Goal: Information Seeking & Learning: Learn about a topic

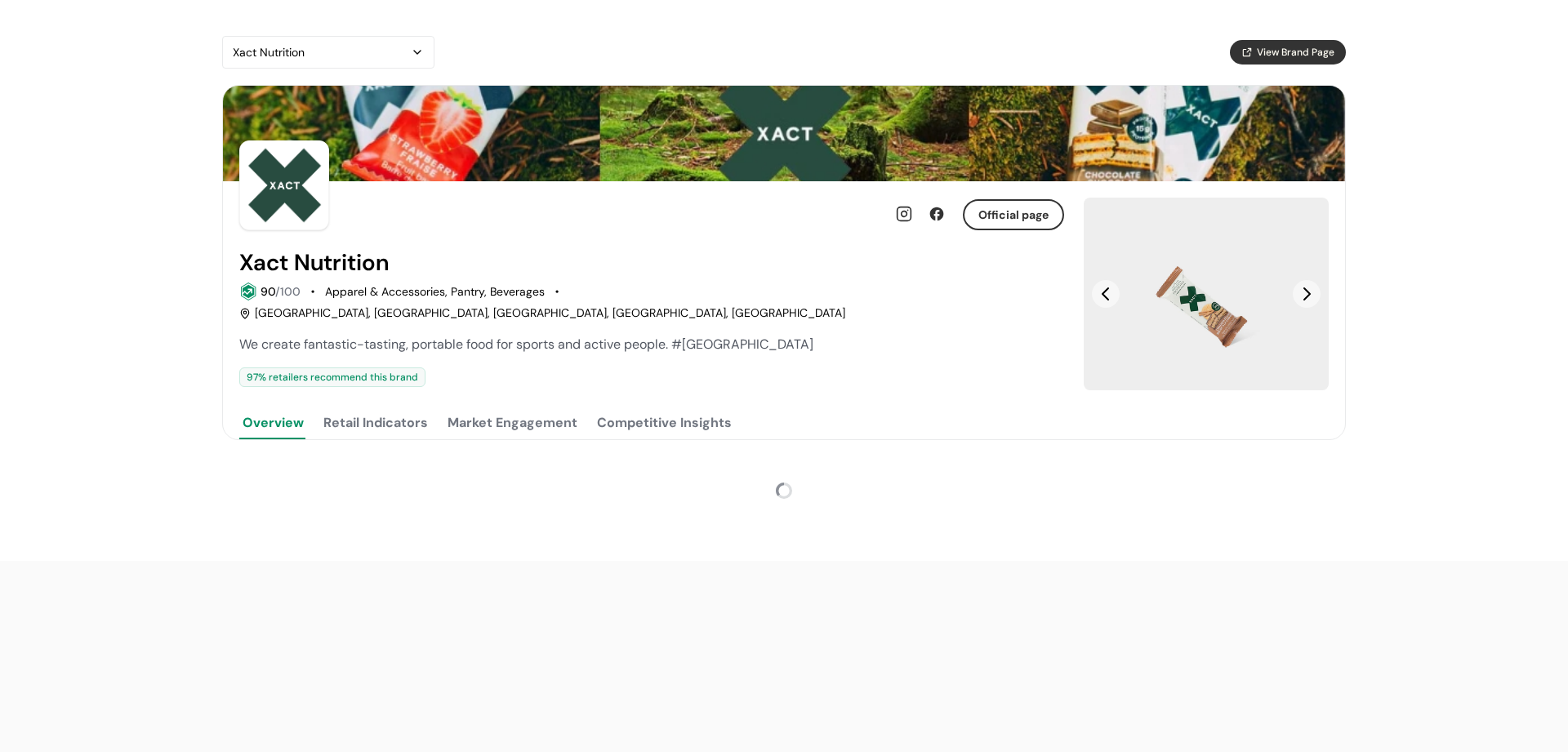
click at [339, 52] on div "Xact Nutrition" at bounding box center [320, 53] width 175 height 20
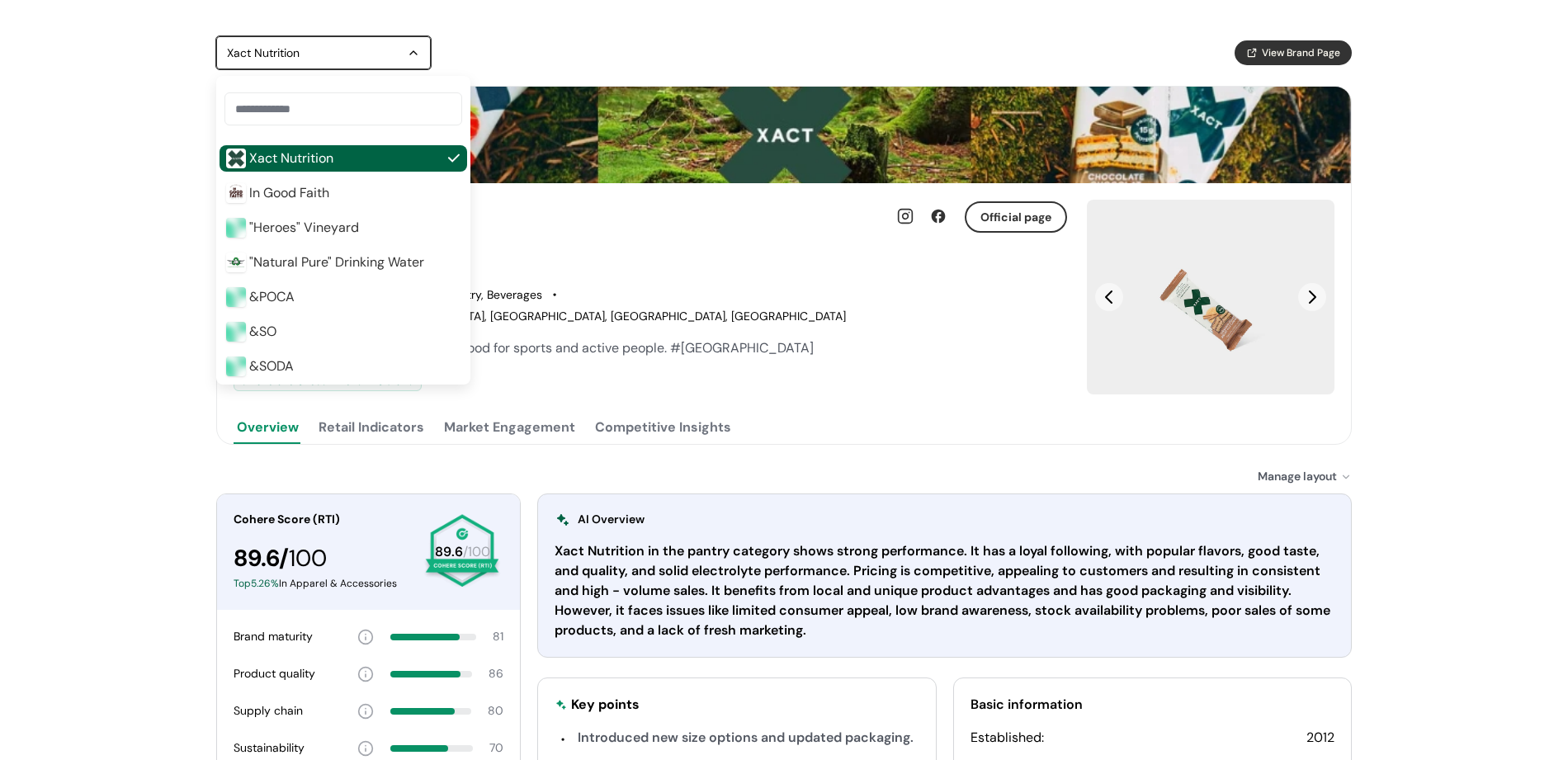
click at [331, 223] on span ""Heroes" Vineyard" at bounding box center [303, 228] width 109 height 20
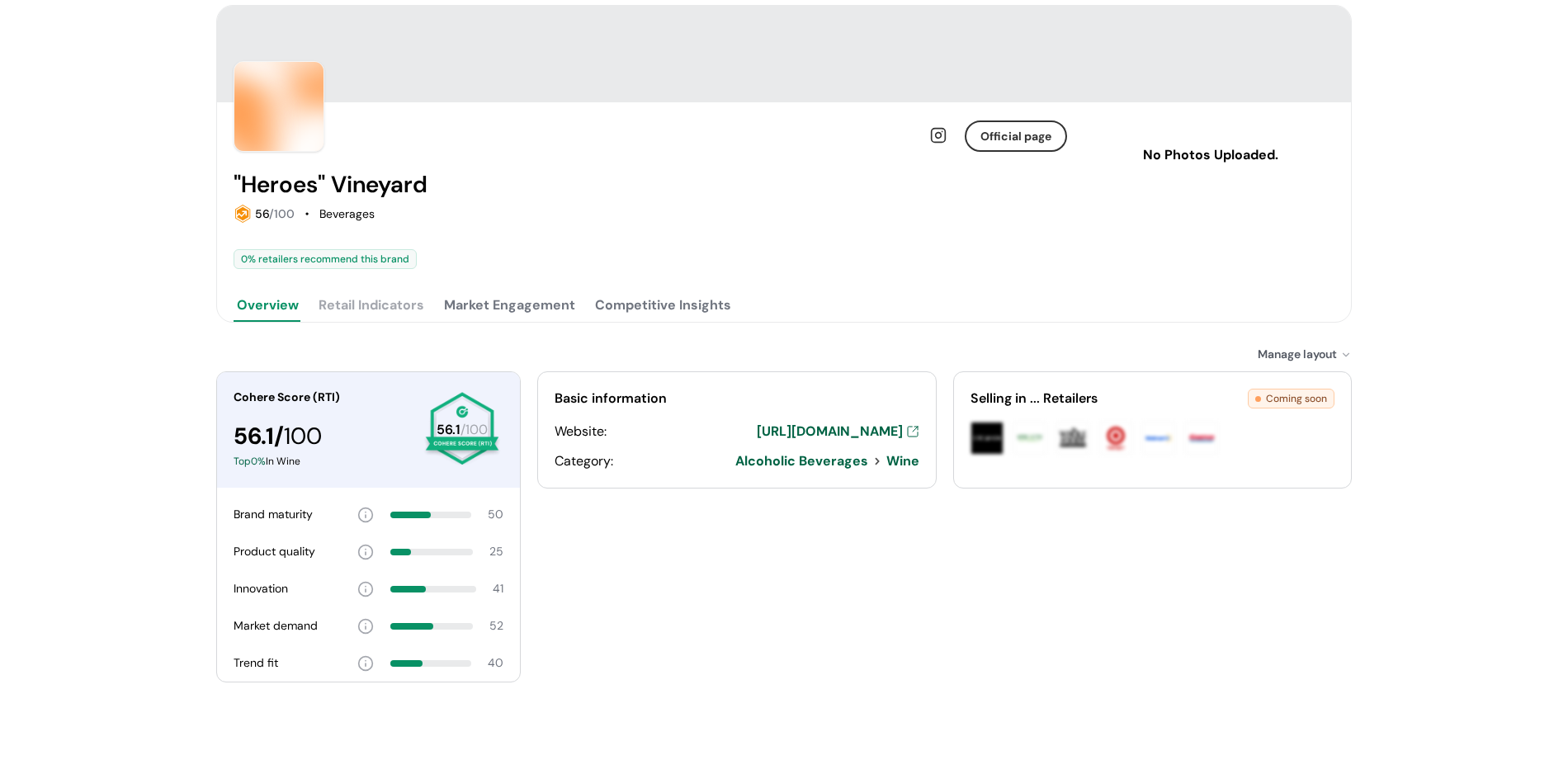
scroll to position [101, 0]
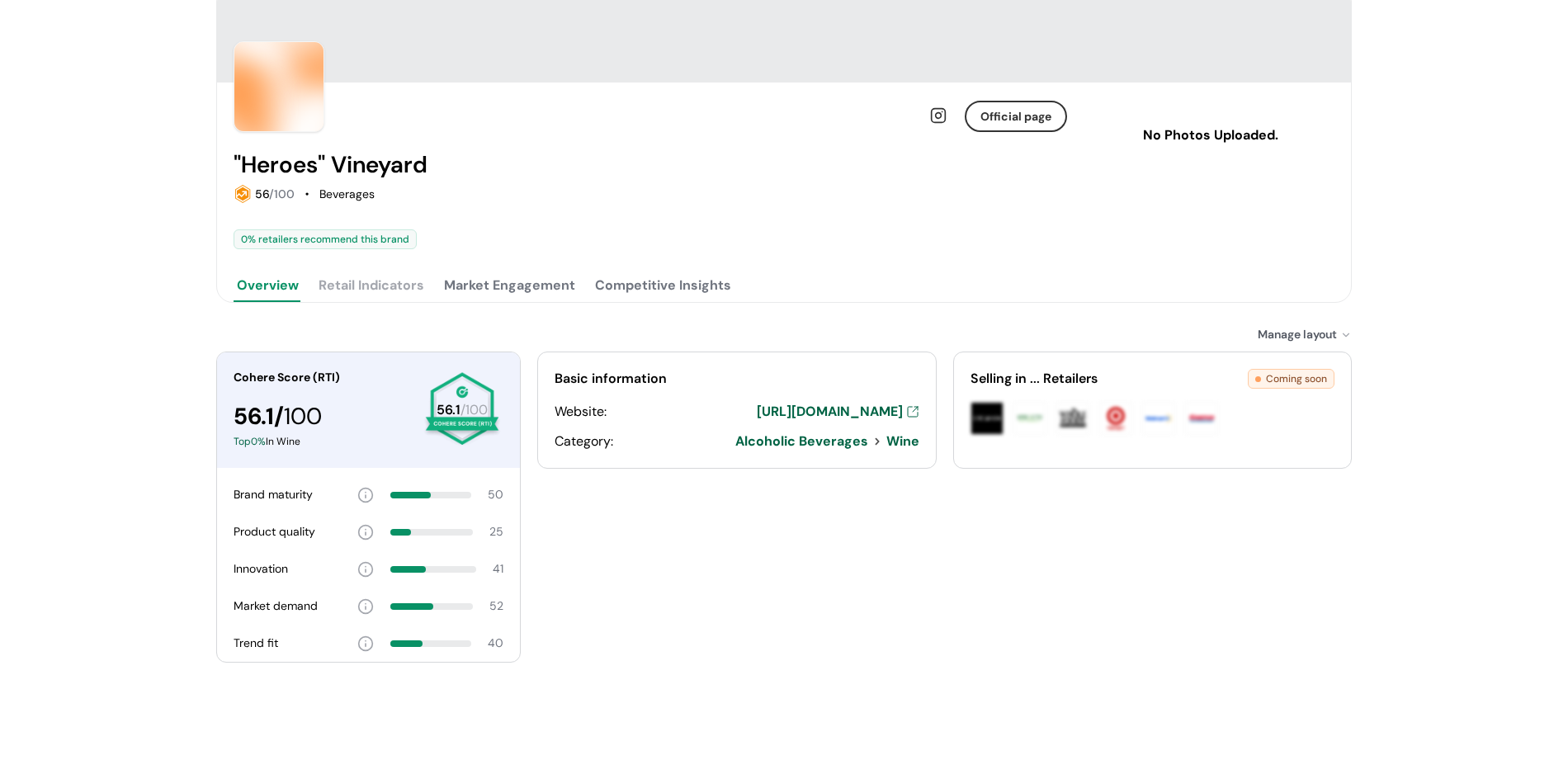
click at [524, 292] on button "Market Engagement" at bounding box center [510, 286] width 138 height 33
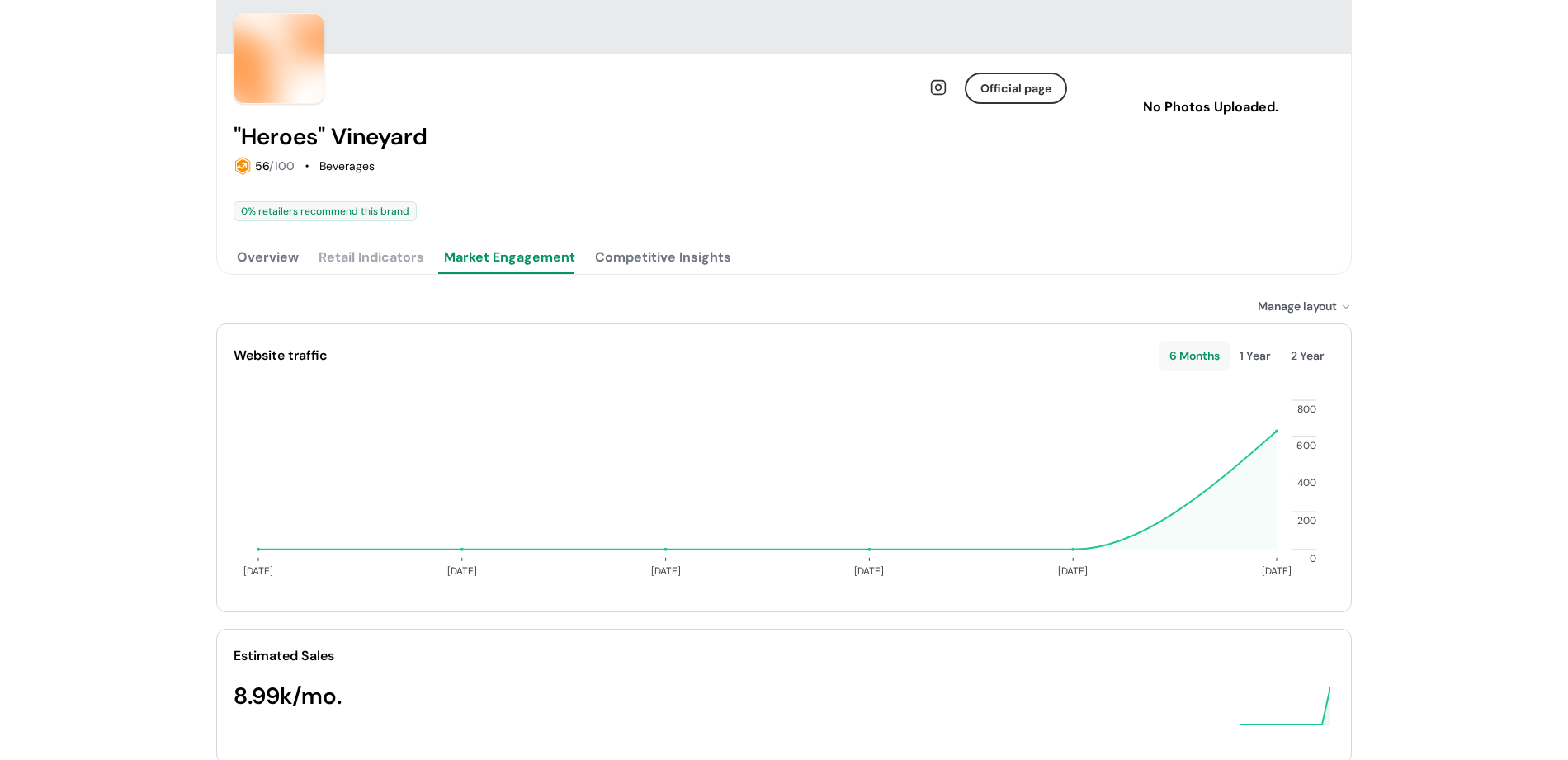
scroll to position [182, 0]
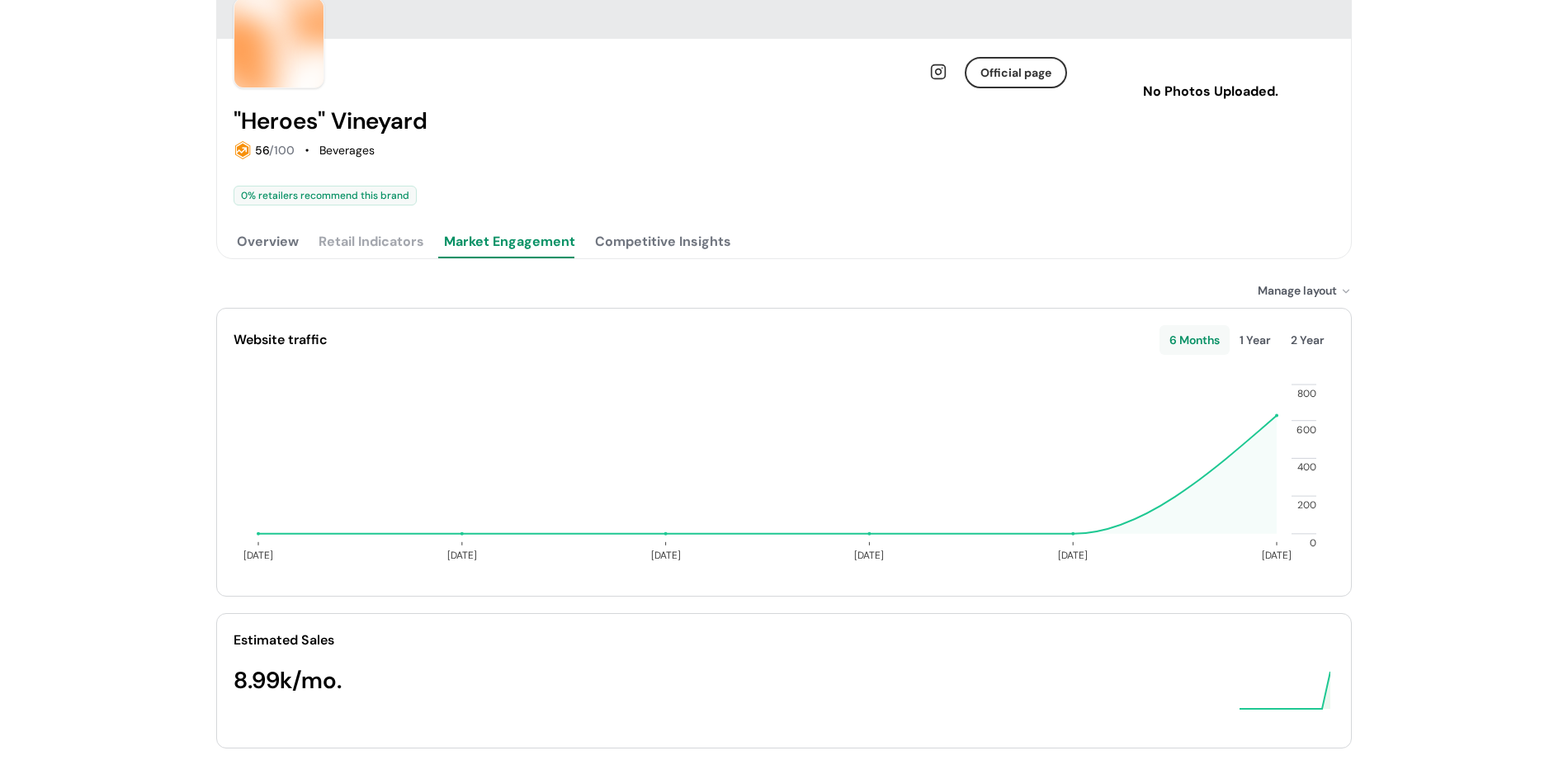
click at [271, 234] on button "Overview" at bounding box center [267, 242] width 69 height 33
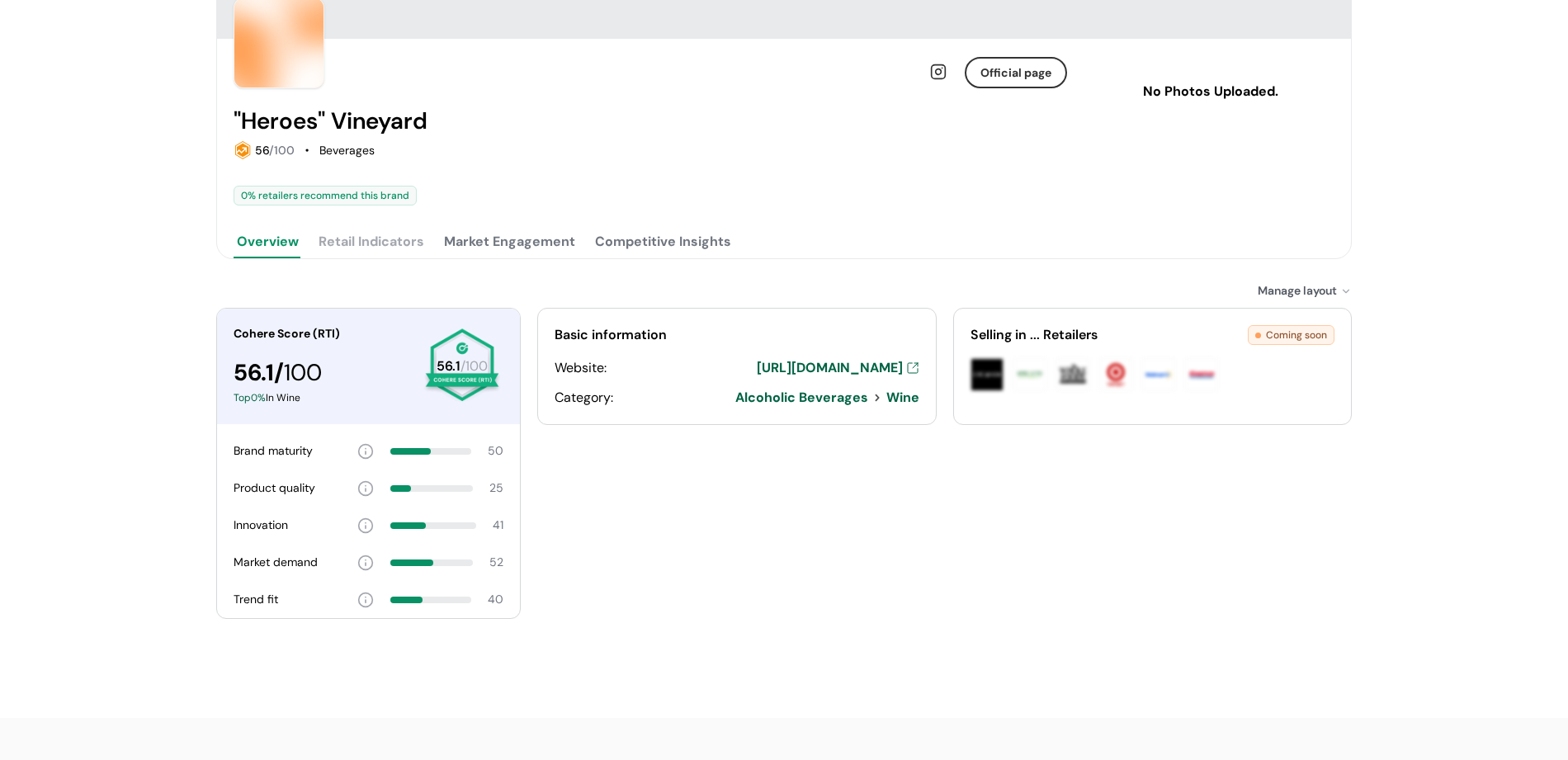
scroll to position [101, 0]
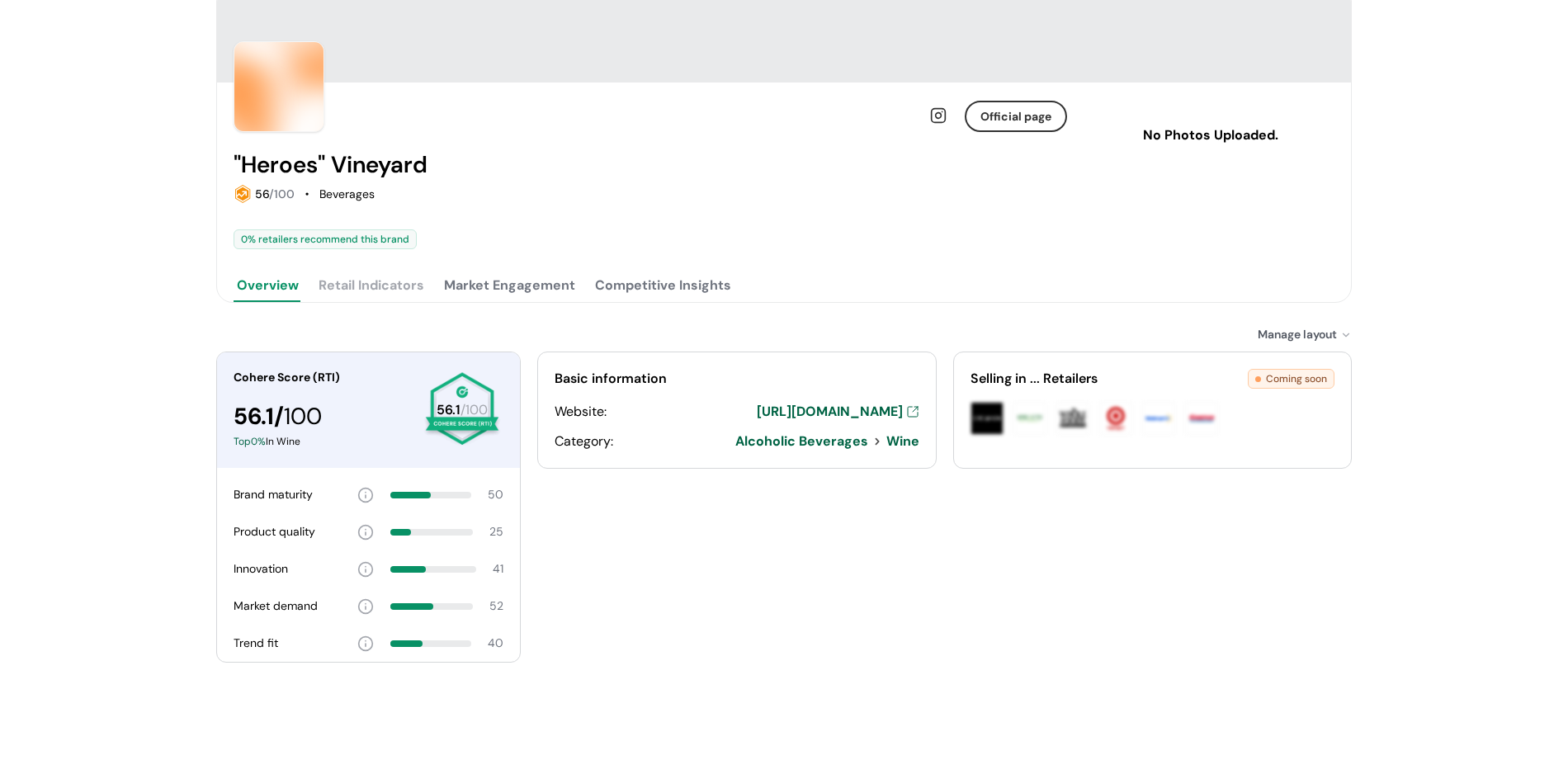
click at [514, 269] on button "Market Engagement" at bounding box center [510, 286] width 138 height 33
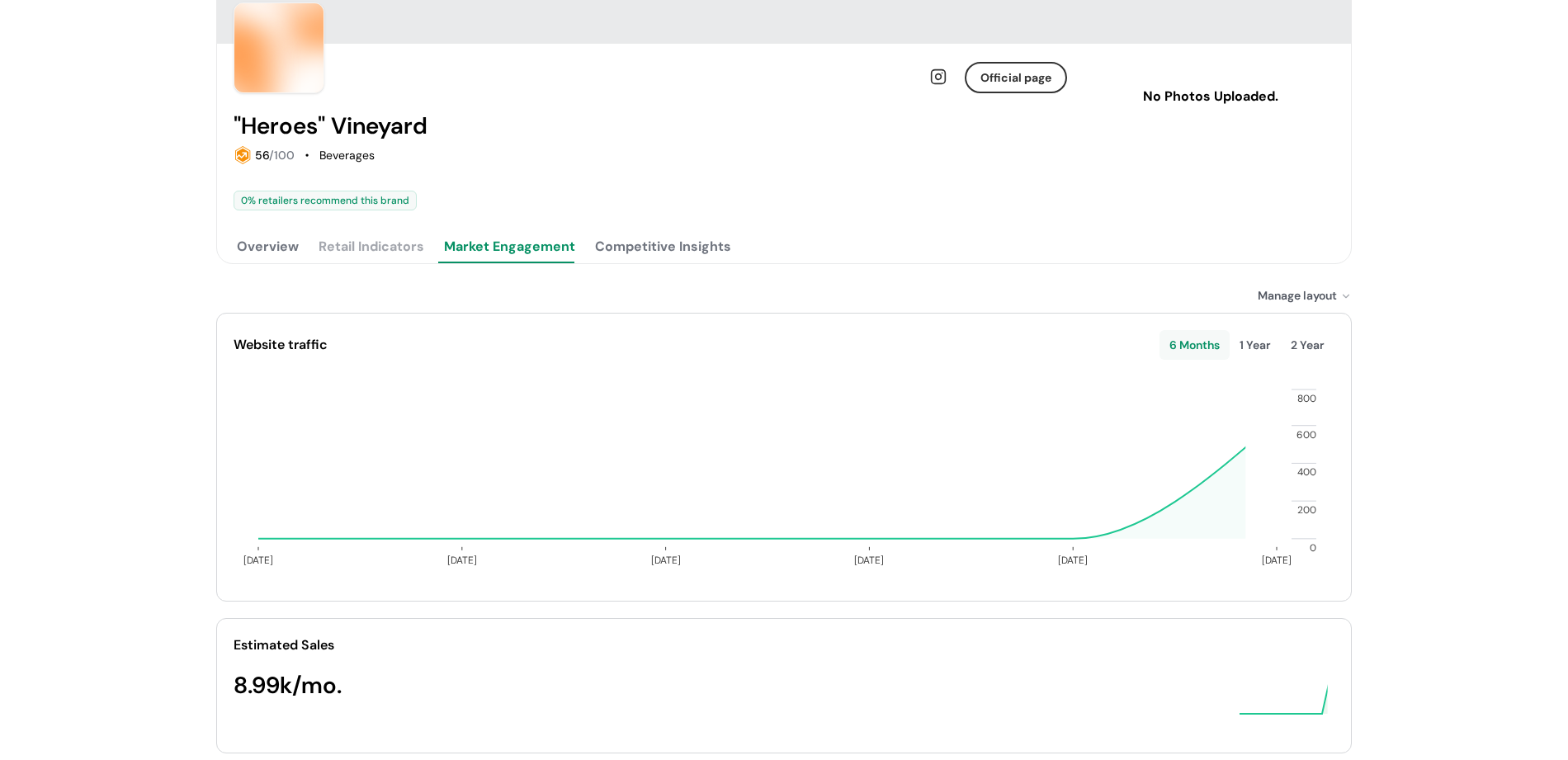
scroll to position [182, 0]
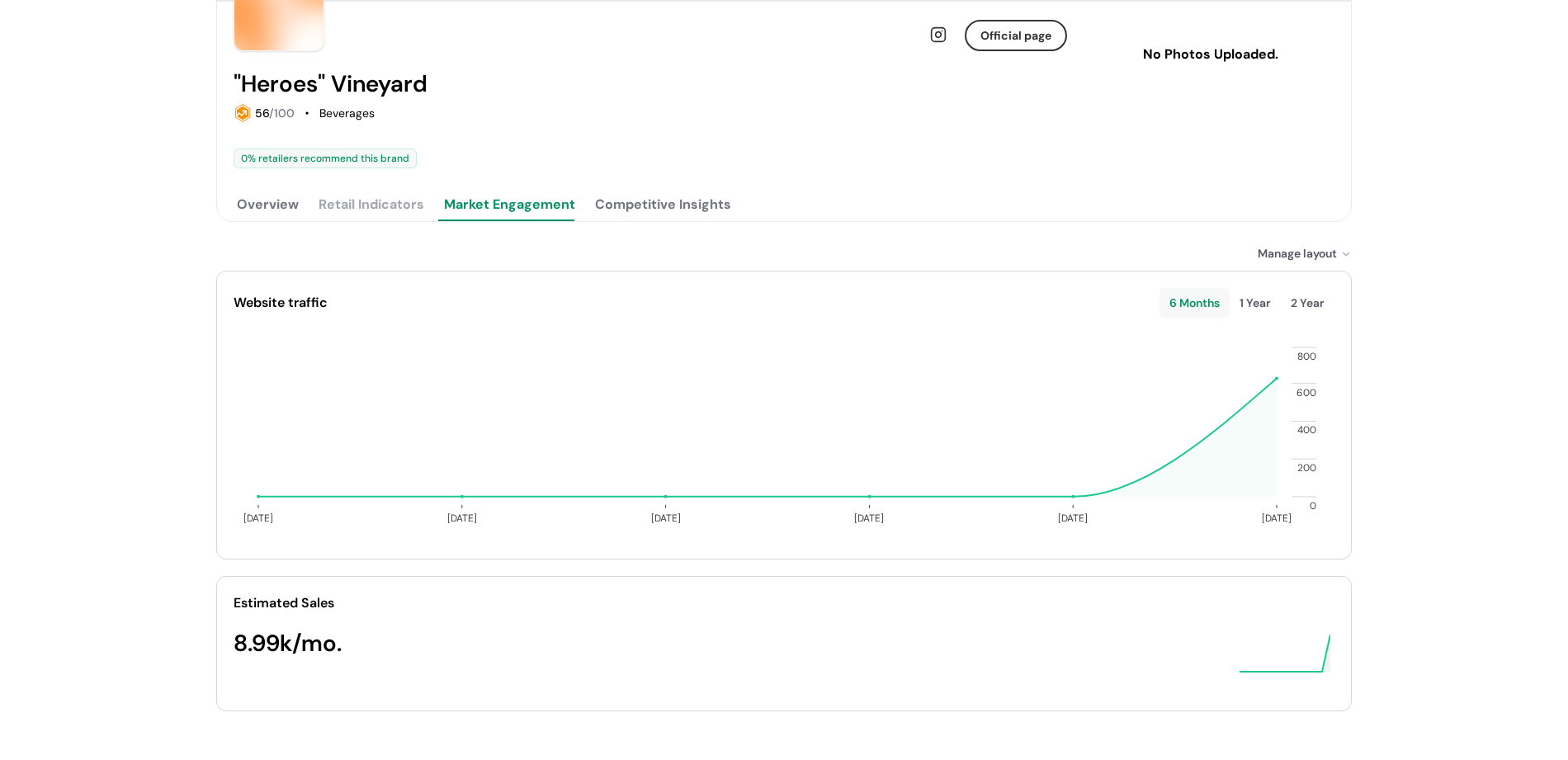
click at [626, 204] on button "Competitive Insights" at bounding box center [662, 205] width 142 height 33
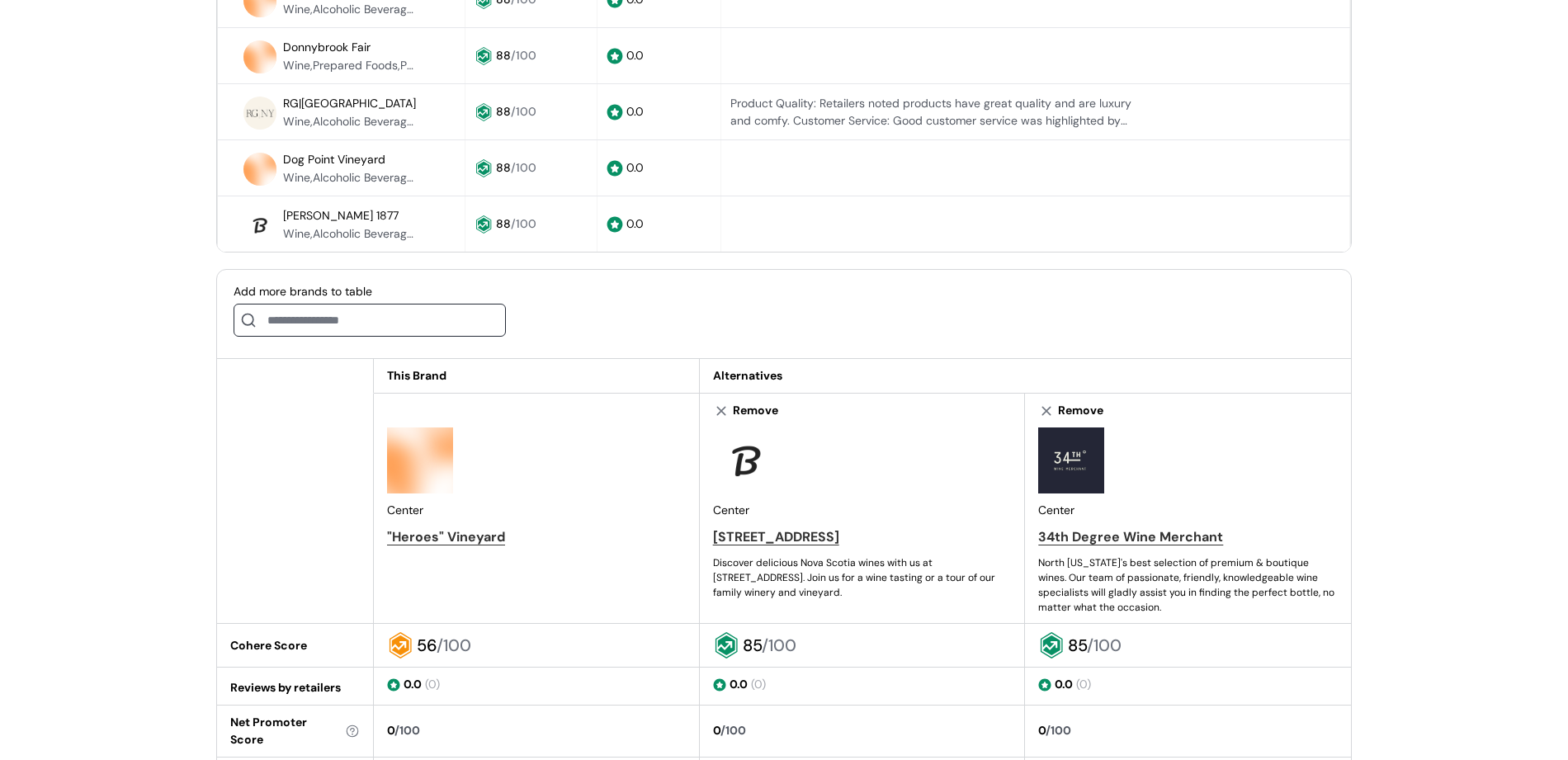
scroll to position [429, 0]
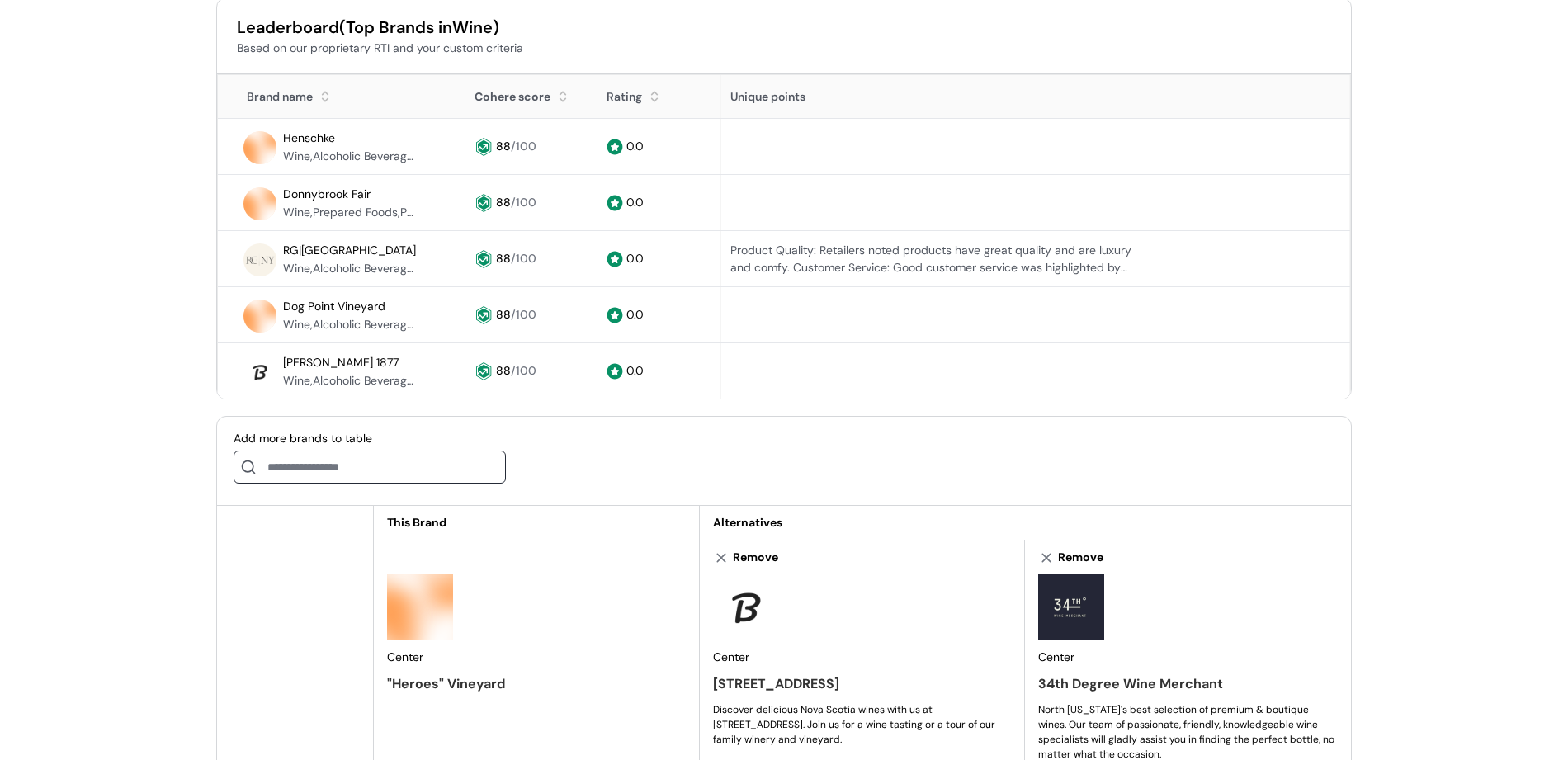
click at [310, 473] on input at bounding box center [369, 467] width 272 height 33
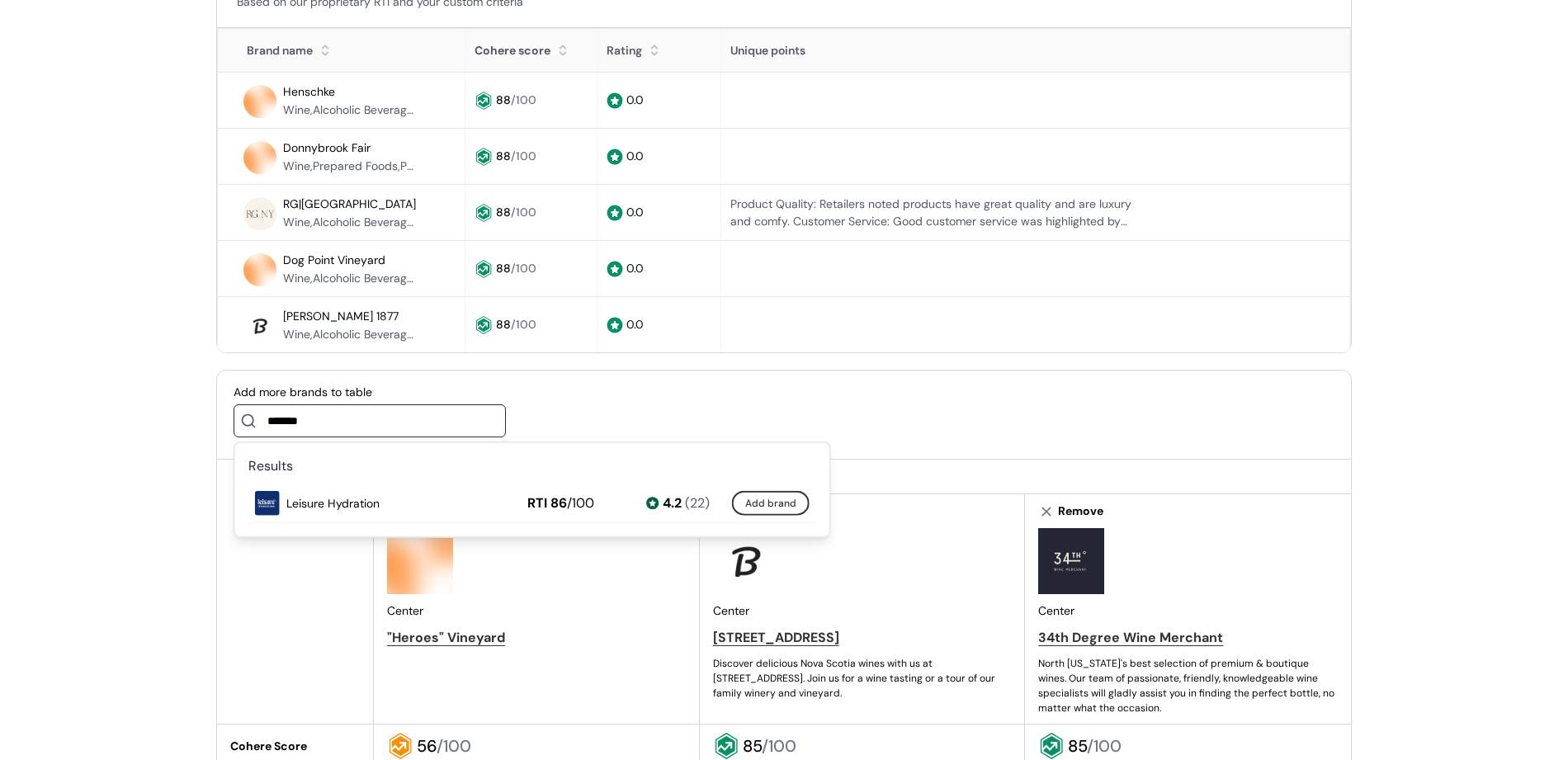
scroll to position [476, 0]
type input "*******"
click at [765, 502] on button "Add brand" at bounding box center [771, 503] width 77 height 25
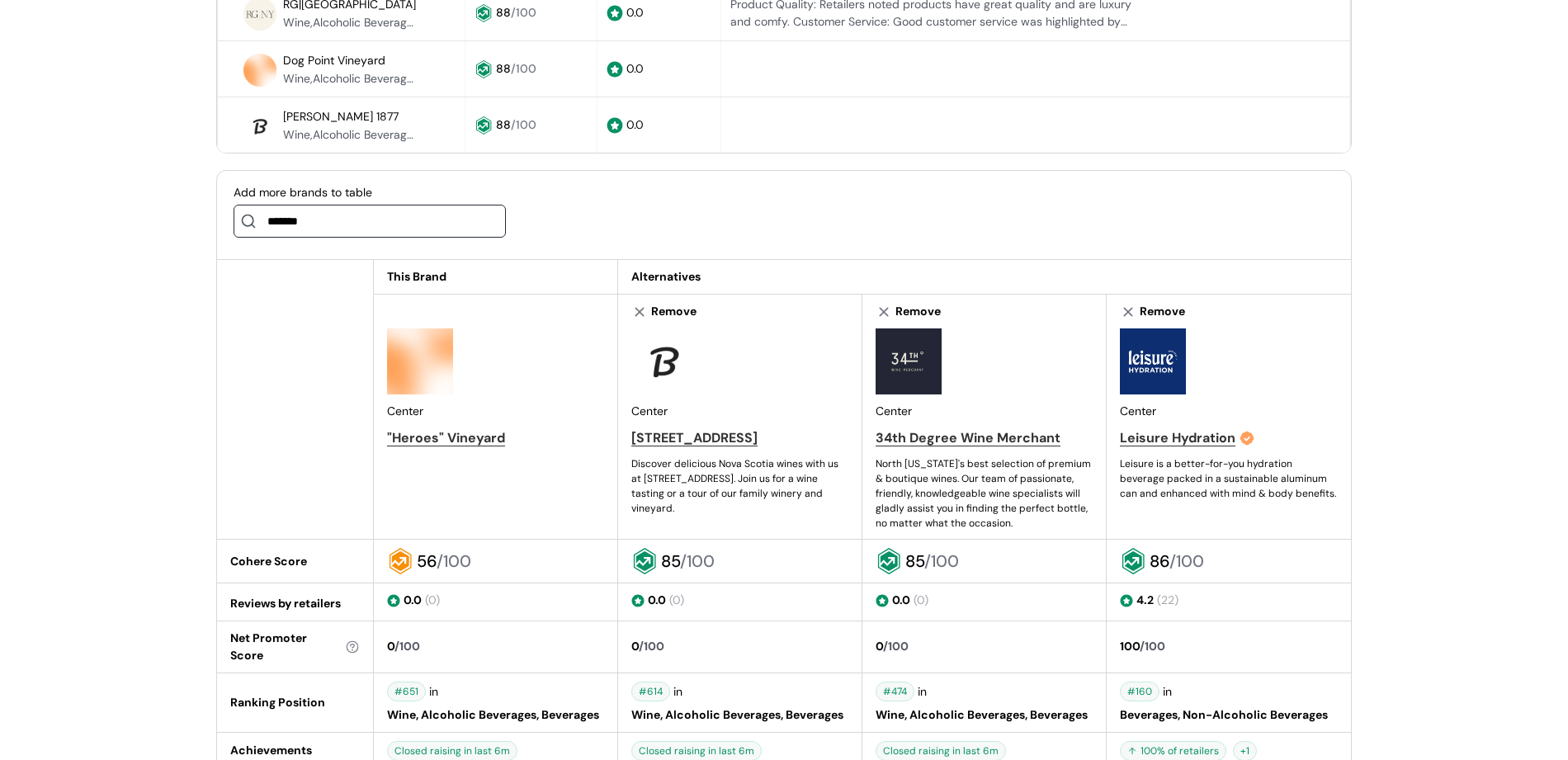
scroll to position [656, 0]
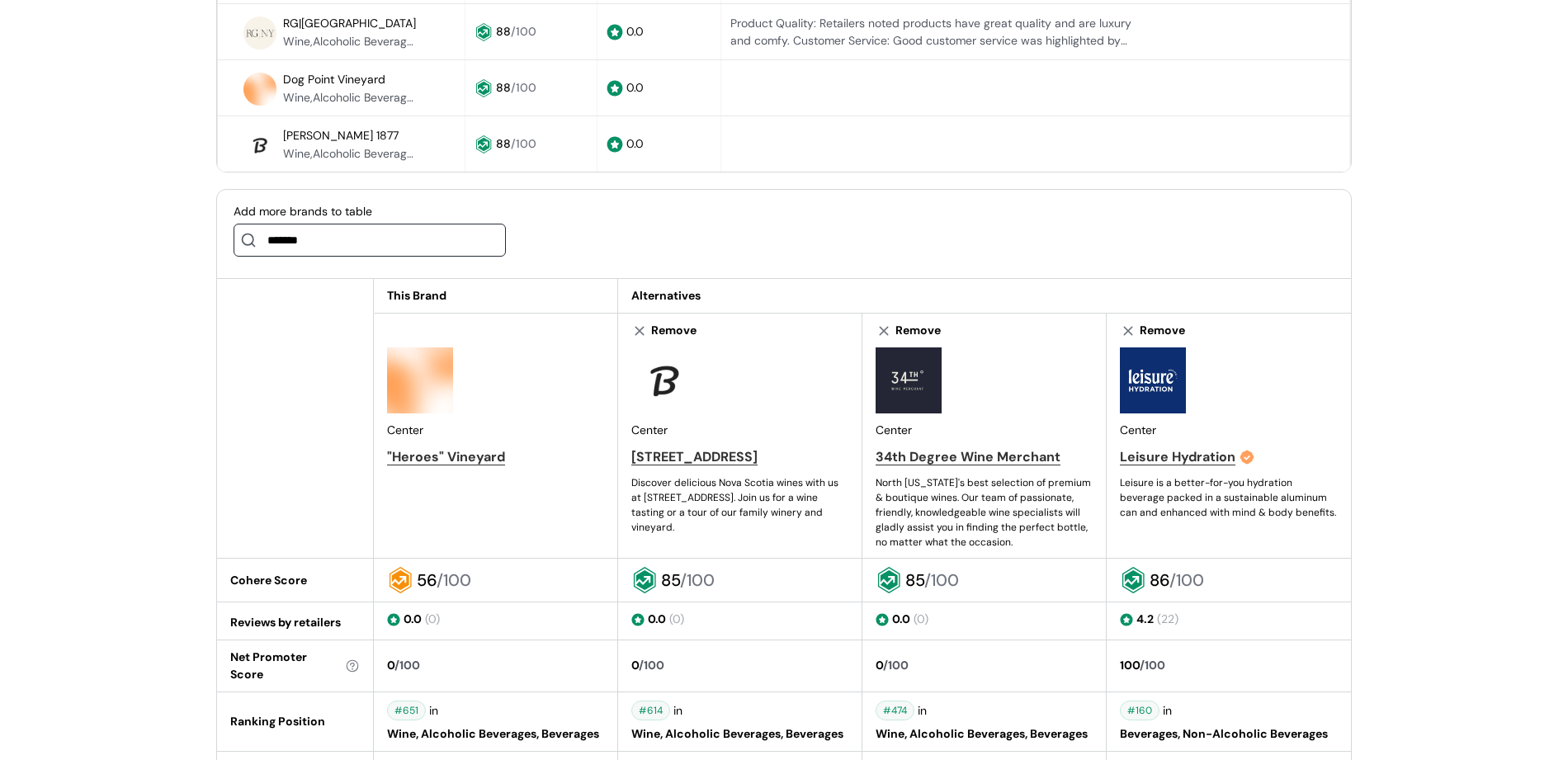
click at [390, 238] on input "*******" at bounding box center [369, 240] width 272 height 33
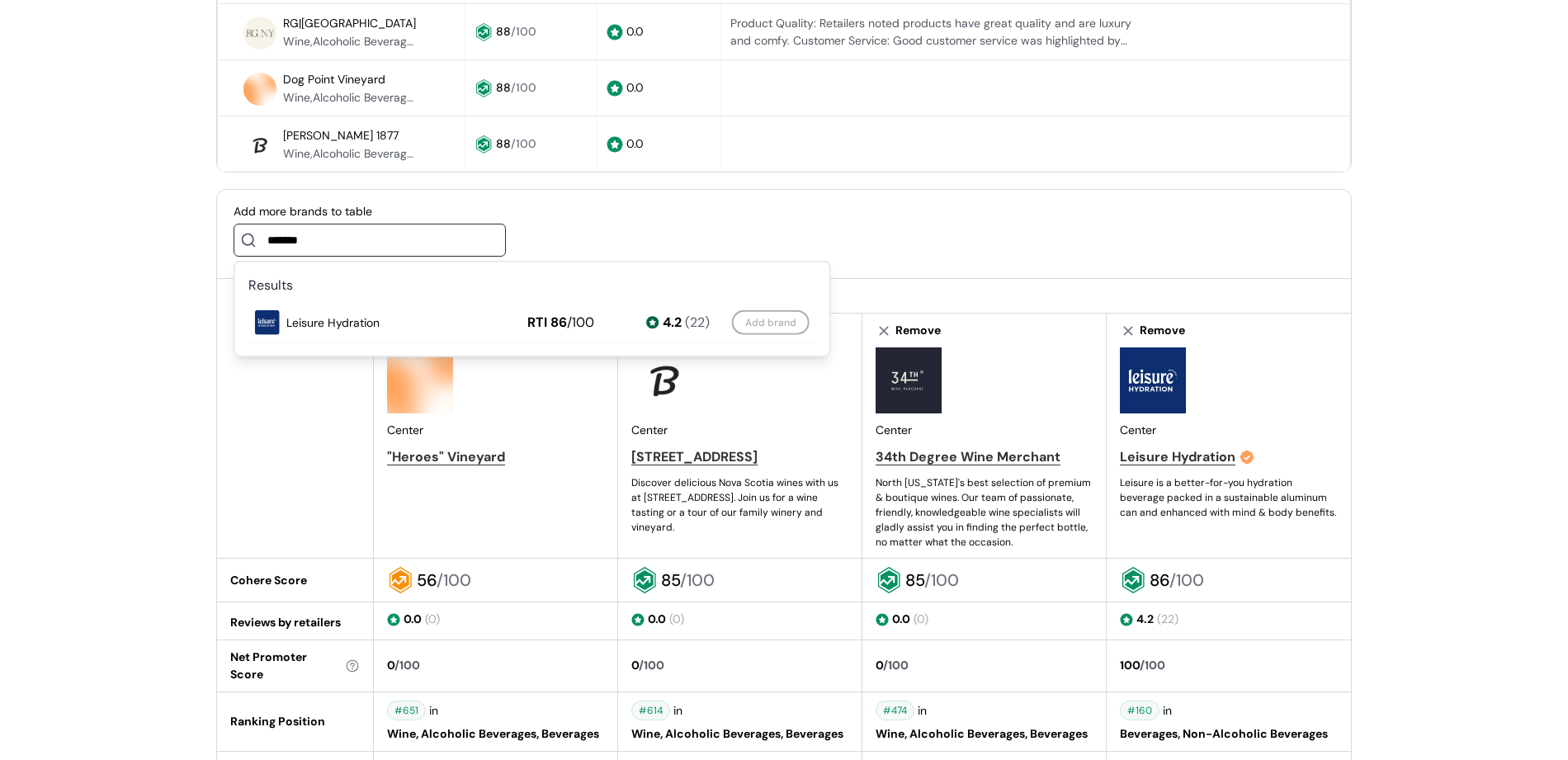
click at [390, 238] on input "*******" at bounding box center [369, 240] width 272 height 33
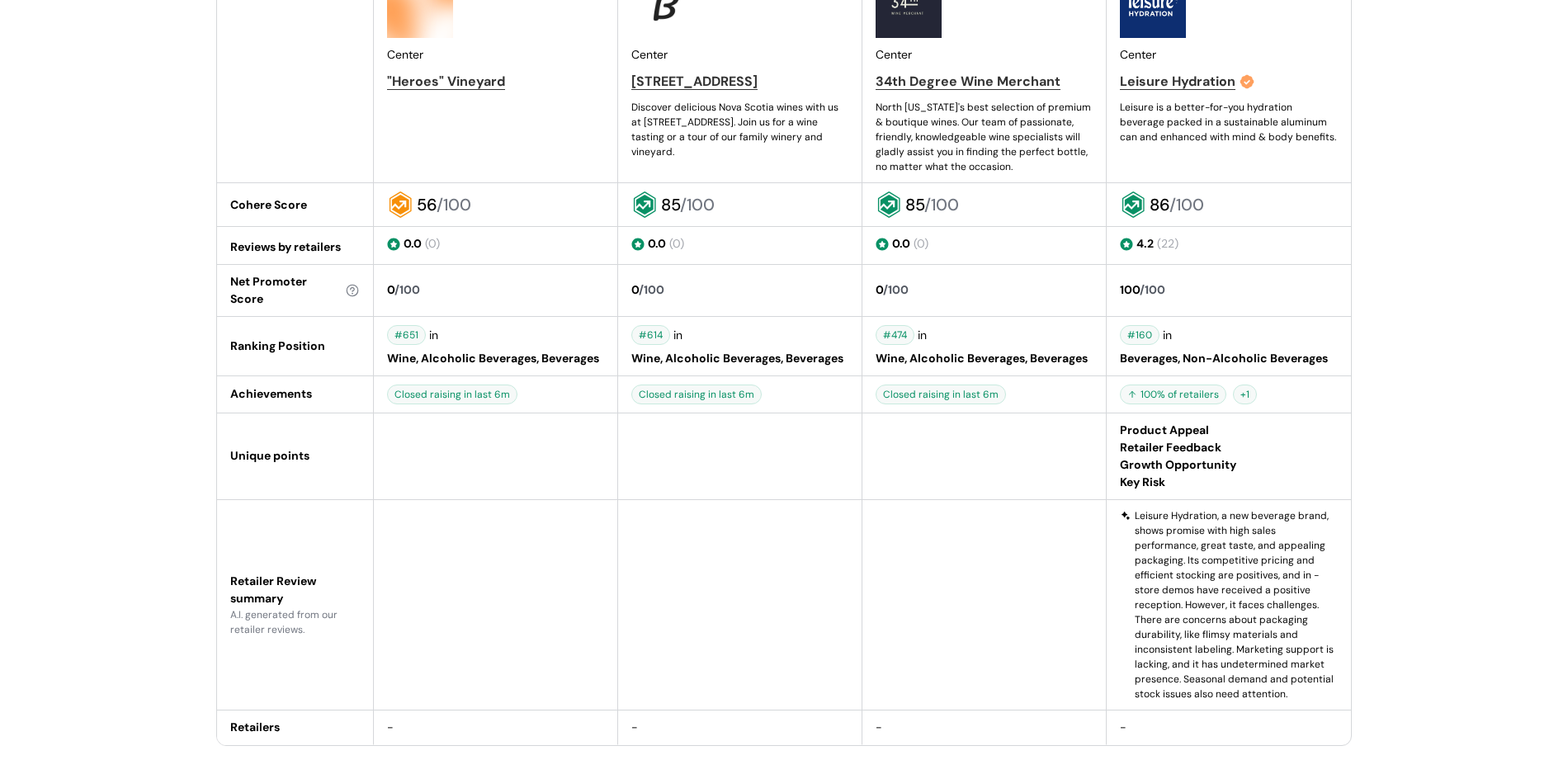
scroll to position [1042, 0]
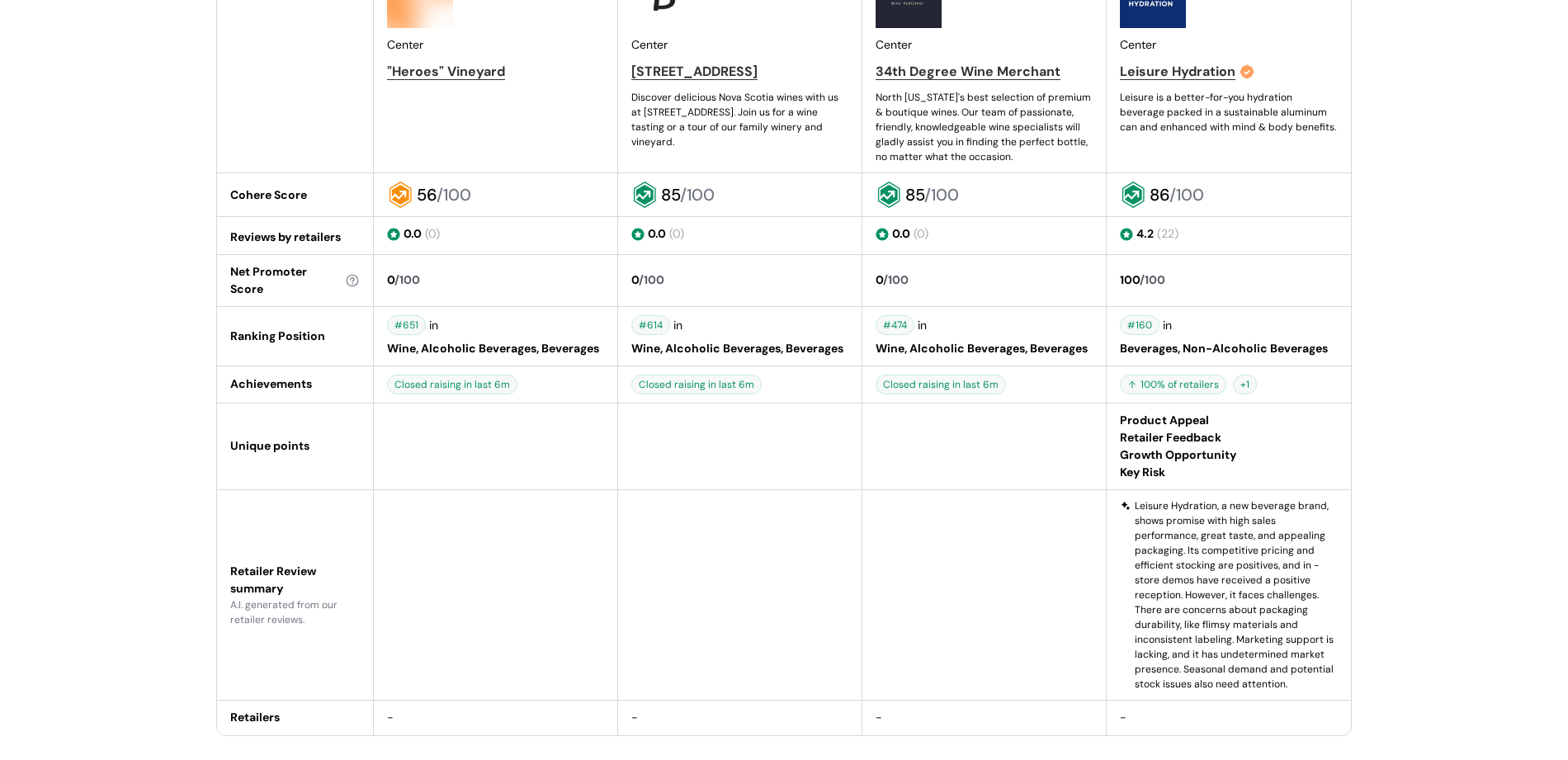
drag, startPoint x: 407, startPoint y: 383, endPoint x: 783, endPoint y: 420, distance: 377.8
click at [783, 420] on tr "Unique points Product Appeal Retailer Feedback Growth Opportunity Key Risk" at bounding box center [784, 447] width 1134 height 86
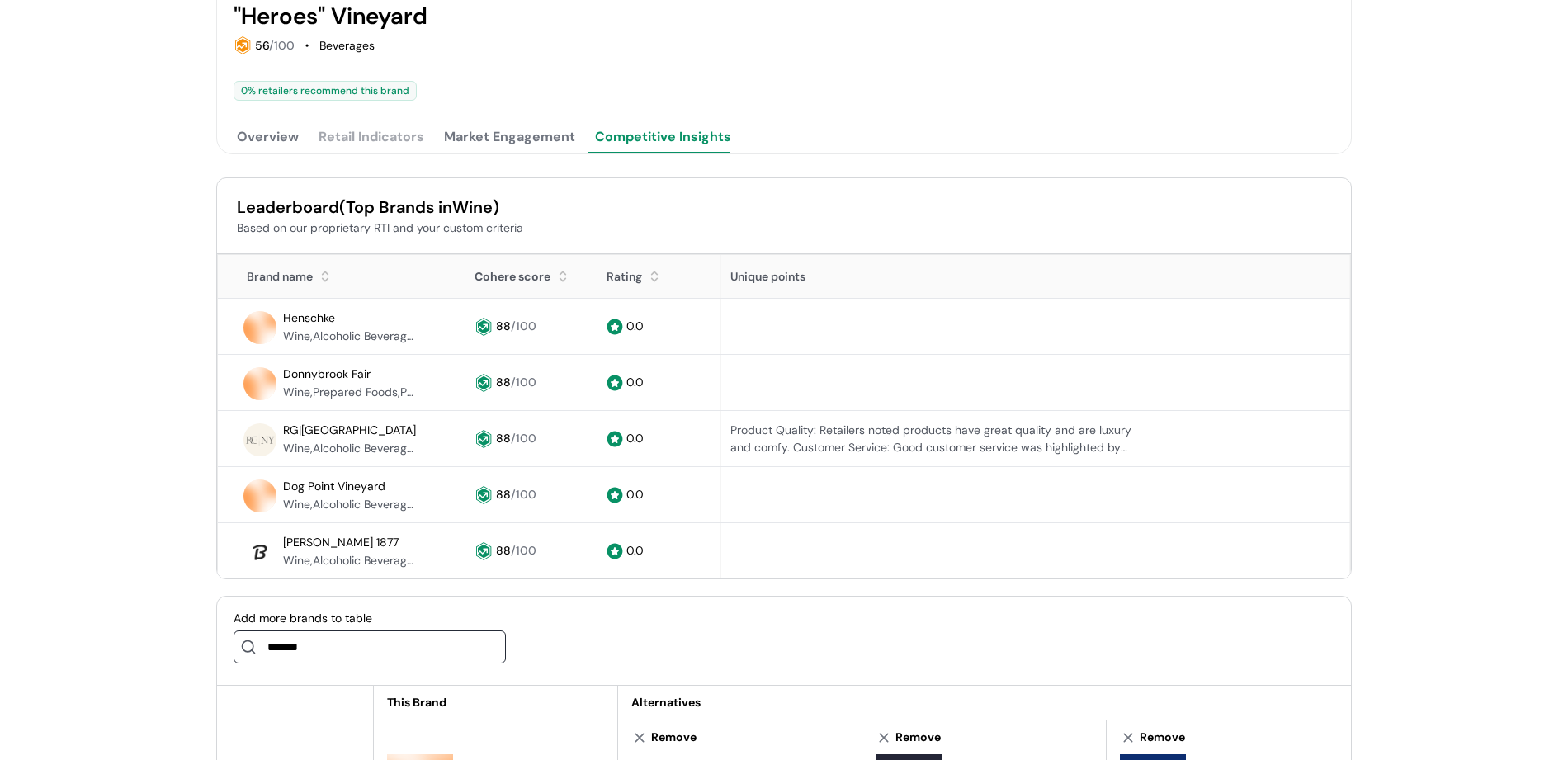
scroll to position [207, 0]
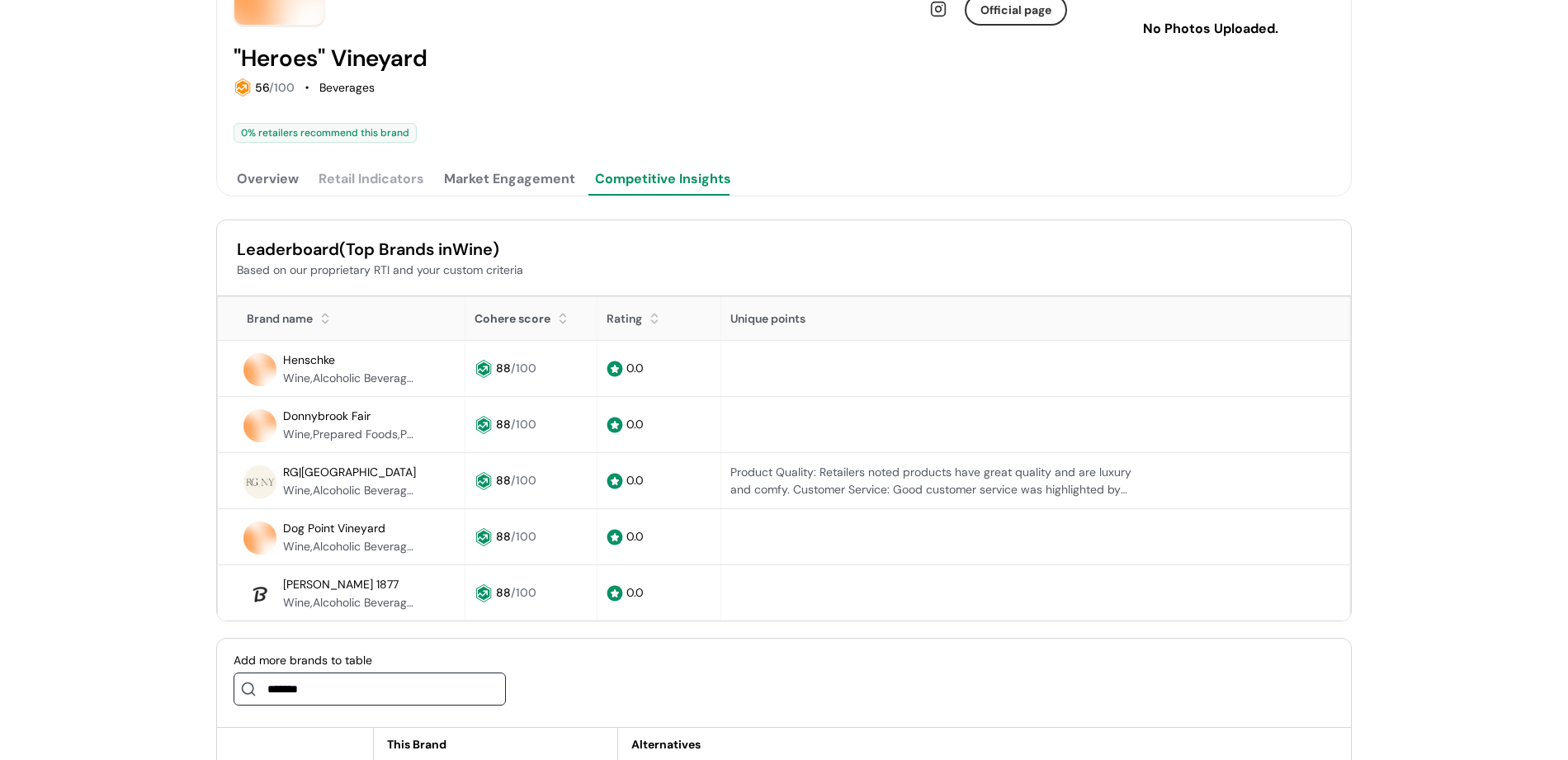
click at [515, 193] on button "Market Engagement" at bounding box center [510, 179] width 138 height 33
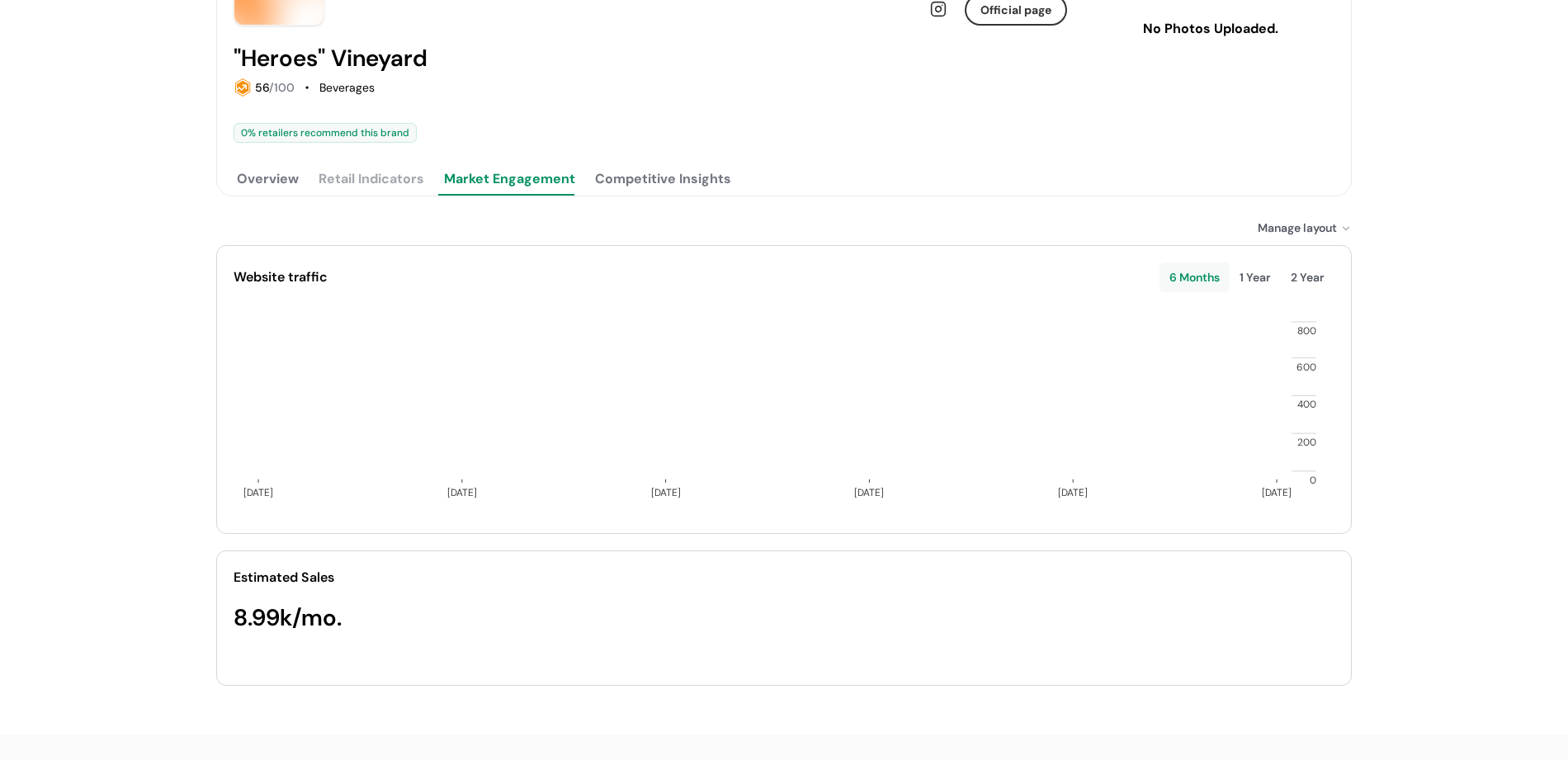
scroll to position [182, 0]
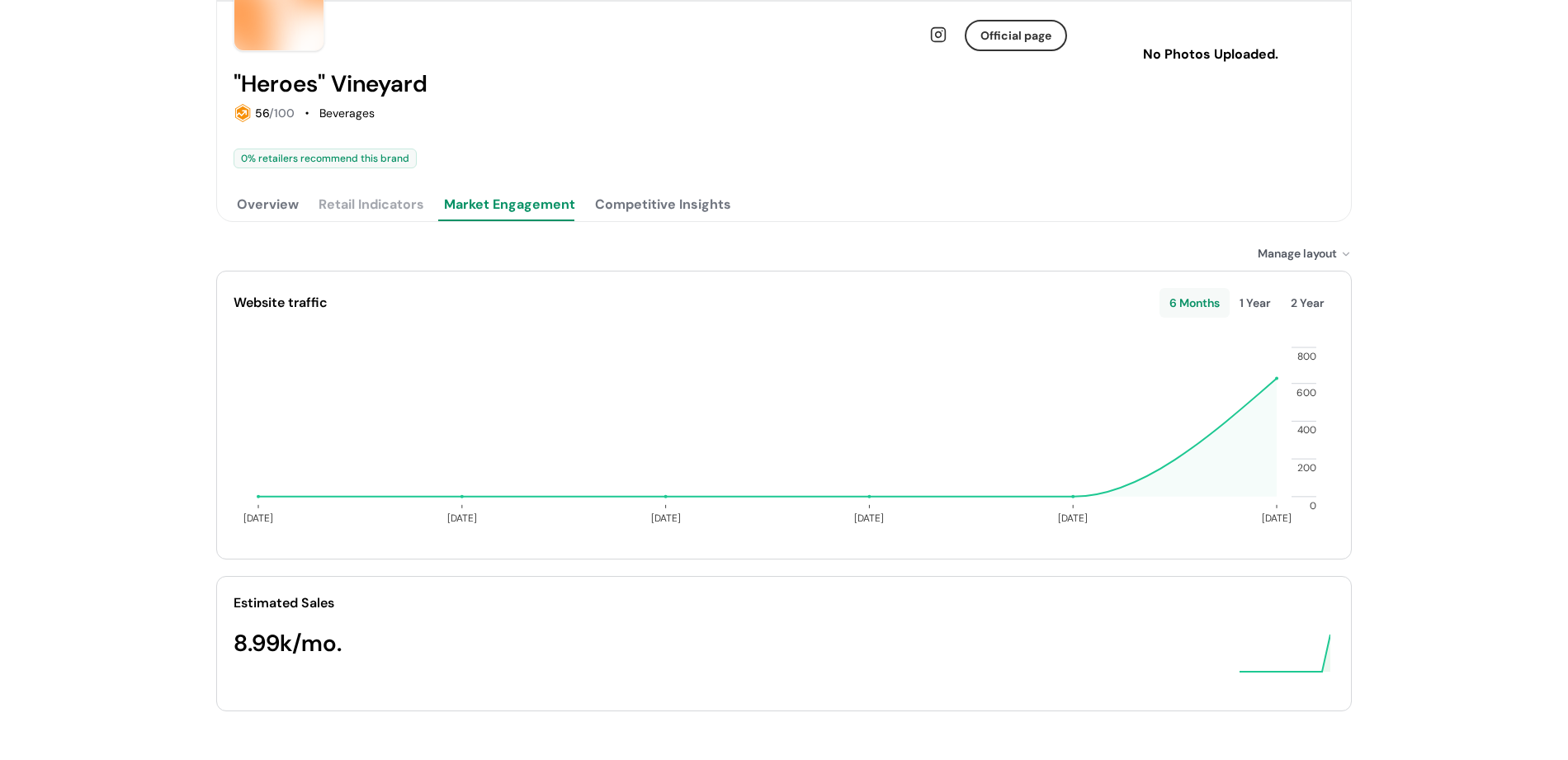
click at [293, 219] on button "Overview" at bounding box center [267, 205] width 69 height 33
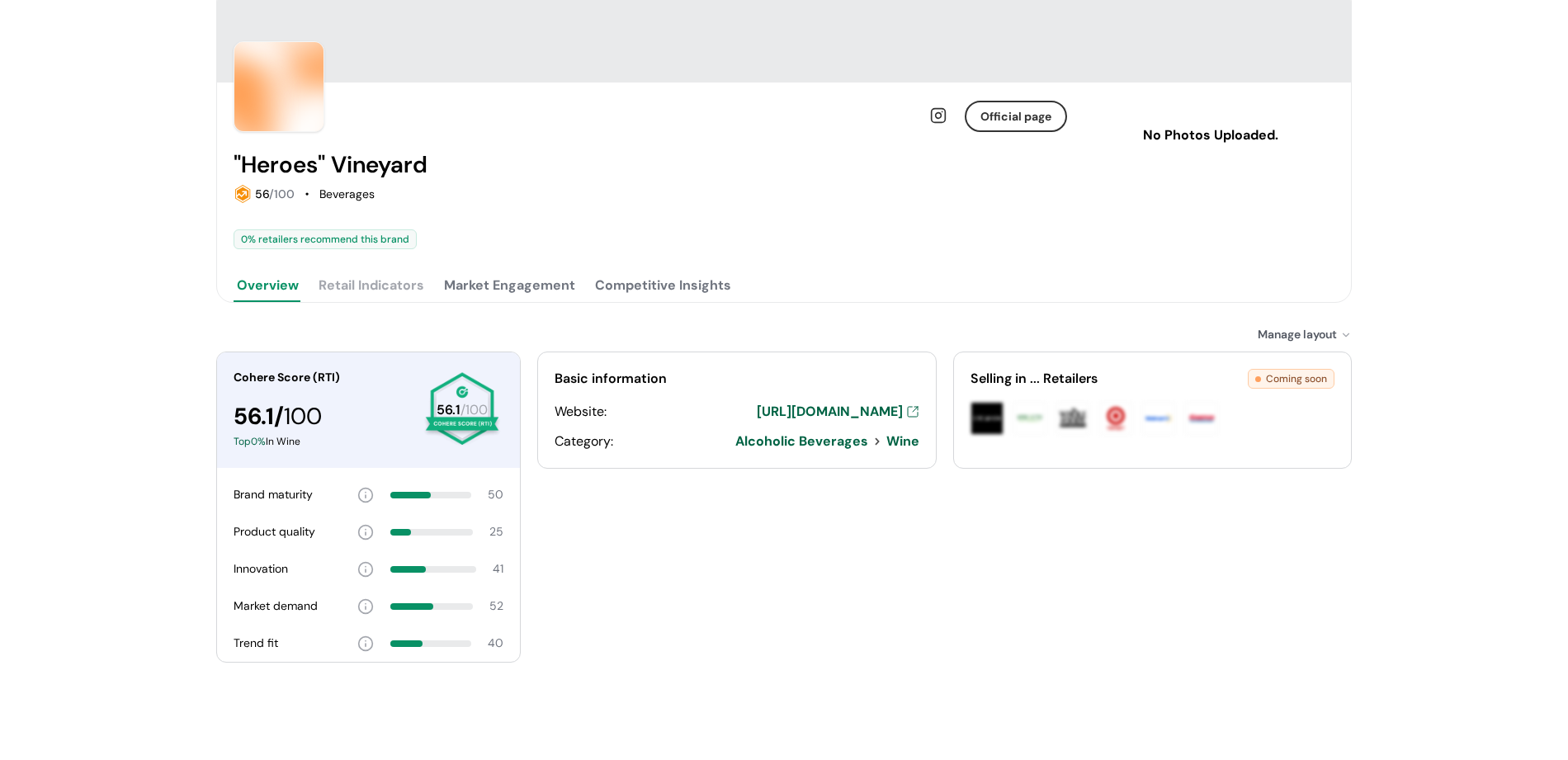
click at [570, 300] on button "Market Engagement" at bounding box center [510, 286] width 138 height 33
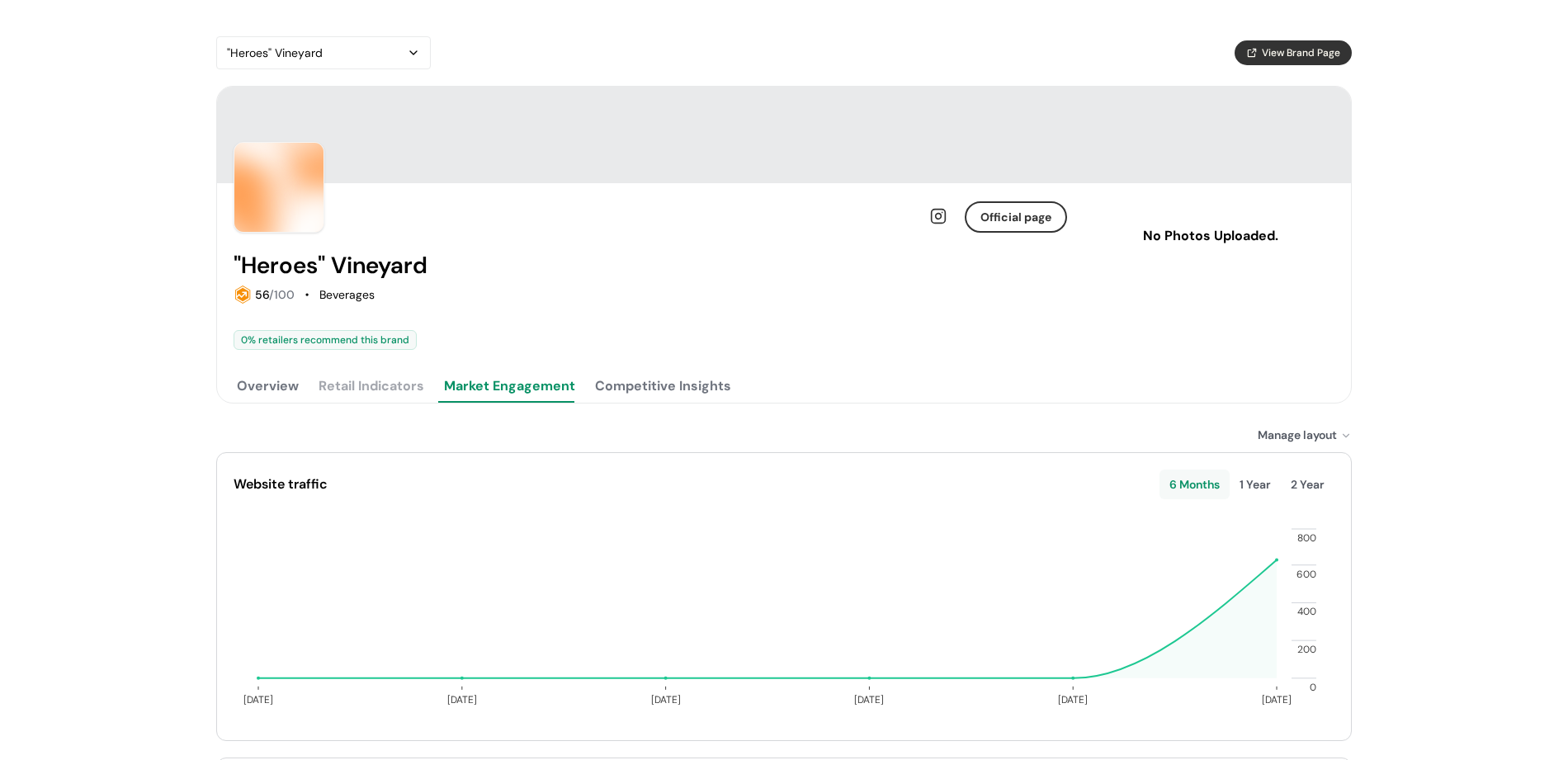
scroll to position [0, 0]
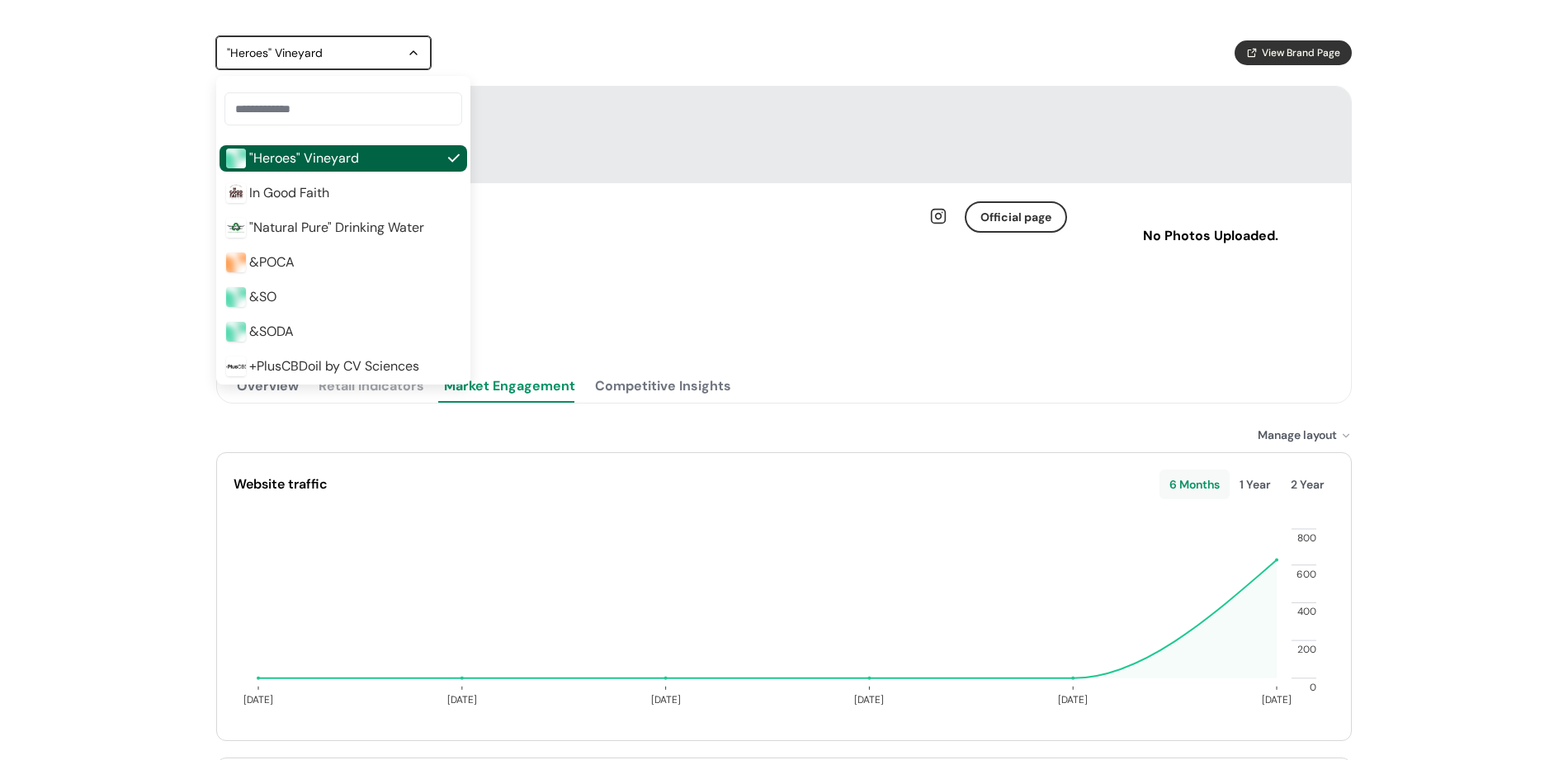
click at [299, 61] on div ""Heroes" Vineyard" at bounding box center [315, 53] width 176 height 20
click at [900, 94] on div at bounding box center [784, 134] width 1134 height 96
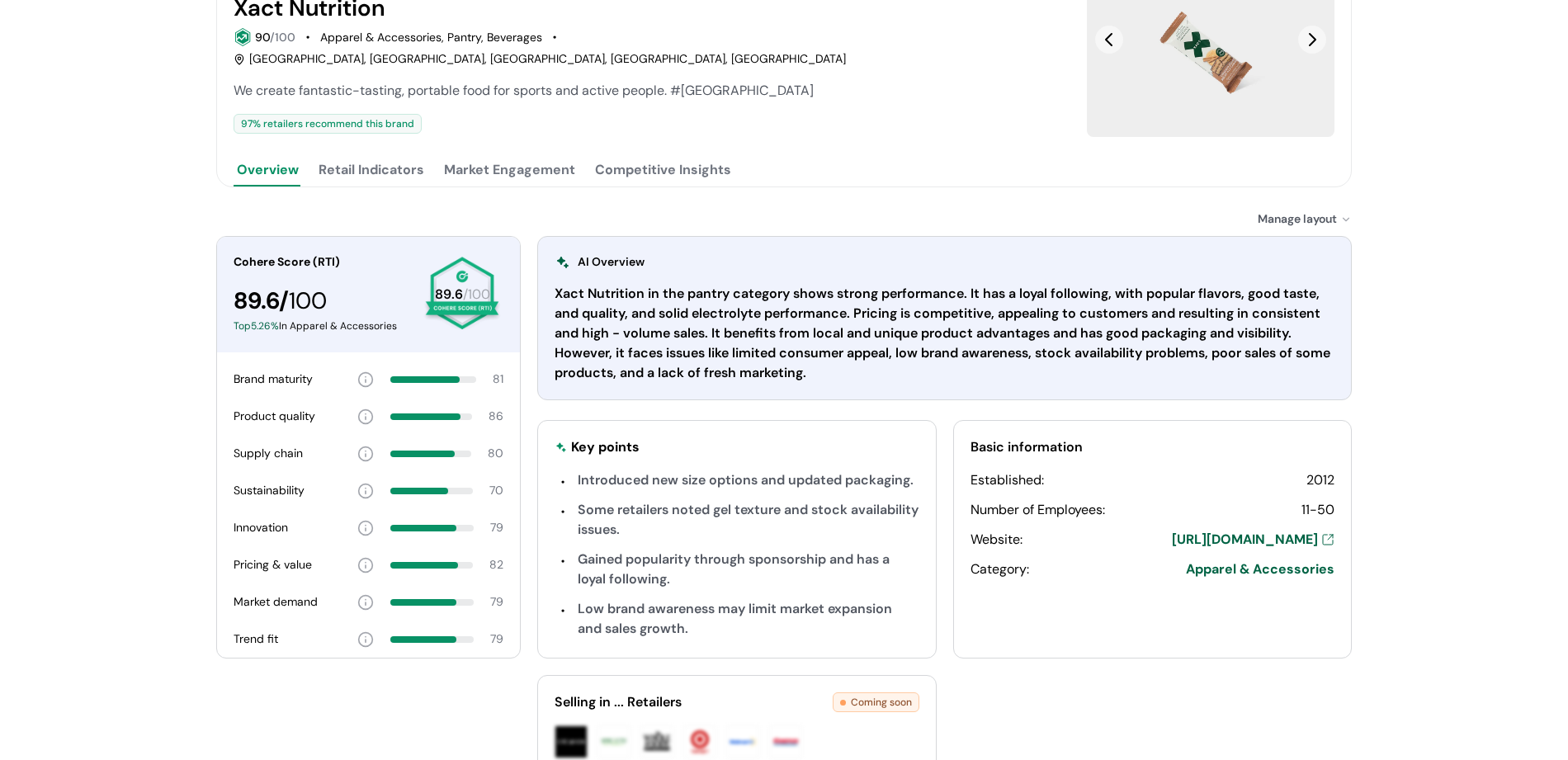
scroll to position [134, 0]
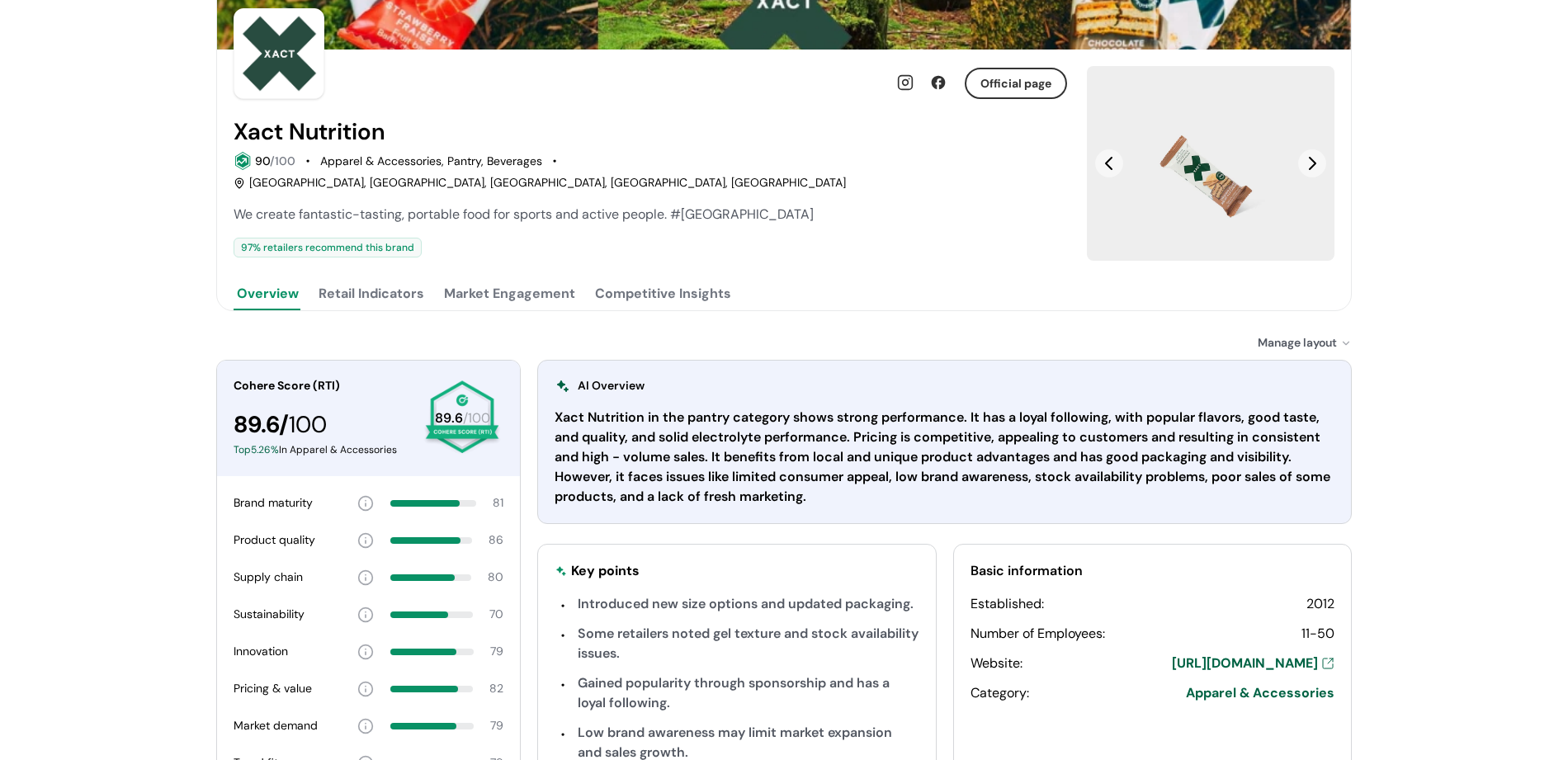
click at [396, 278] on button "Retail Indicators" at bounding box center [371, 294] width 112 height 33
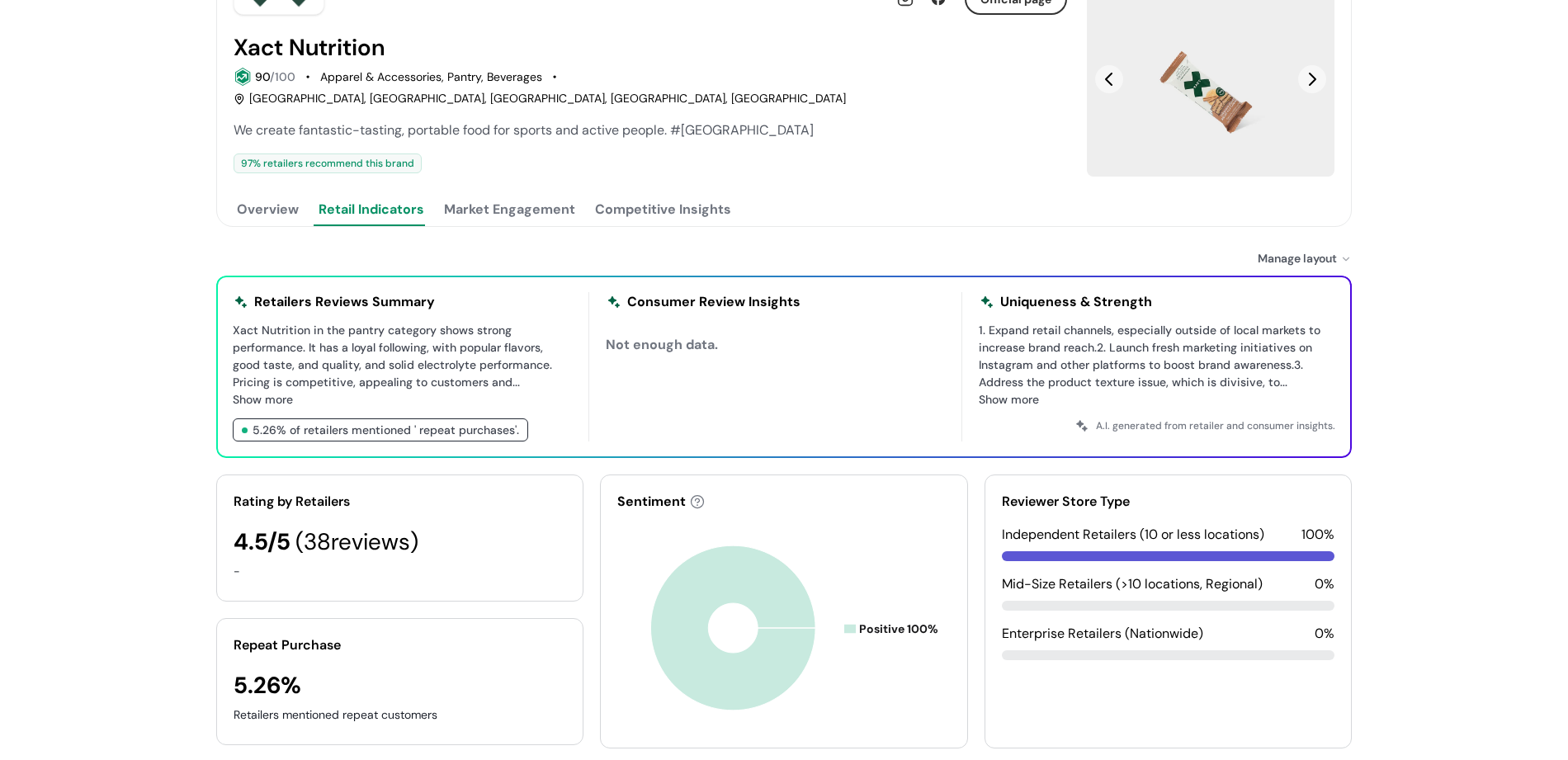
scroll to position [109, 0]
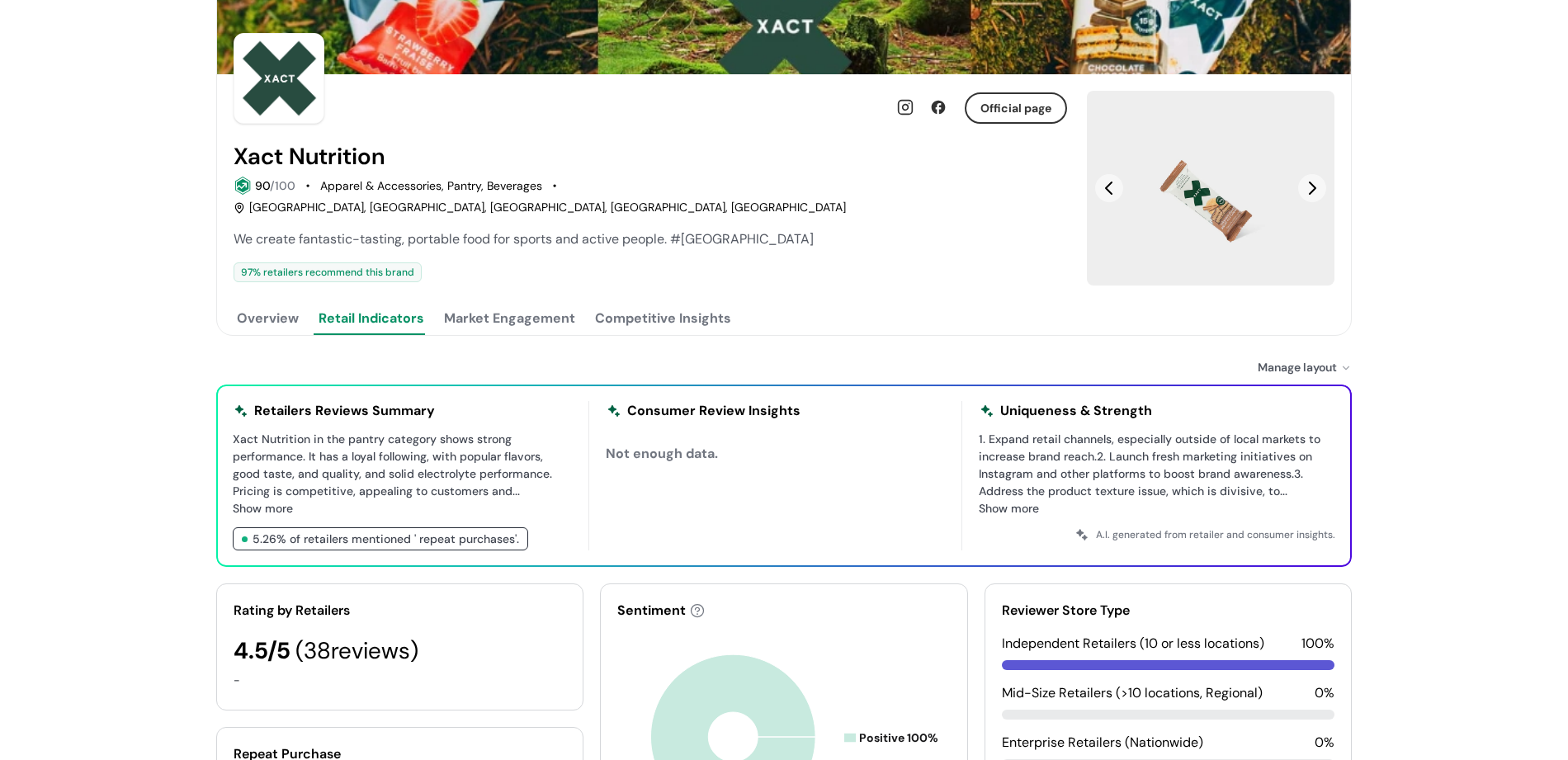
click at [513, 302] on button "Market Engagement" at bounding box center [510, 319] width 138 height 33
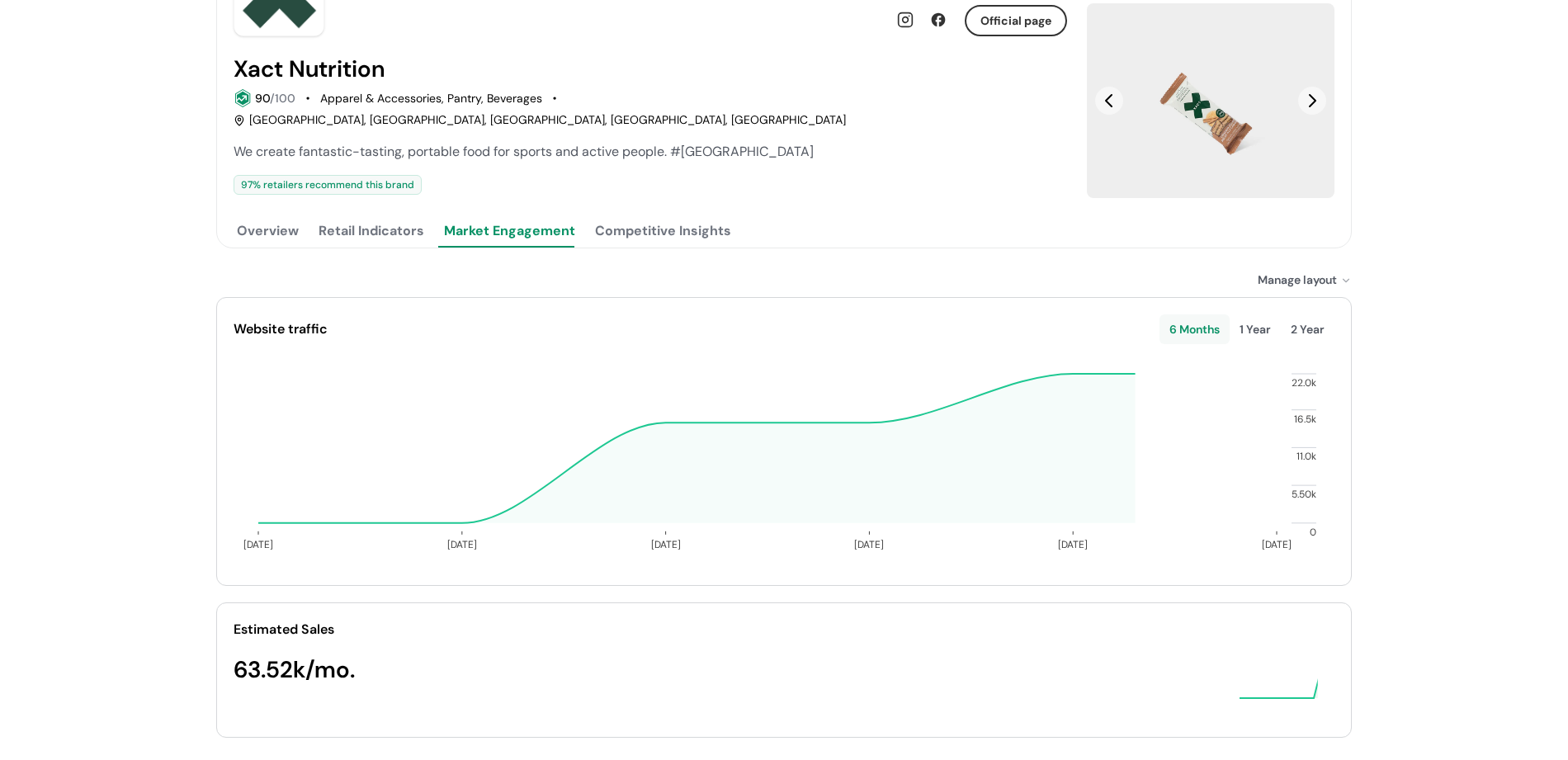
scroll to position [201, 0]
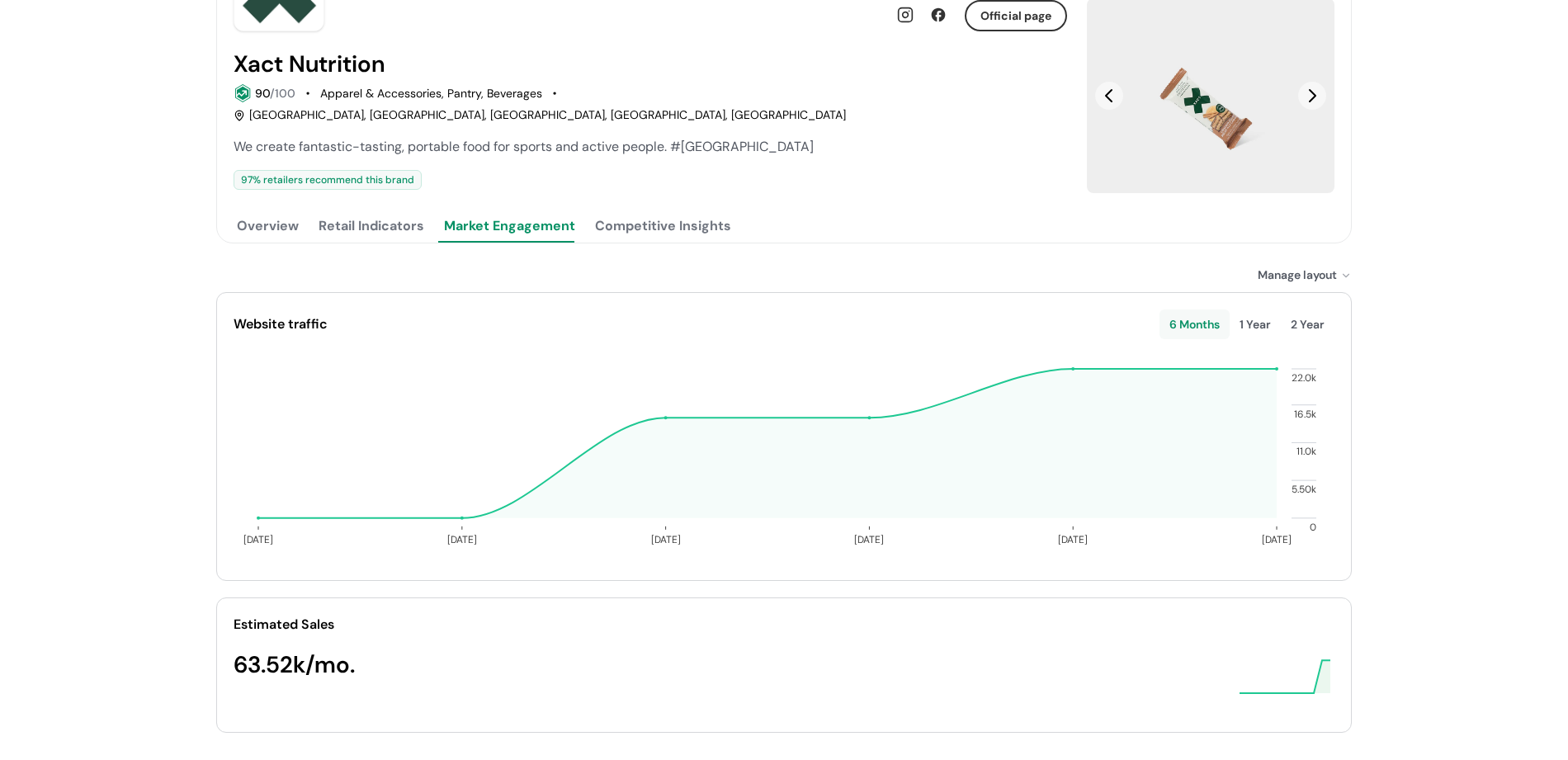
drag, startPoint x: 602, startPoint y: 199, endPoint x: 964, endPoint y: 349, distance: 391.8
click at [880, 326] on div "Xact Nutrition View Brand Page Official page Xact Nutrition 90 /100 Apparel & A…" at bounding box center [784, 290] width 1135 height 912
click at [485, 210] on button "Market Engagement" at bounding box center [510, 226] width 138 height 33
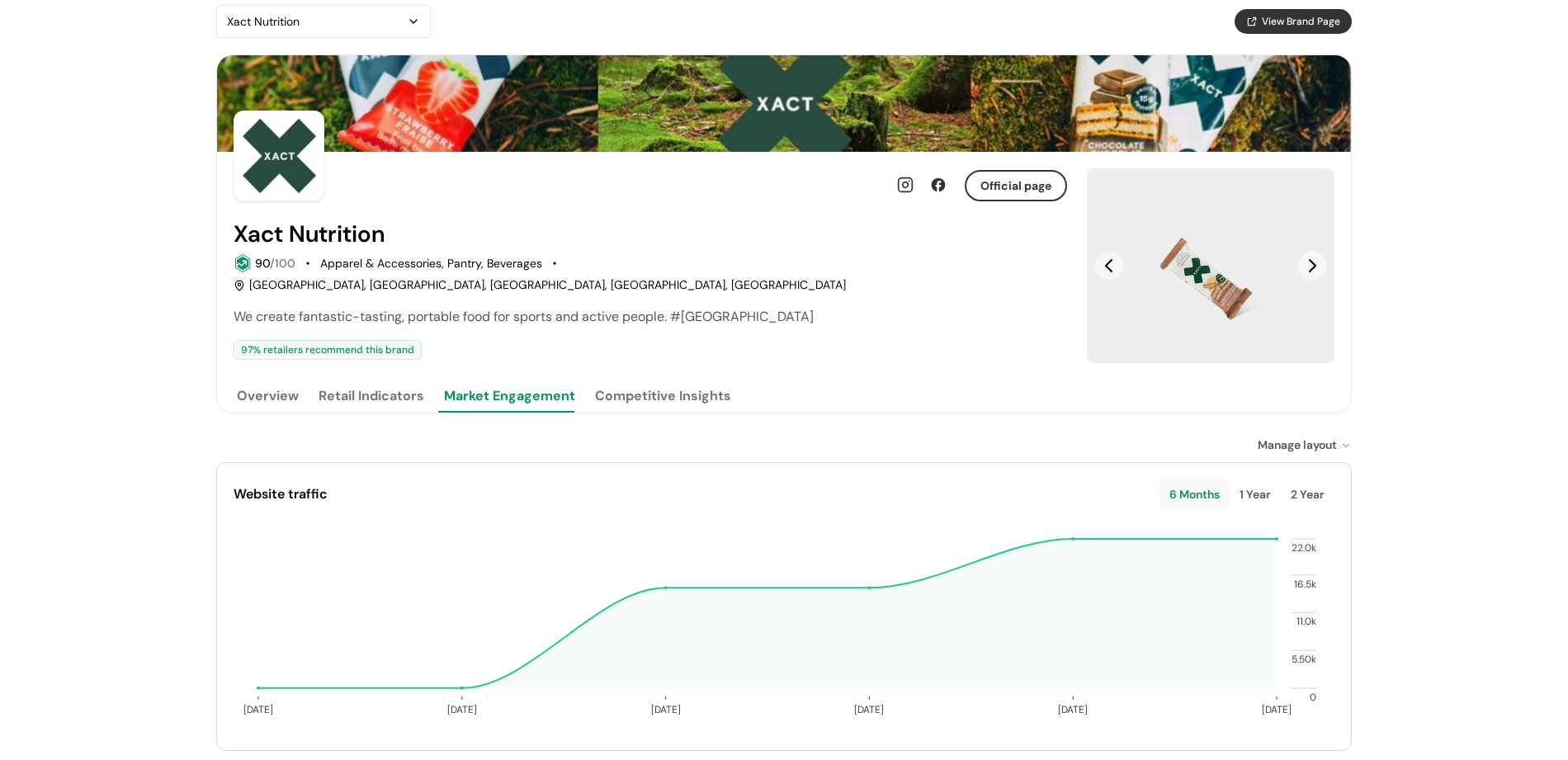
scroll to position [0, 0]
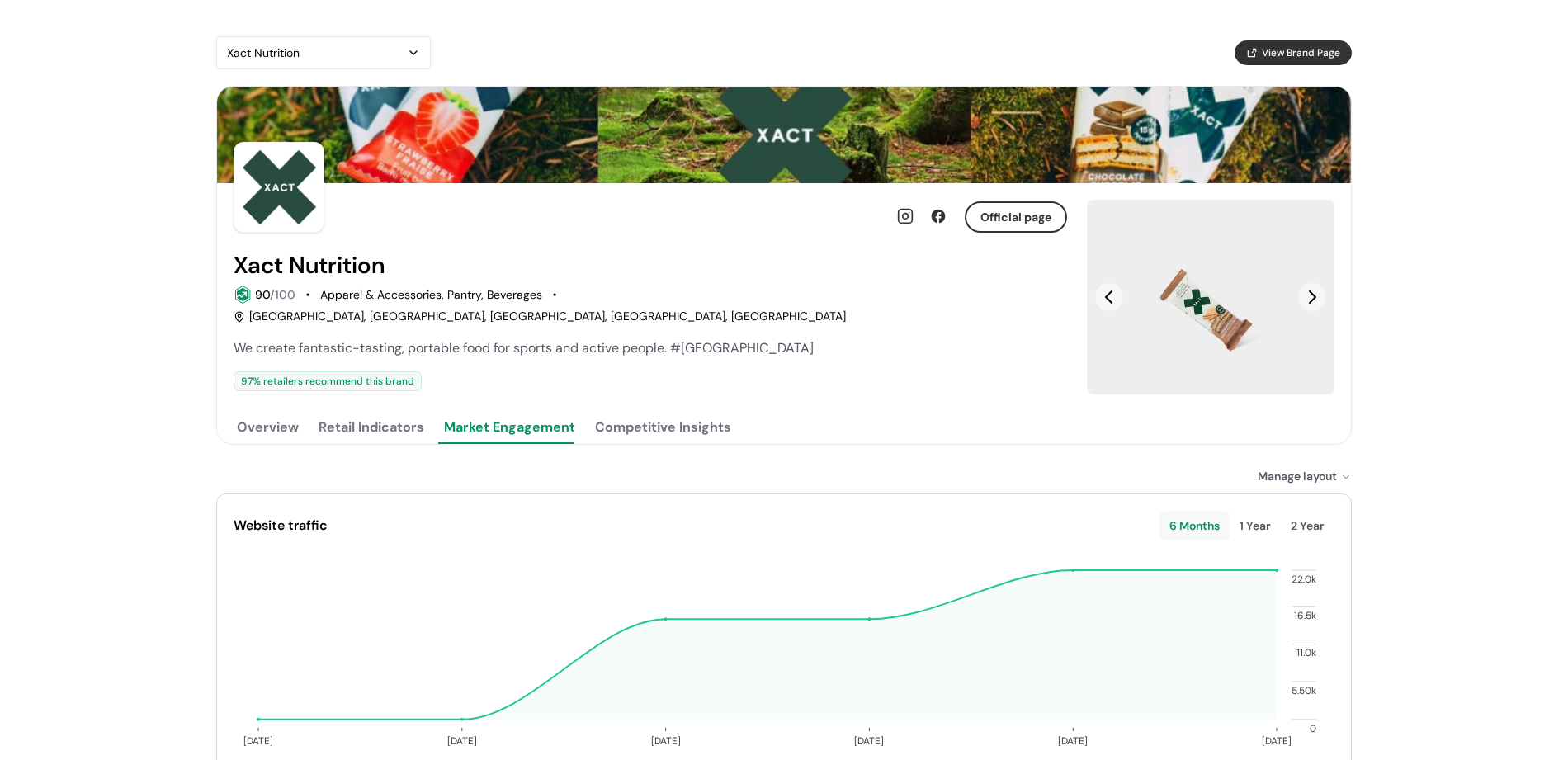
click at [267, 53] on div "Xact Nutrition" at bounding box center [315, 53] width 176 height 20
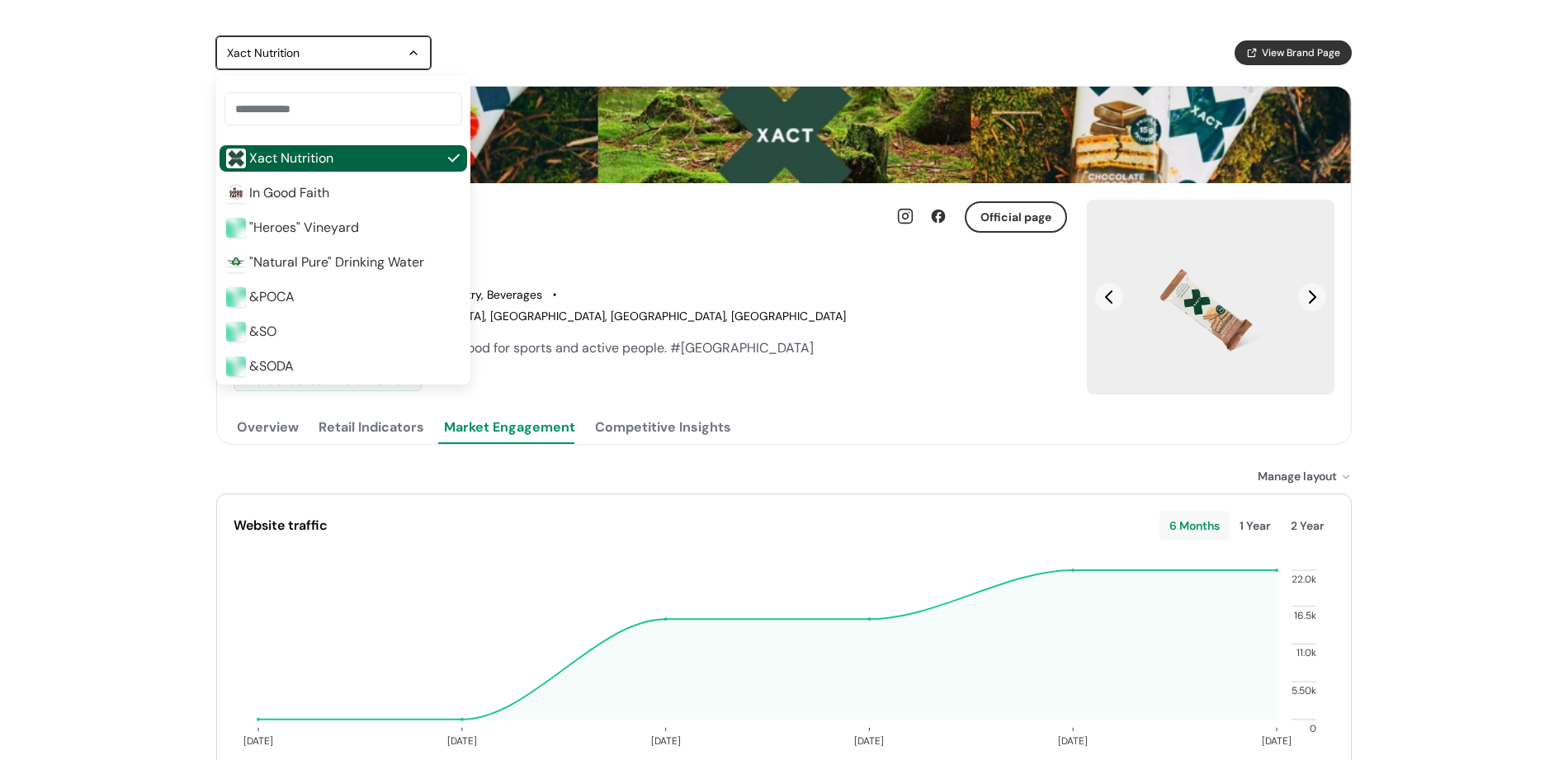
click at [272, 265] on span ""Natural Pure" Drinking Water" at bounding box center [336, 263] width 175 height 20
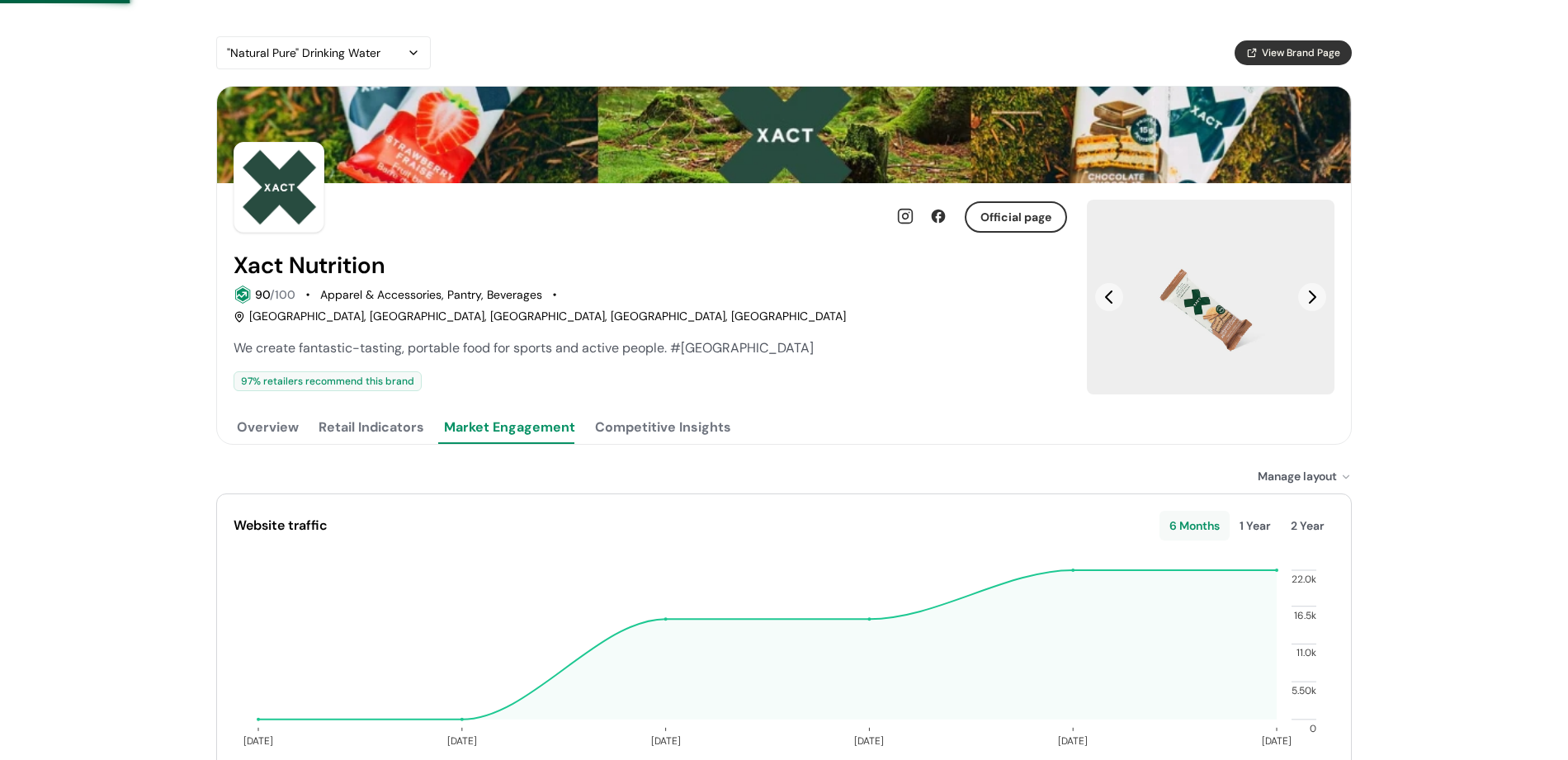
click at [321, 44] on div ""Natural Pure" Drinking Water" at bounding box center [315, 53] width 176 height 20
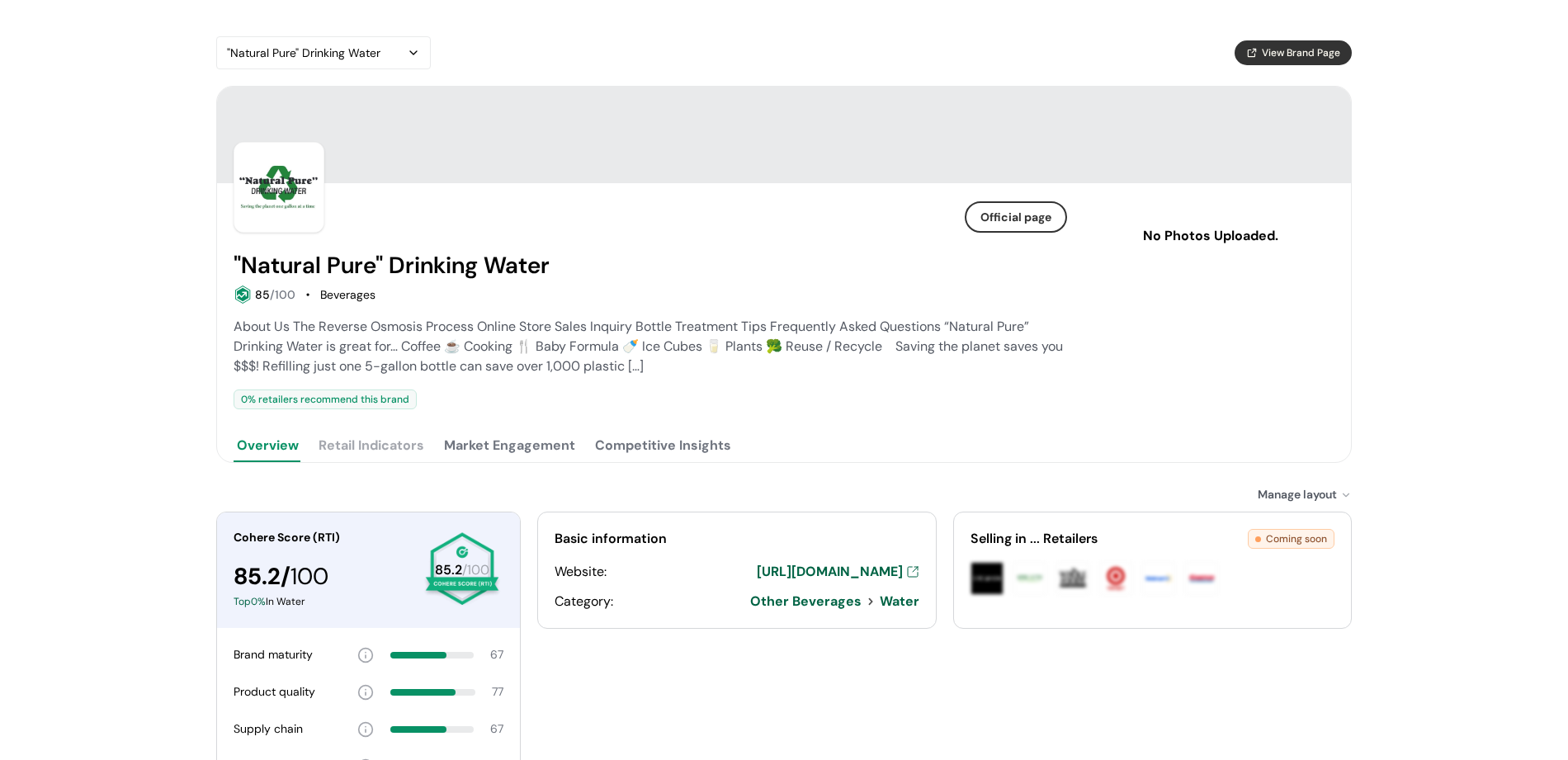
click at [329, 50] on div ""Natural Pure" Drinking Water" at bounding box center [315, 53] width 176 height 20
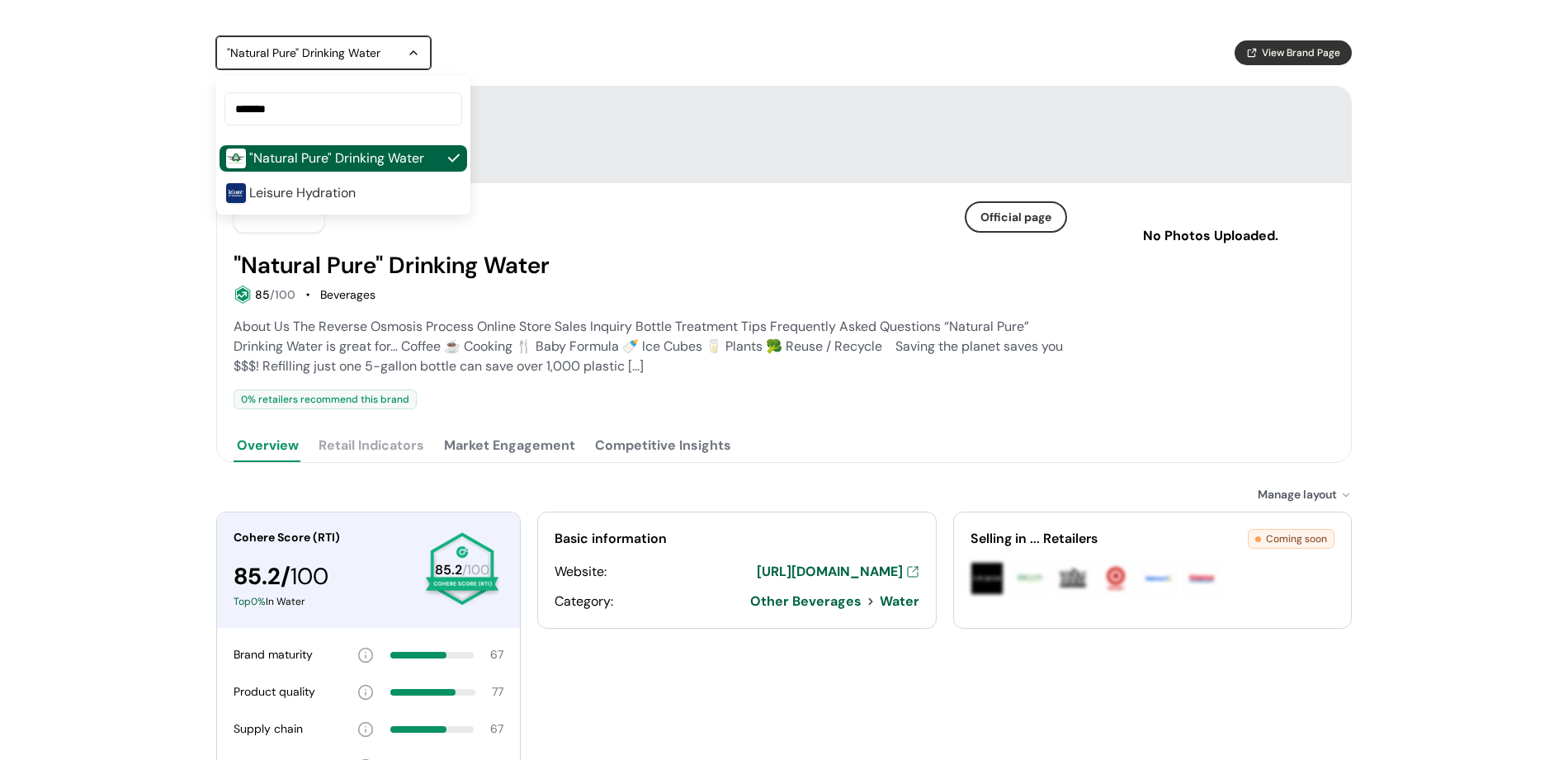
type input "*******"
click at [312, 191] on span "Leisure Hydration" at bounding box center [302, 193] width 107 height 20
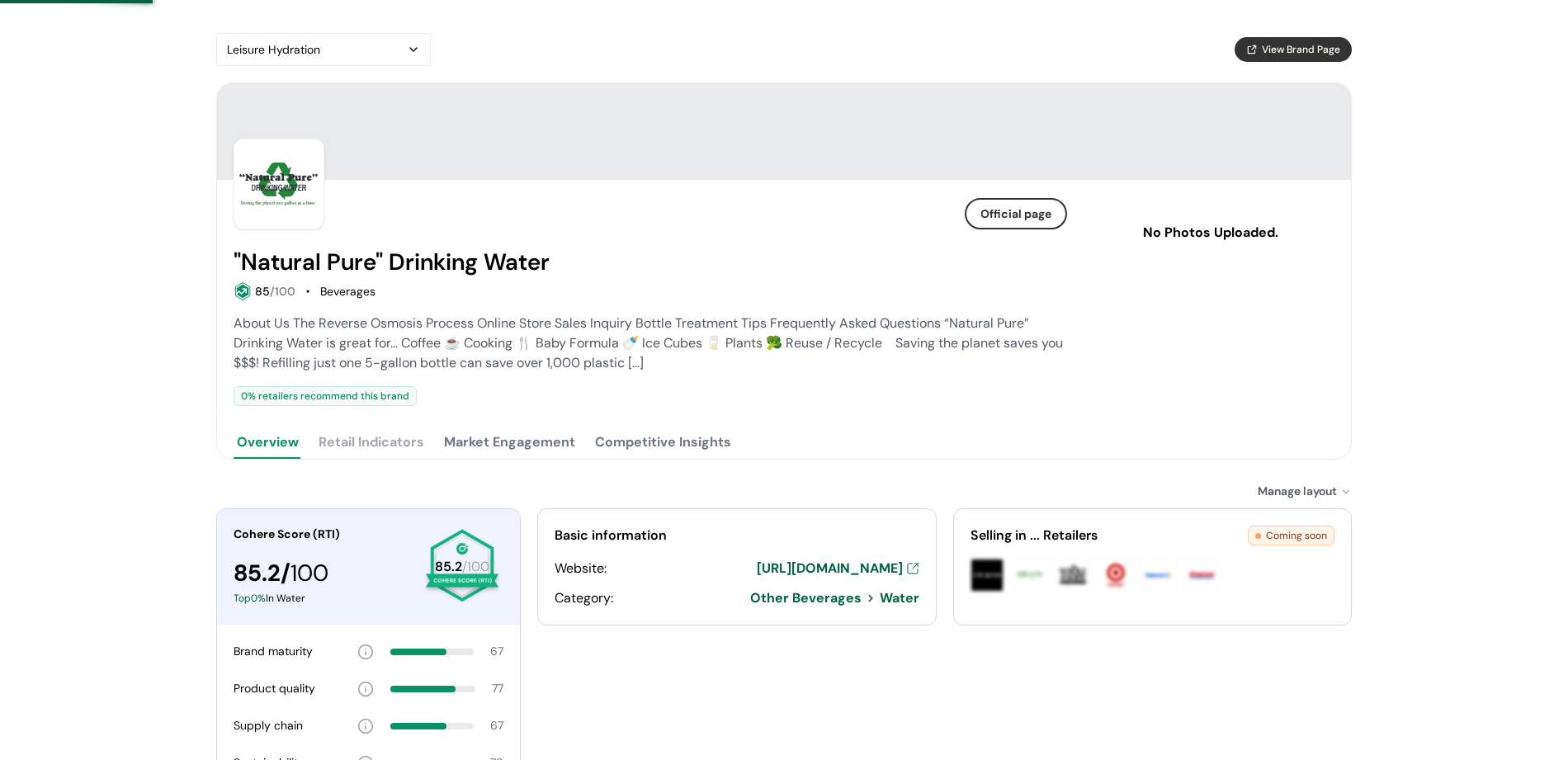
scroll to position [4, 0]
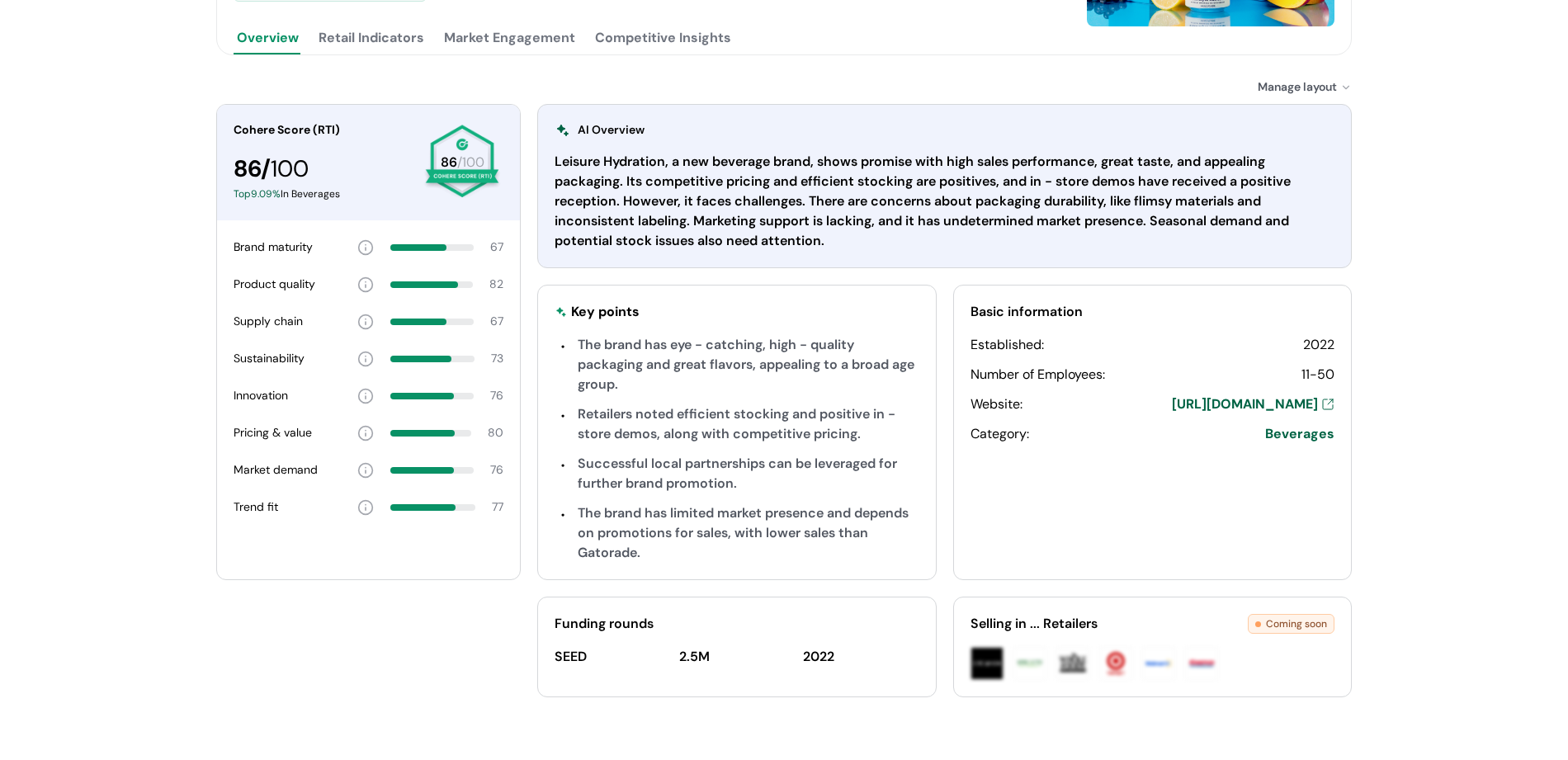
scroll to position [367, 0]
click at [396, 49] on button "Retail Indicators" at bounding box center [371, 40] width 112 height 33
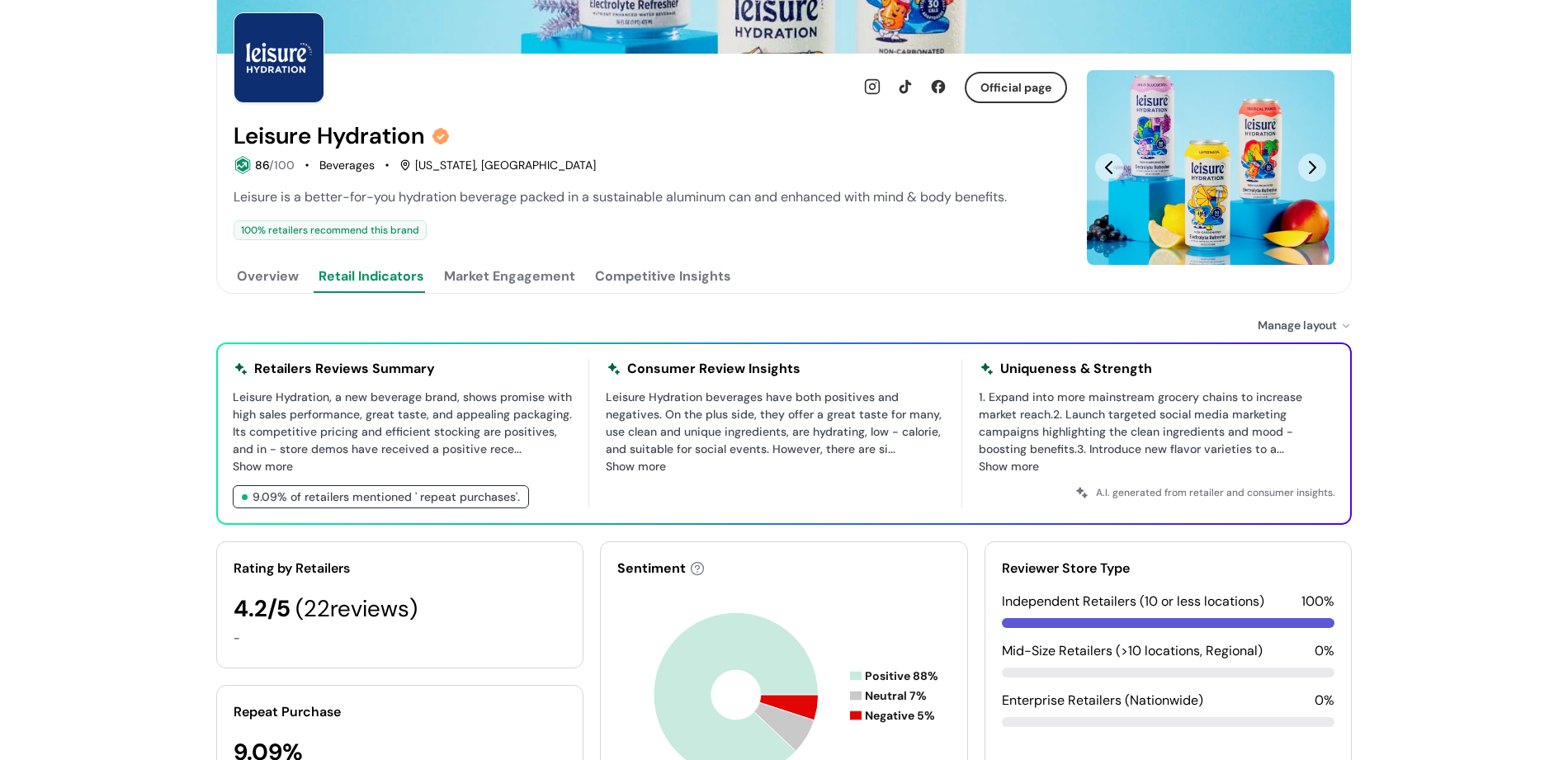
scroll to position [0, 0]
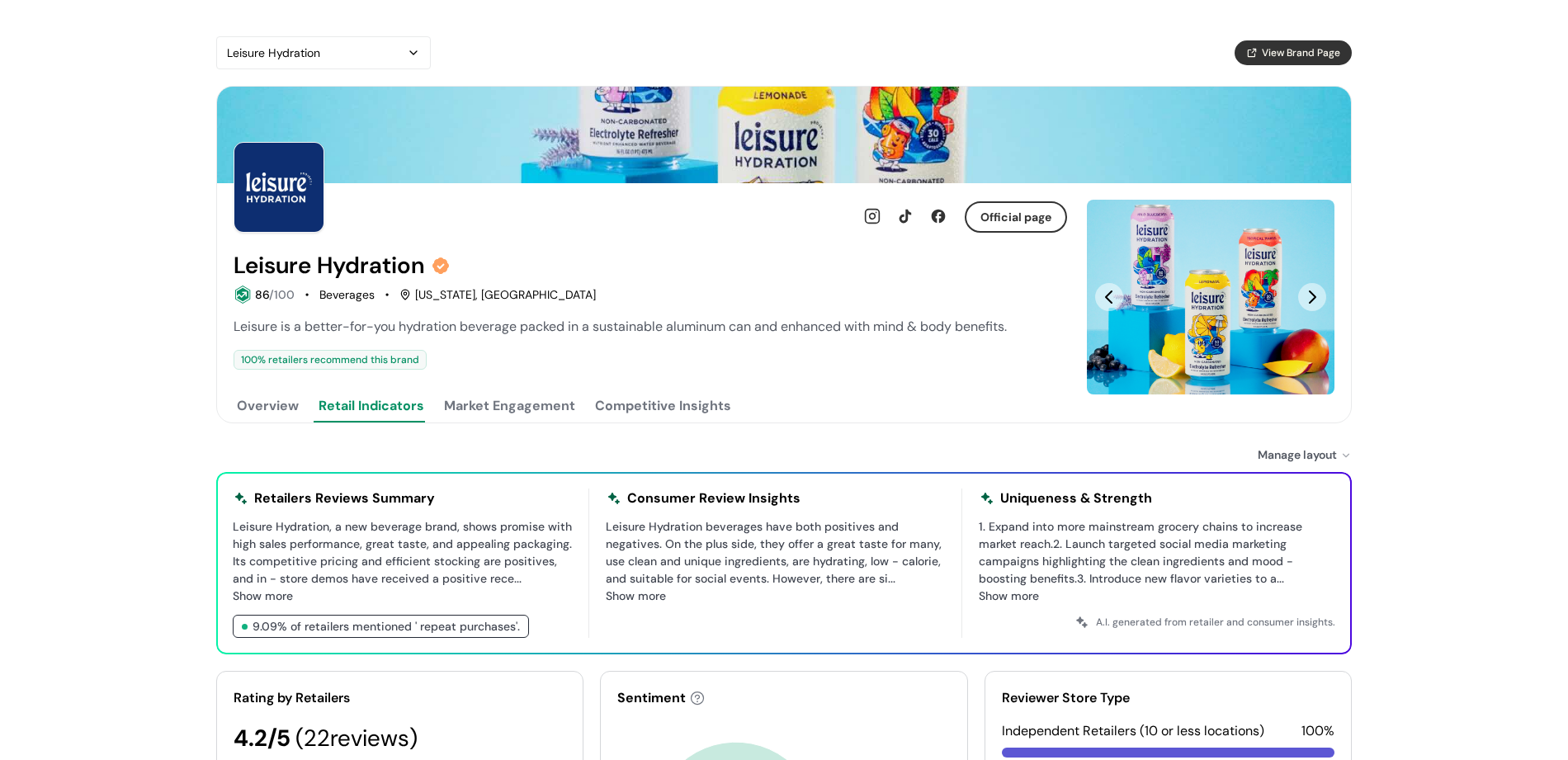
click at [501, 415] on button "Market Engagement" at bounding box center [510, 406] width 138 height 33
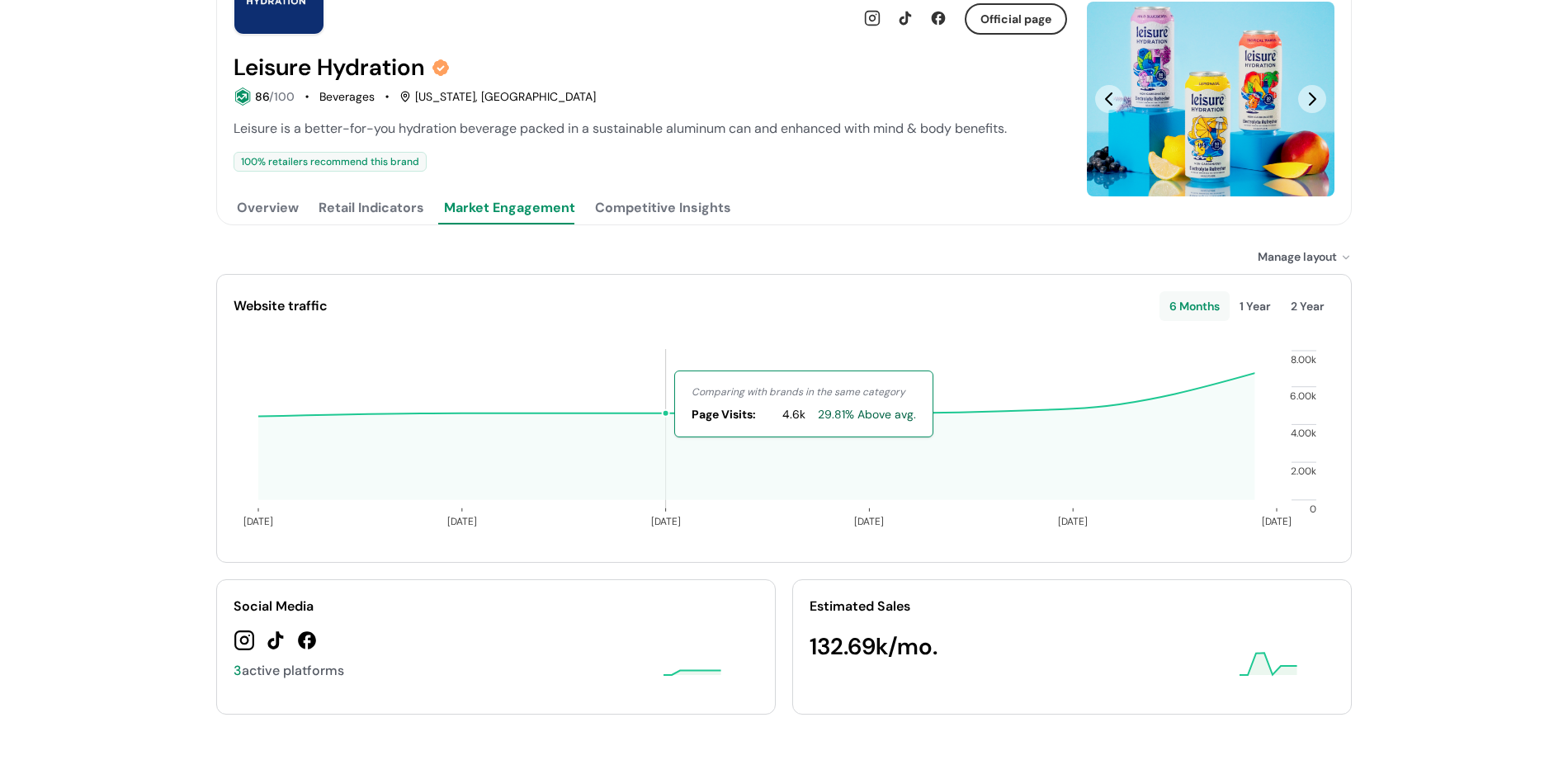
scroll to position [201, 0]
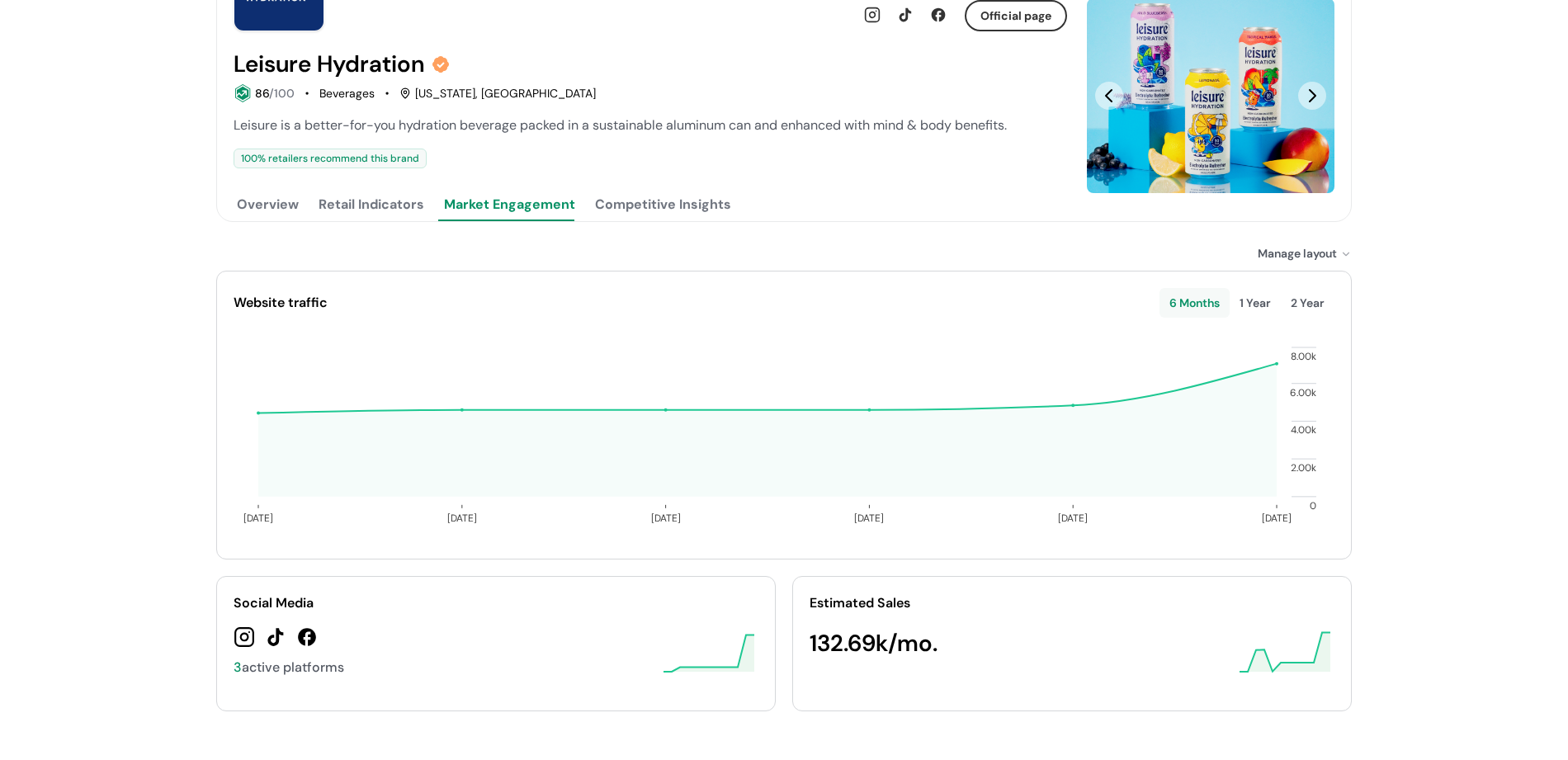
click at [629, 208] on button "Competitive Insights" at bounding box center [662, 205] width 142 height 33
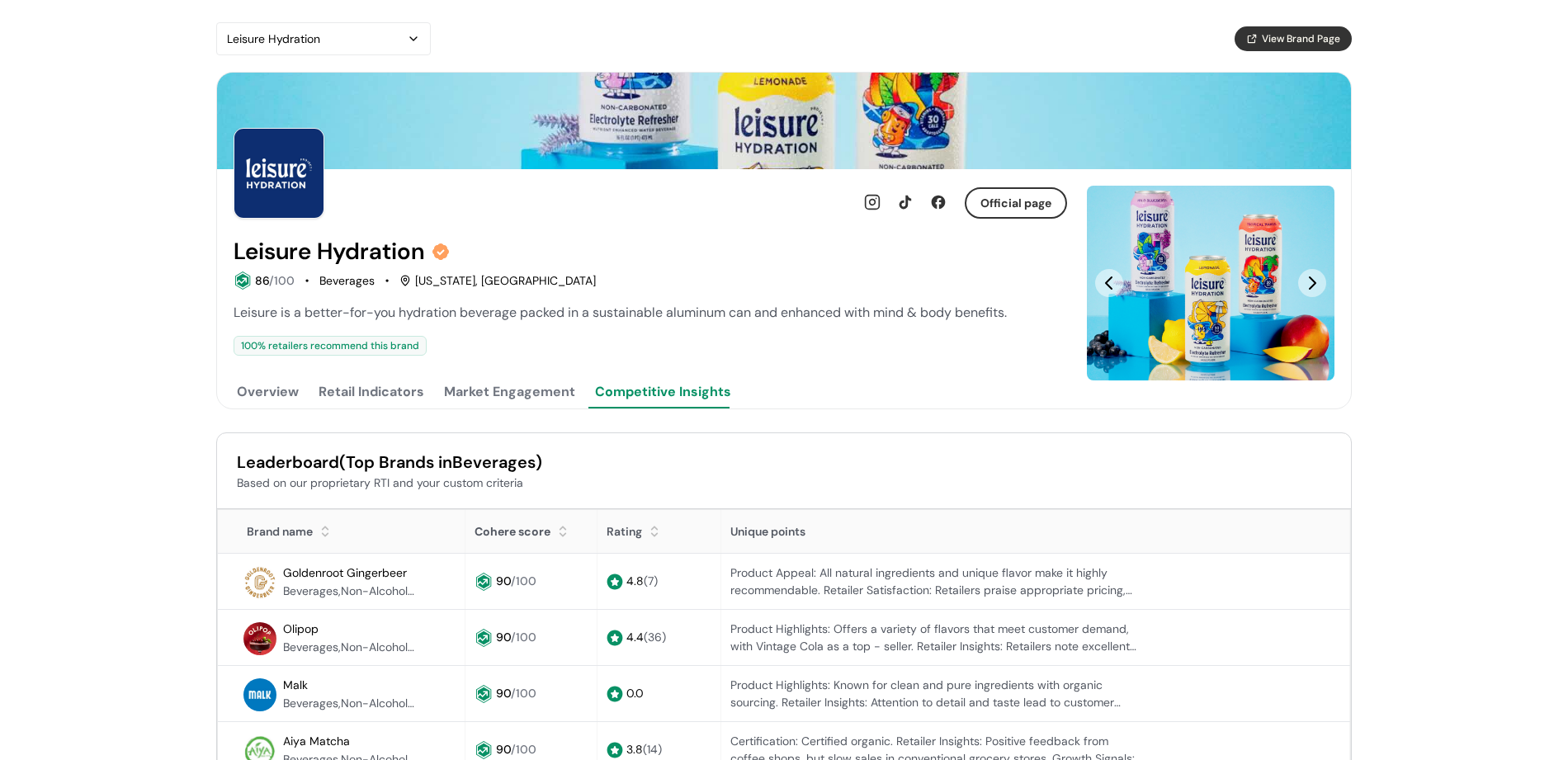
scroll to position [0, 0]
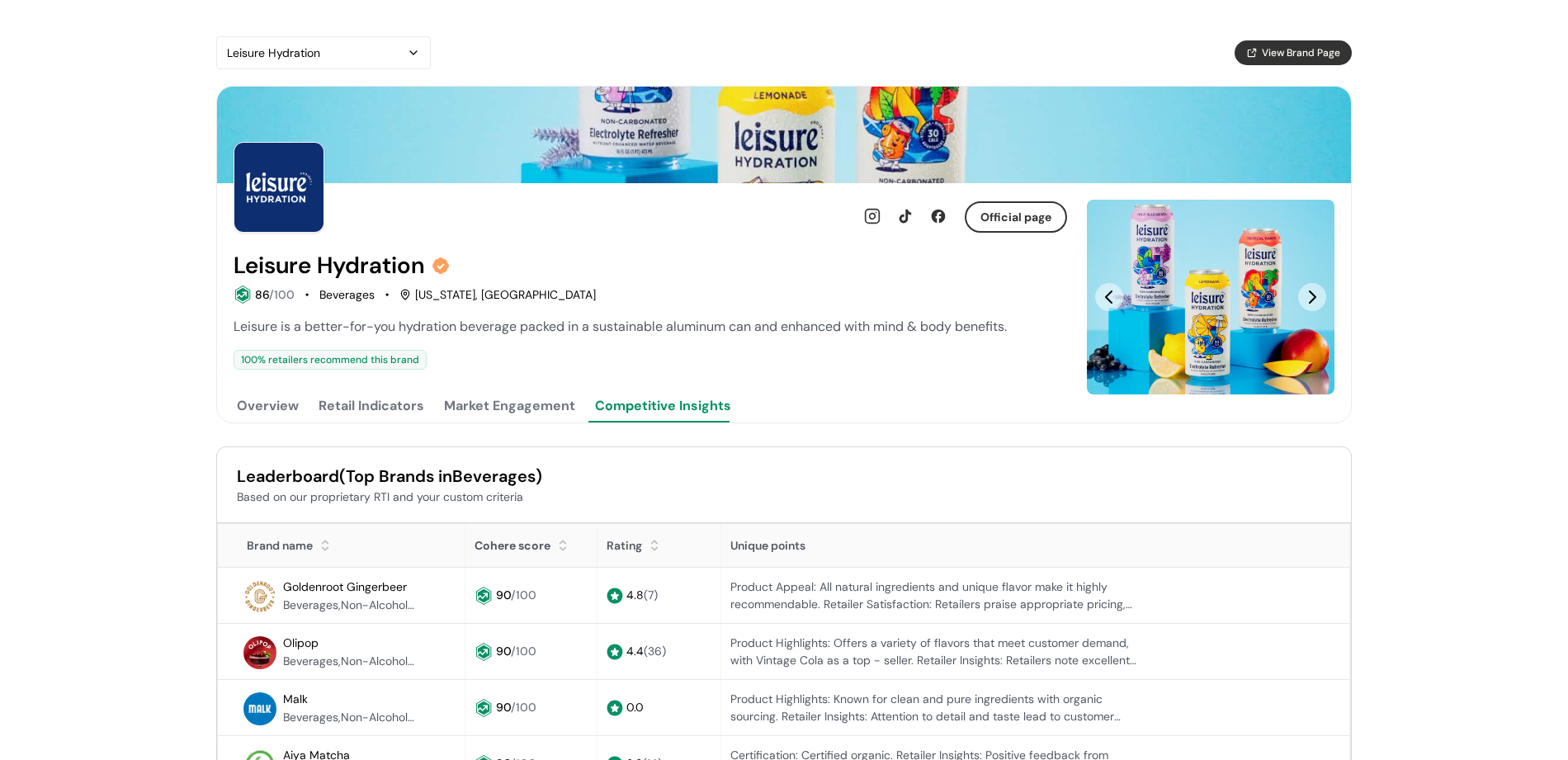
click at [333, 53] on div "Leisure Hydration" at bounding box center [315, 53] width 176 height 20
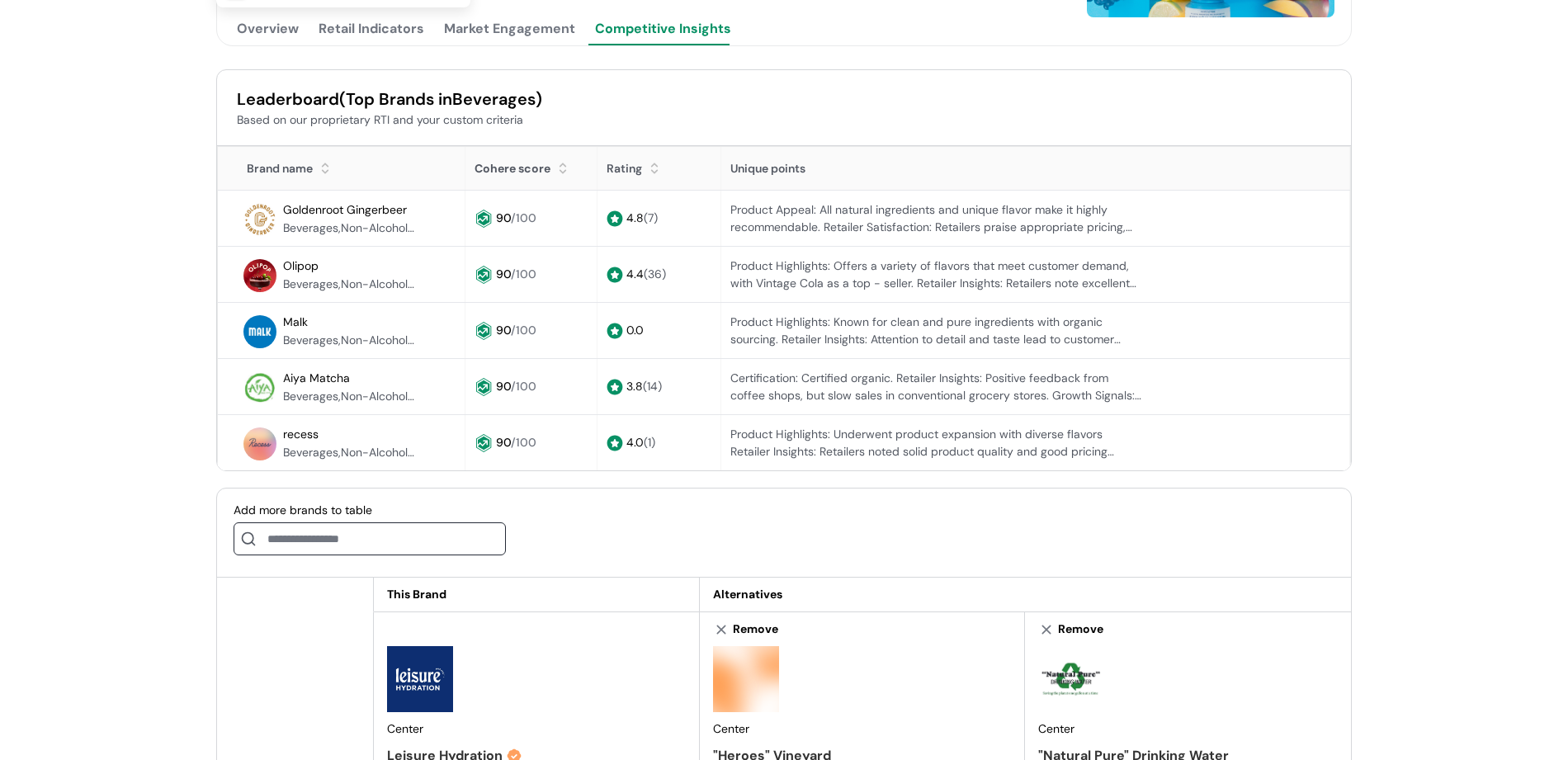
scroll to position [398, 0]
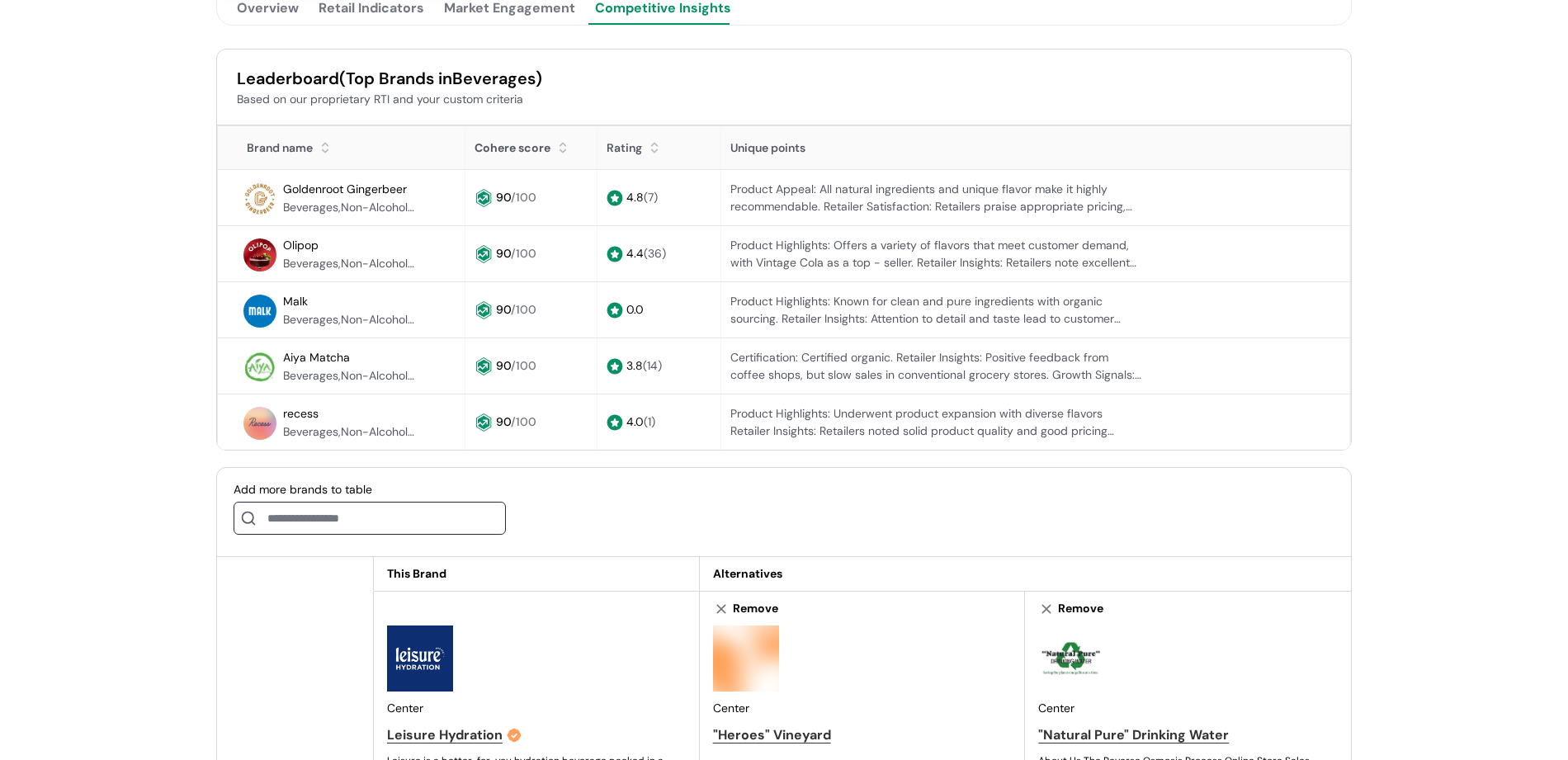
click at [400, 512] on input at bounding box center [369, 518] width 272 height 33
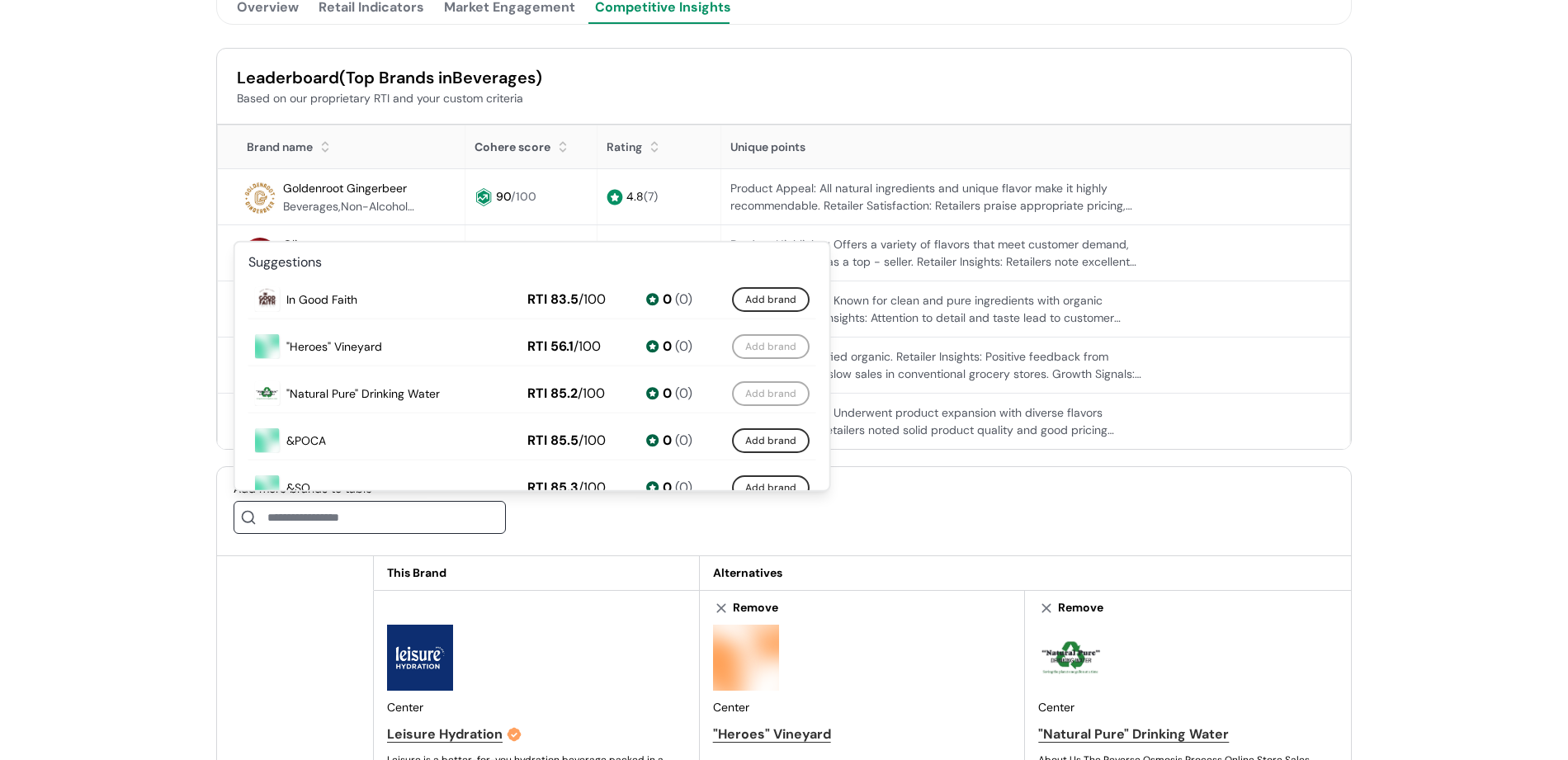
scroll to position [0, 0]
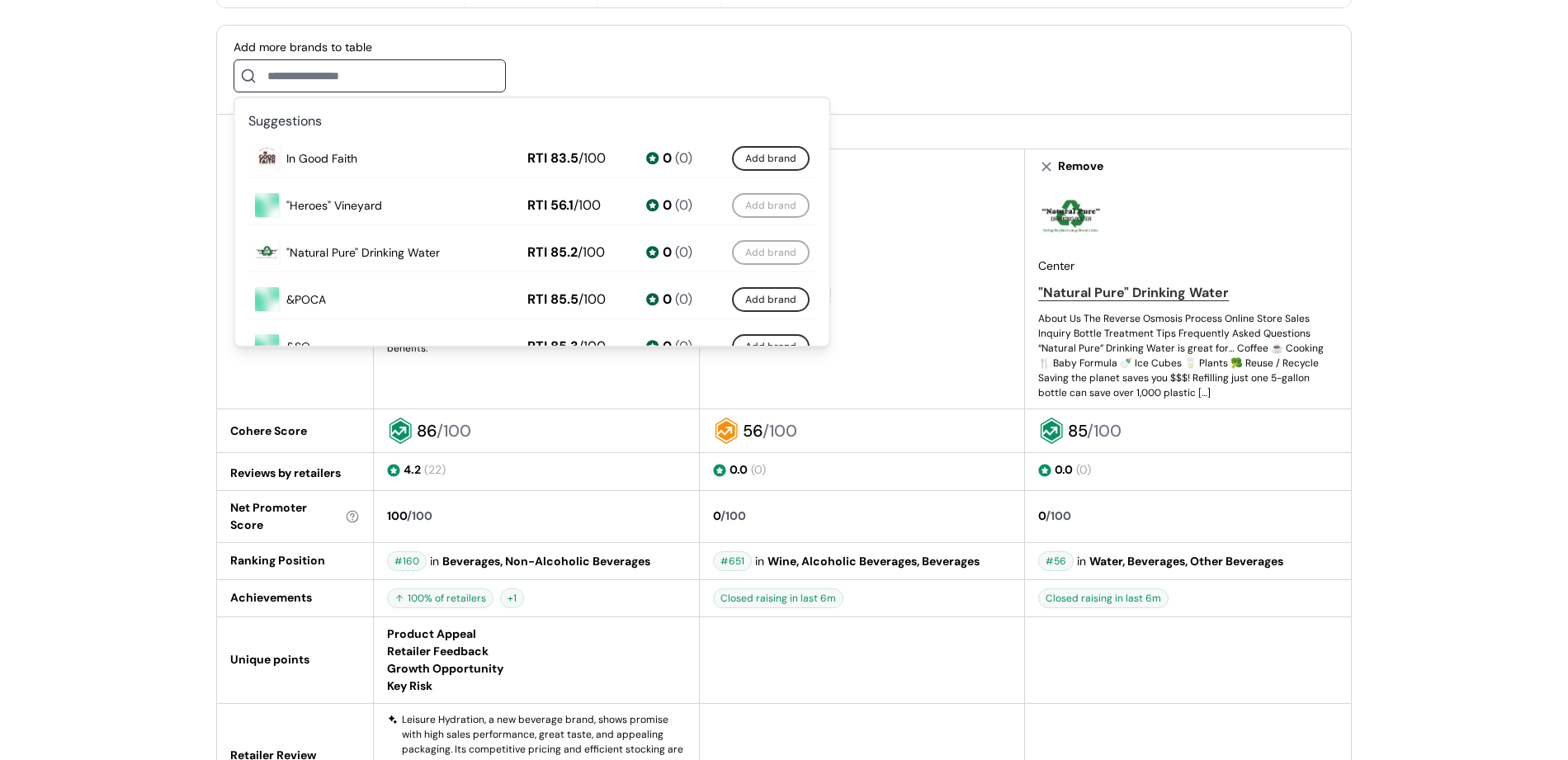
click at [1436, 483] on div "Leisure Hydration View Brand Page Official page Leisure Hydration 86 /100 Bever…" at bounding box center [784, 51] width 1568 height 1781
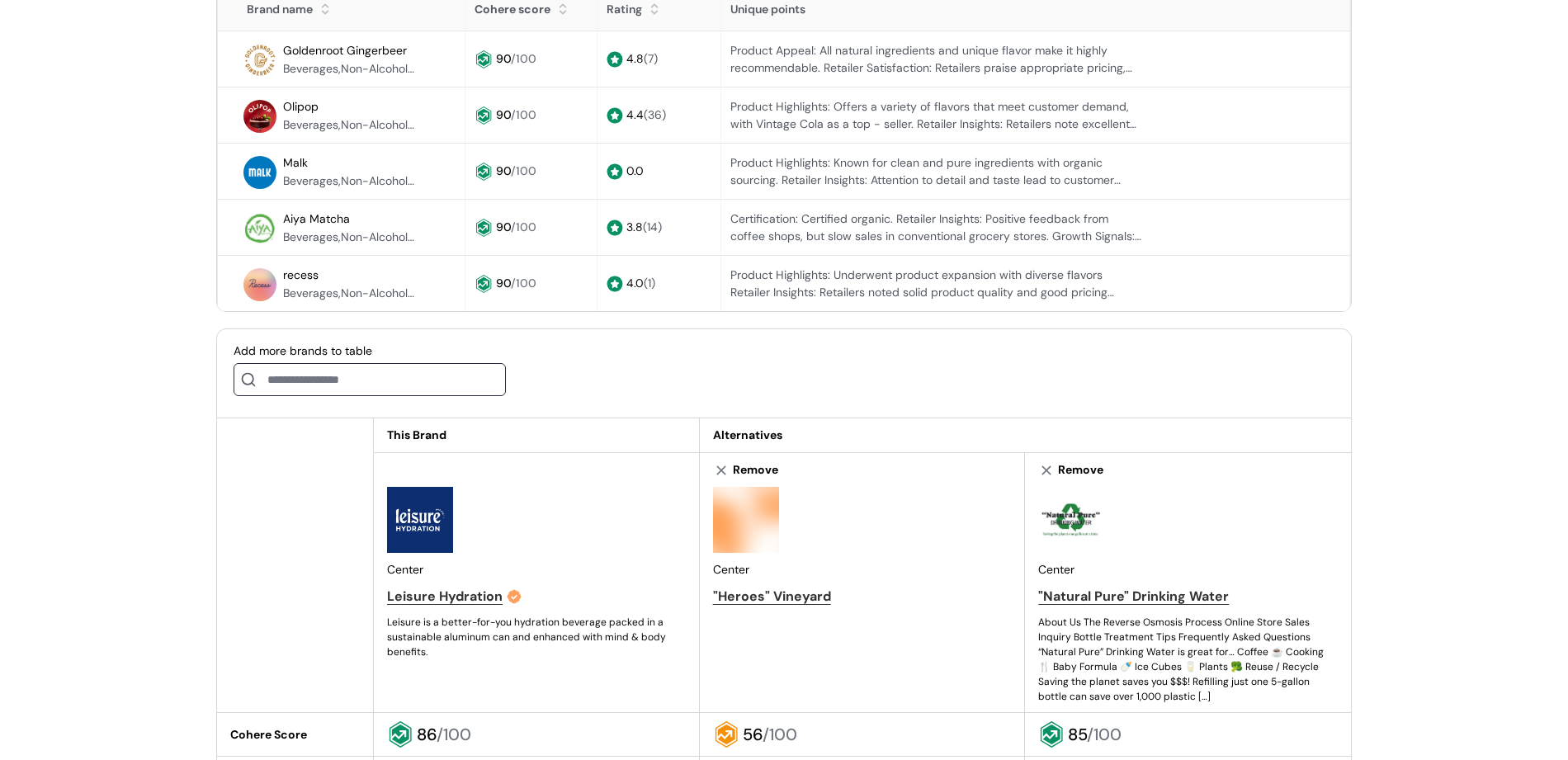
scroll to position [491, 0]
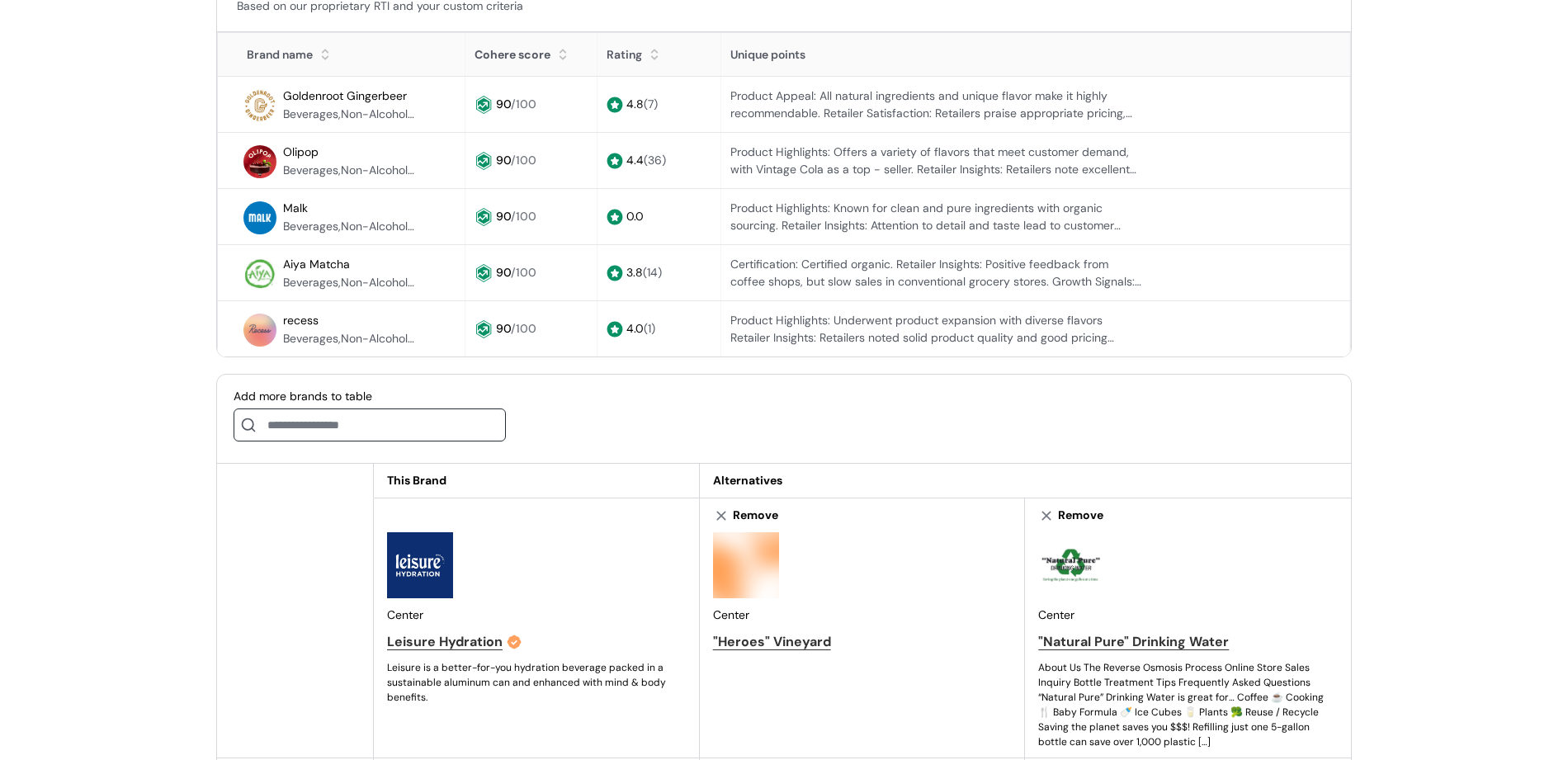
click at [427, 435] on input at bounding box center [369, 425] width 272 height 33
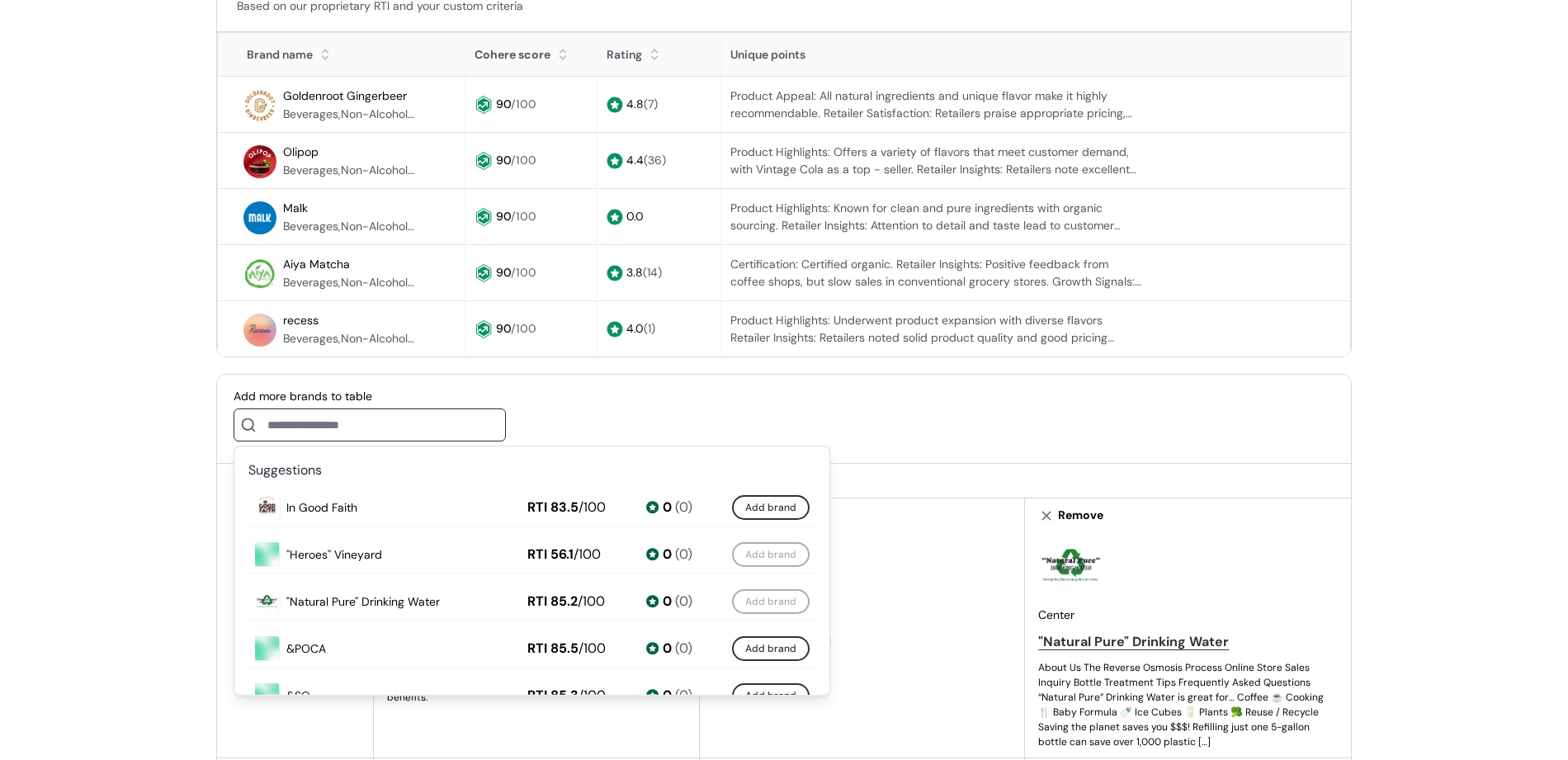
click at [737, 391] on div "Add more brands to table" at bounding box center [784, 419] width 1134 height 89
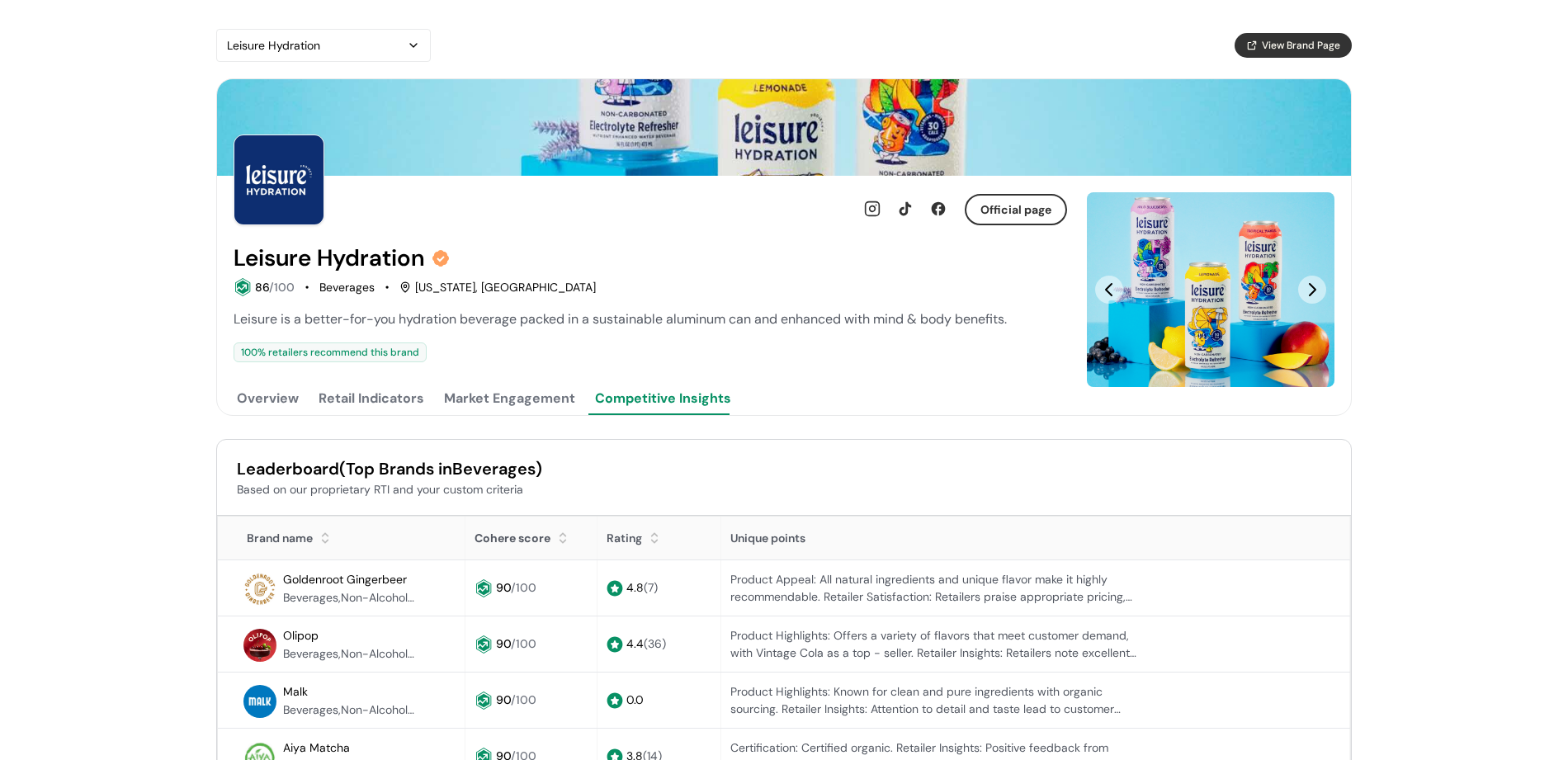
scroll to position [0, 0]
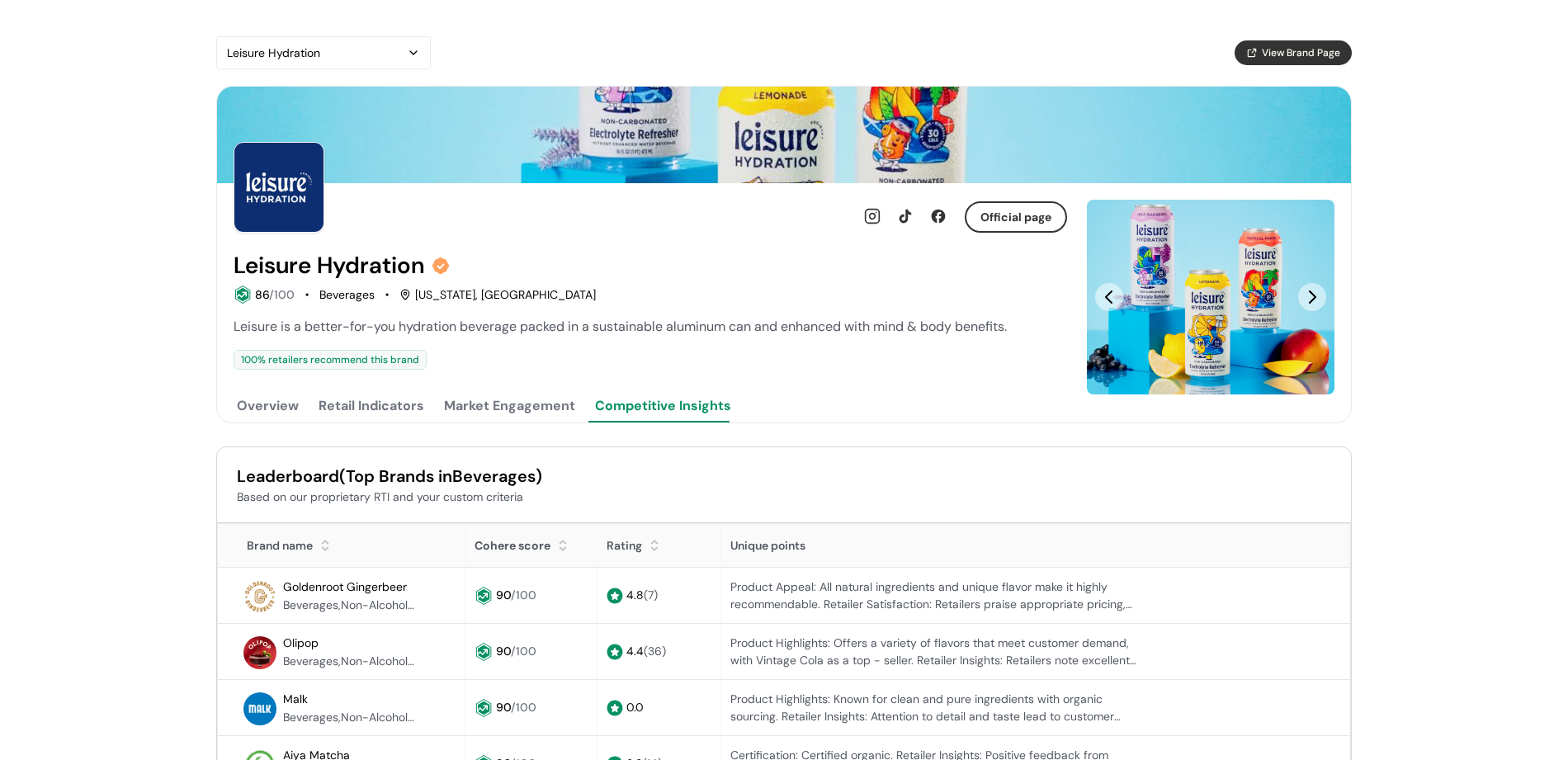
click at [491, 403] on button "Market Engagement" at bounding box center [510, 406] width 138 height 33
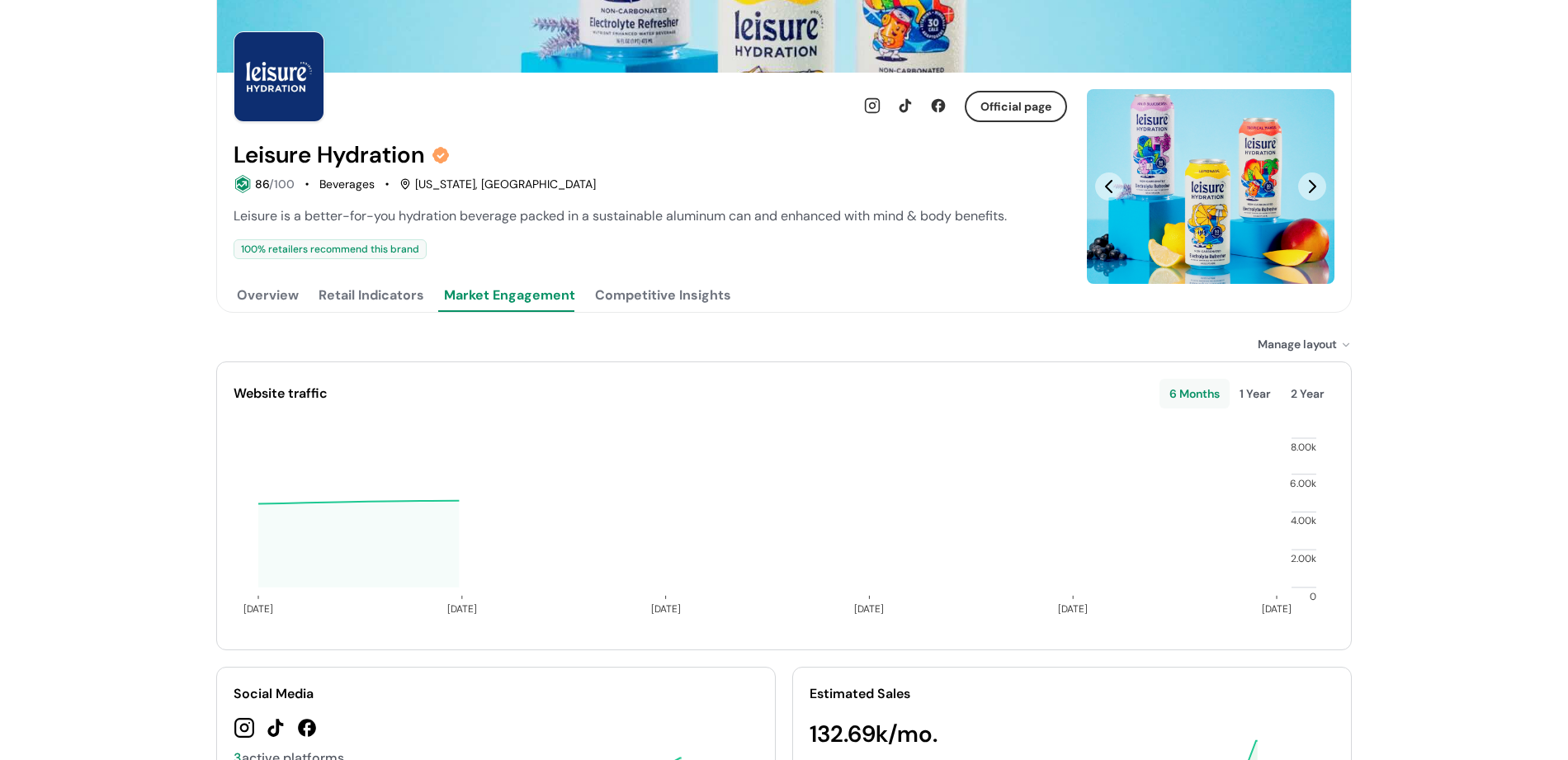
scroll to position [201, 0]
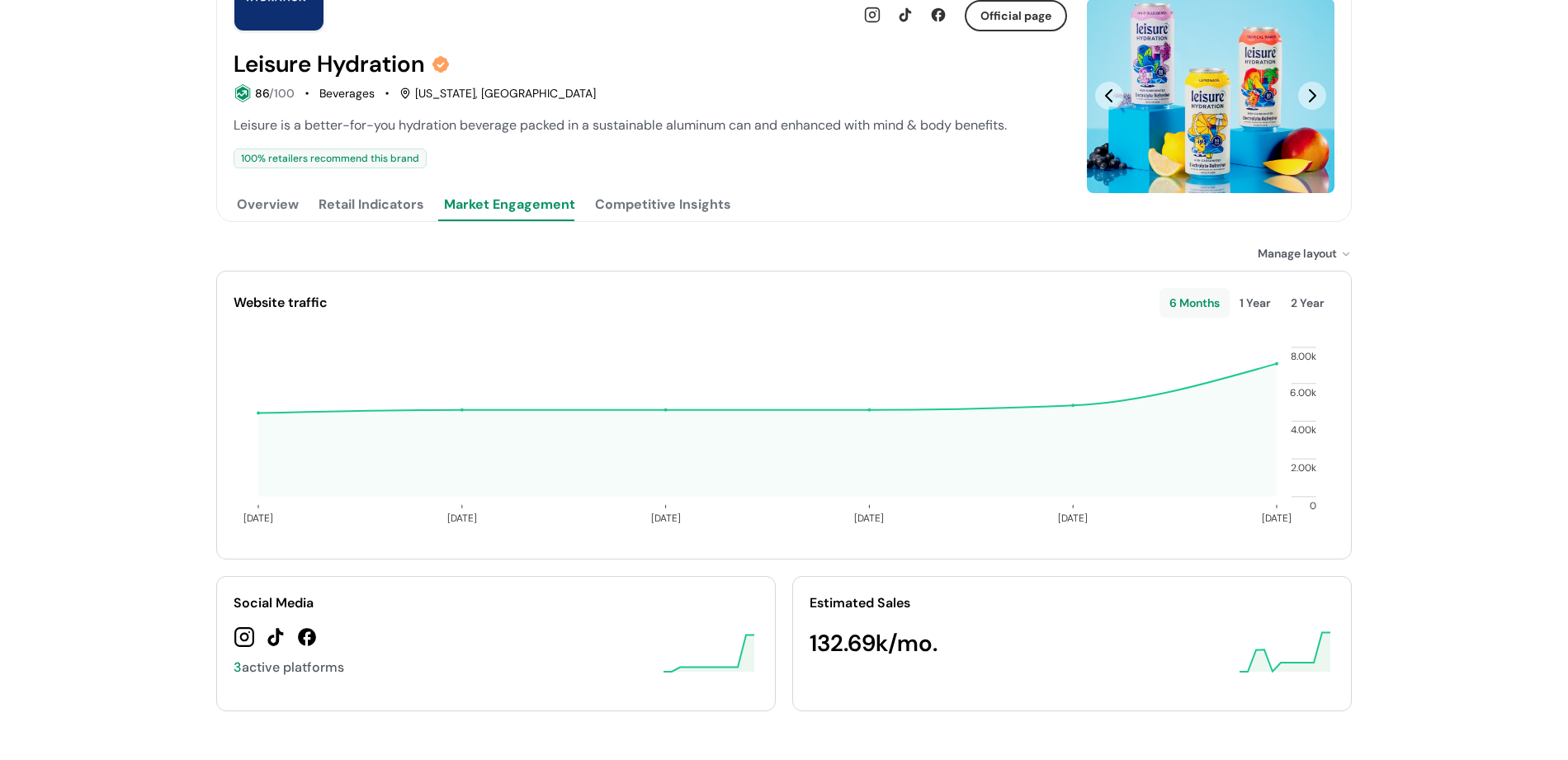
click at [354, 203] on button "Retail Indicators" at bounding box center [371, 205] width 112 height 33
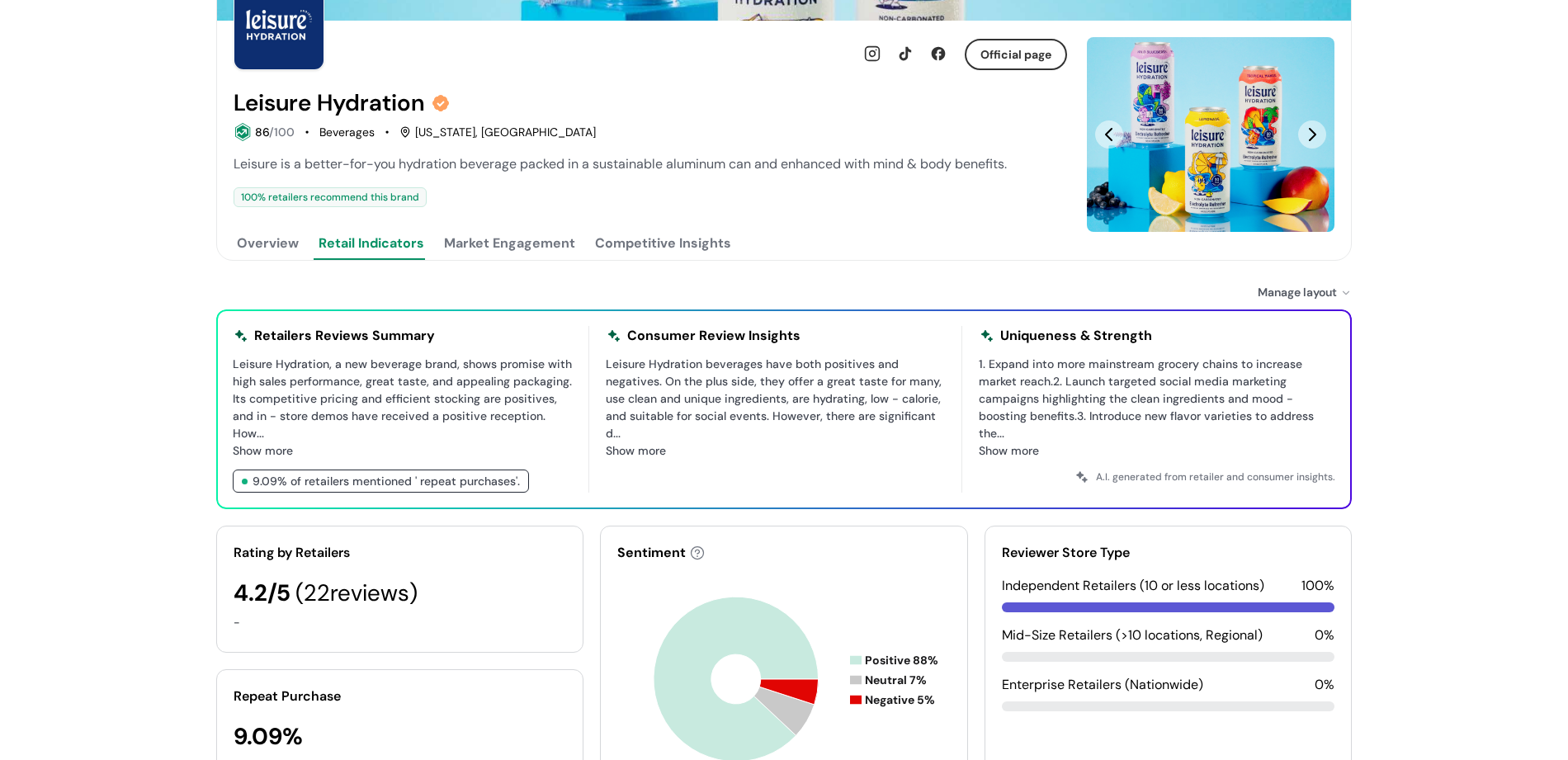
scroll to position [0, 0]
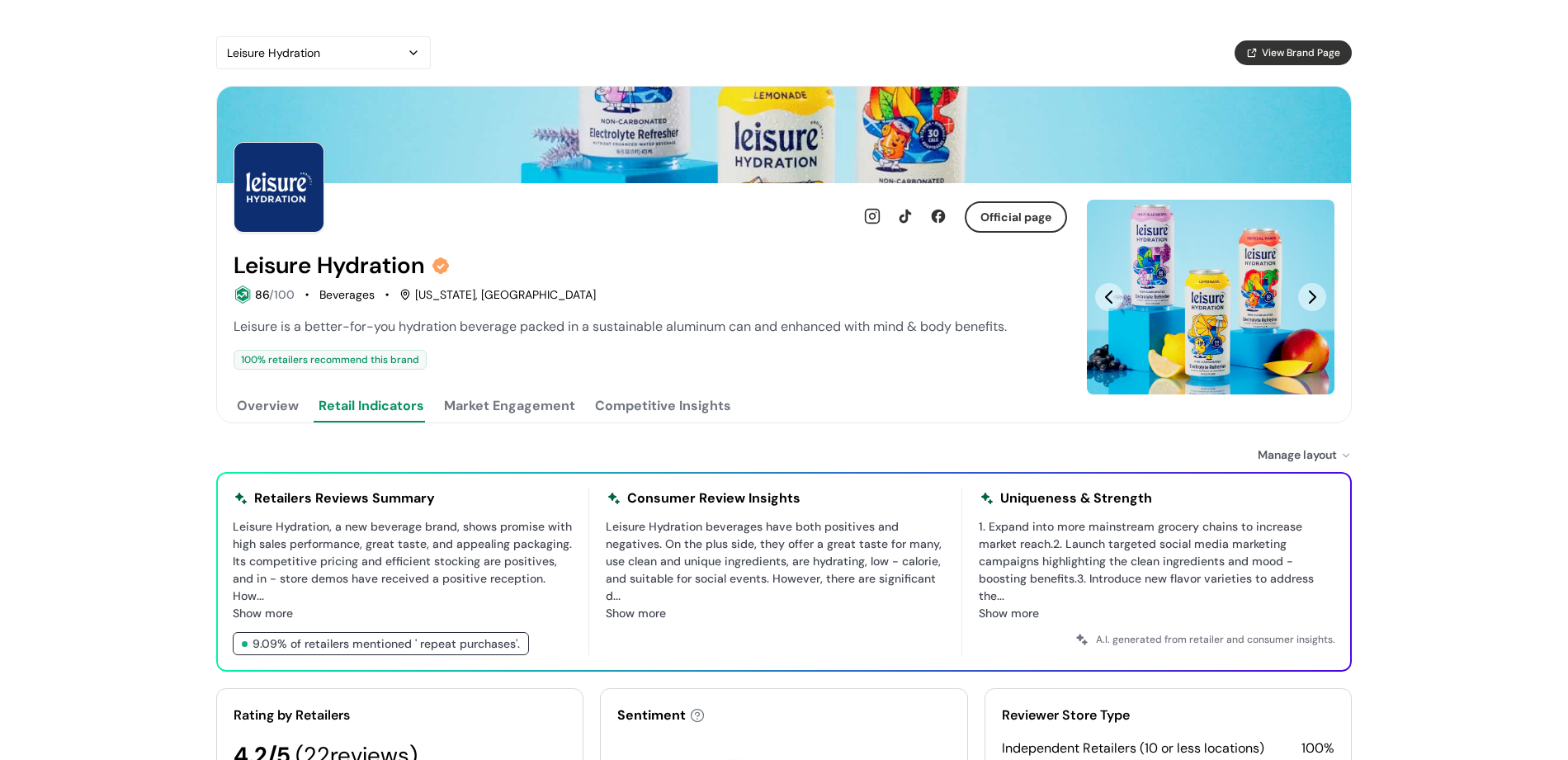
click at [296, 408] on button "Overview" at bounding box center [267, 406] width 69 height 33
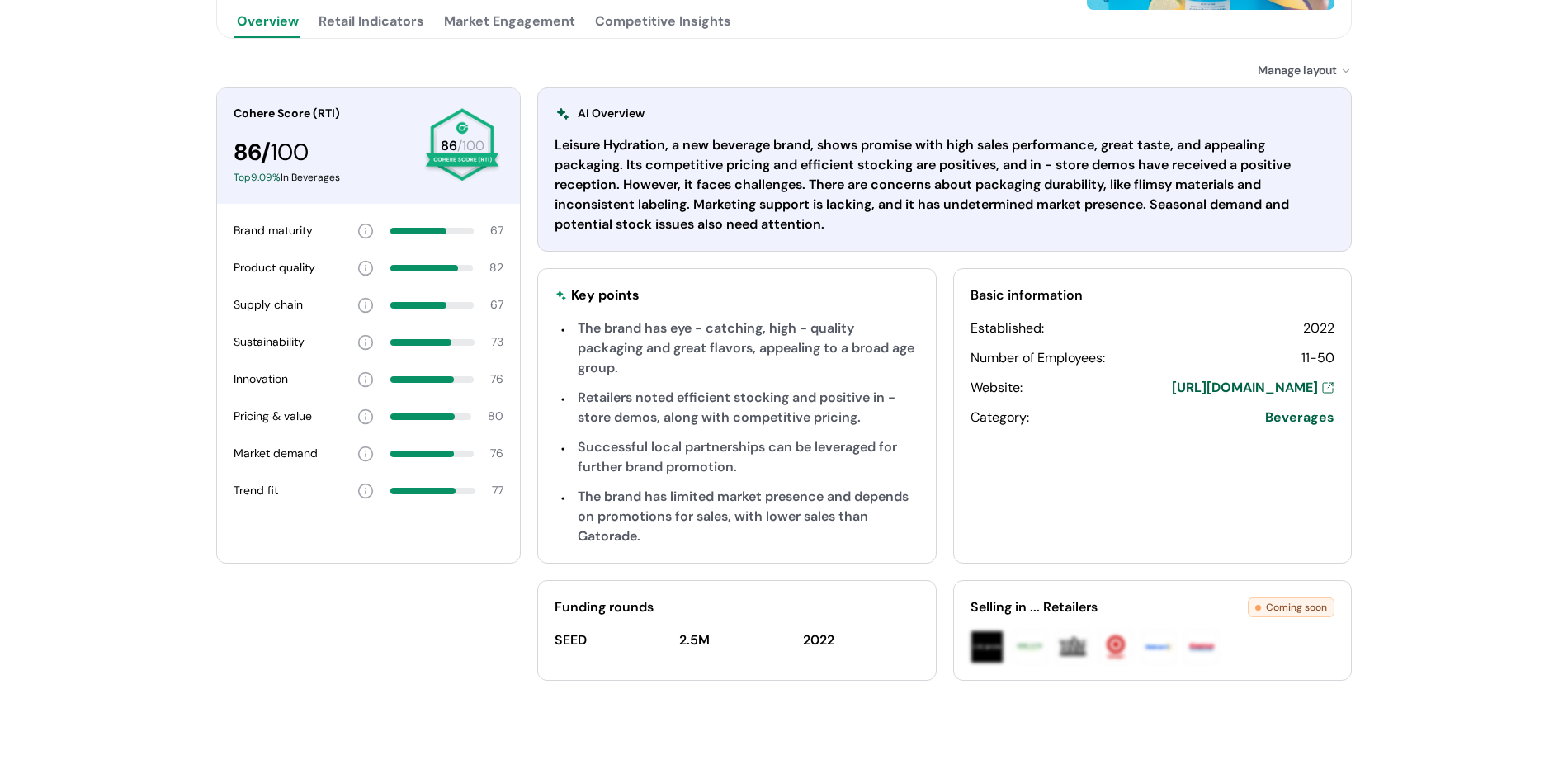
scroll to position [386, 0]
click at [1475, 658] on div "Leisure Hydration View Brand Page Official page Leisure Hydration 86 /100 Bever…" at bounding box center [784, 188] width 1568 height 1149
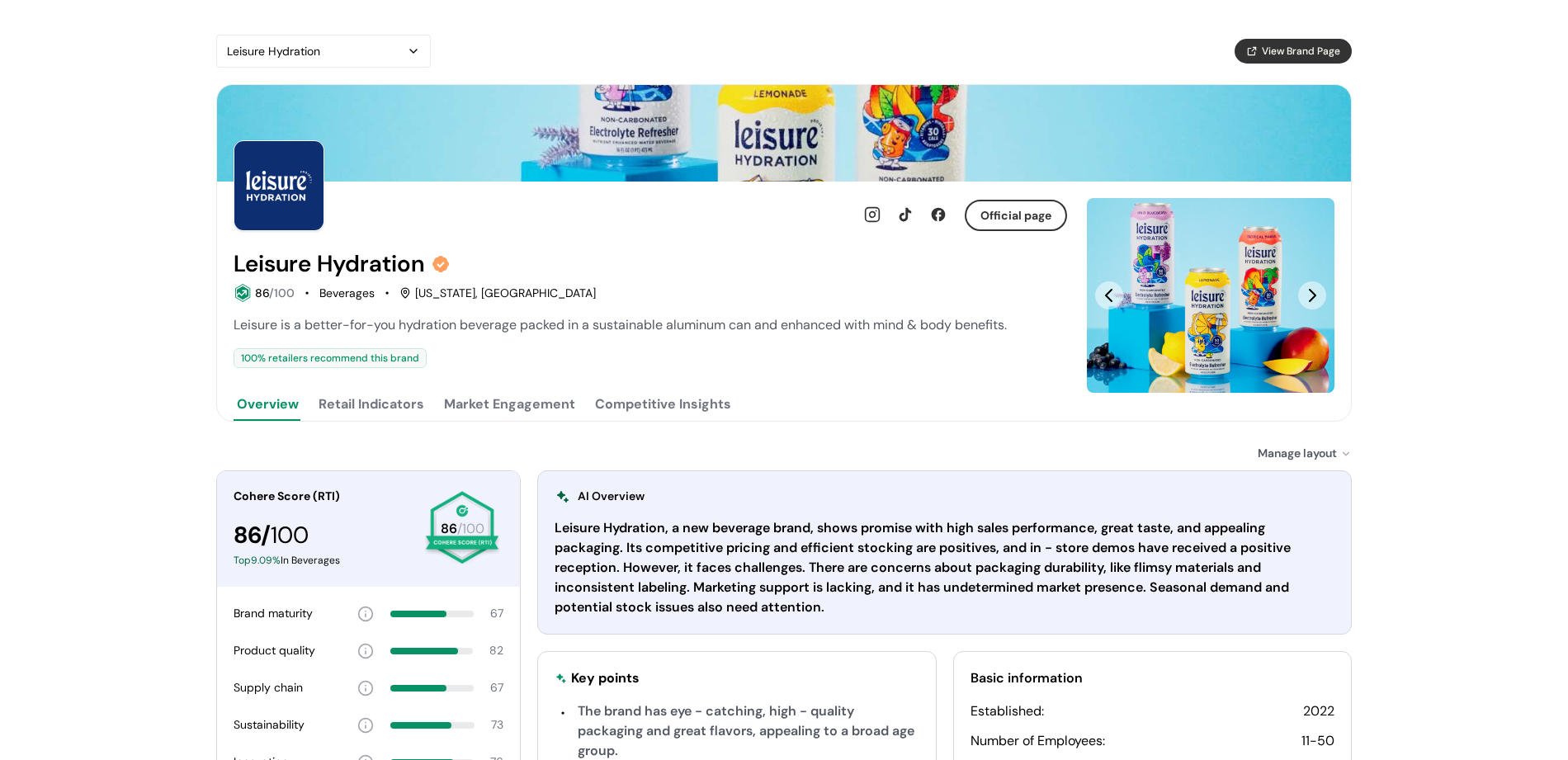
scroll to position [0, 0]
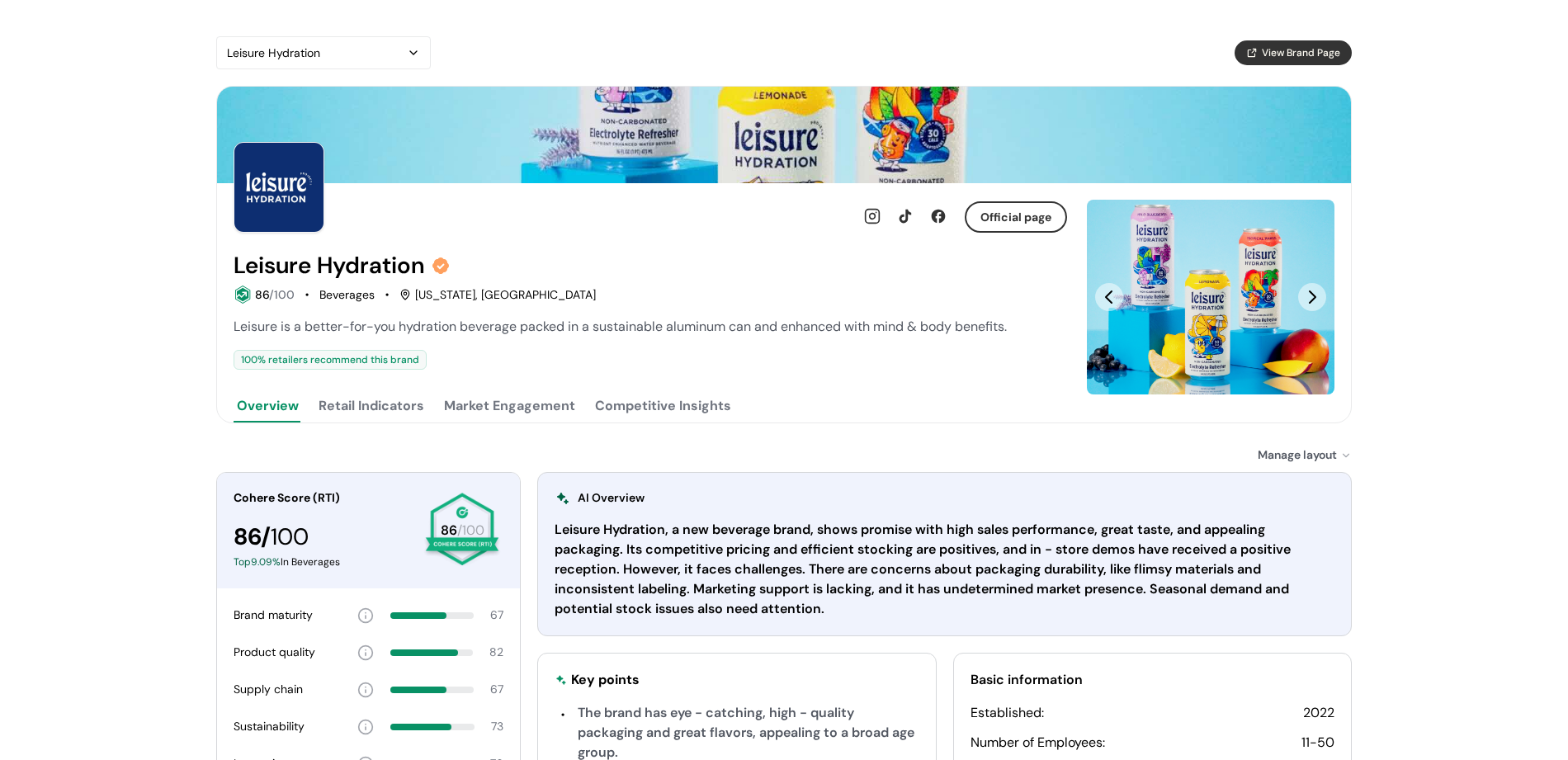
click at [1276, 46] on span "View Brand Page" at bounding box center [1301, 52] width 78 height 15
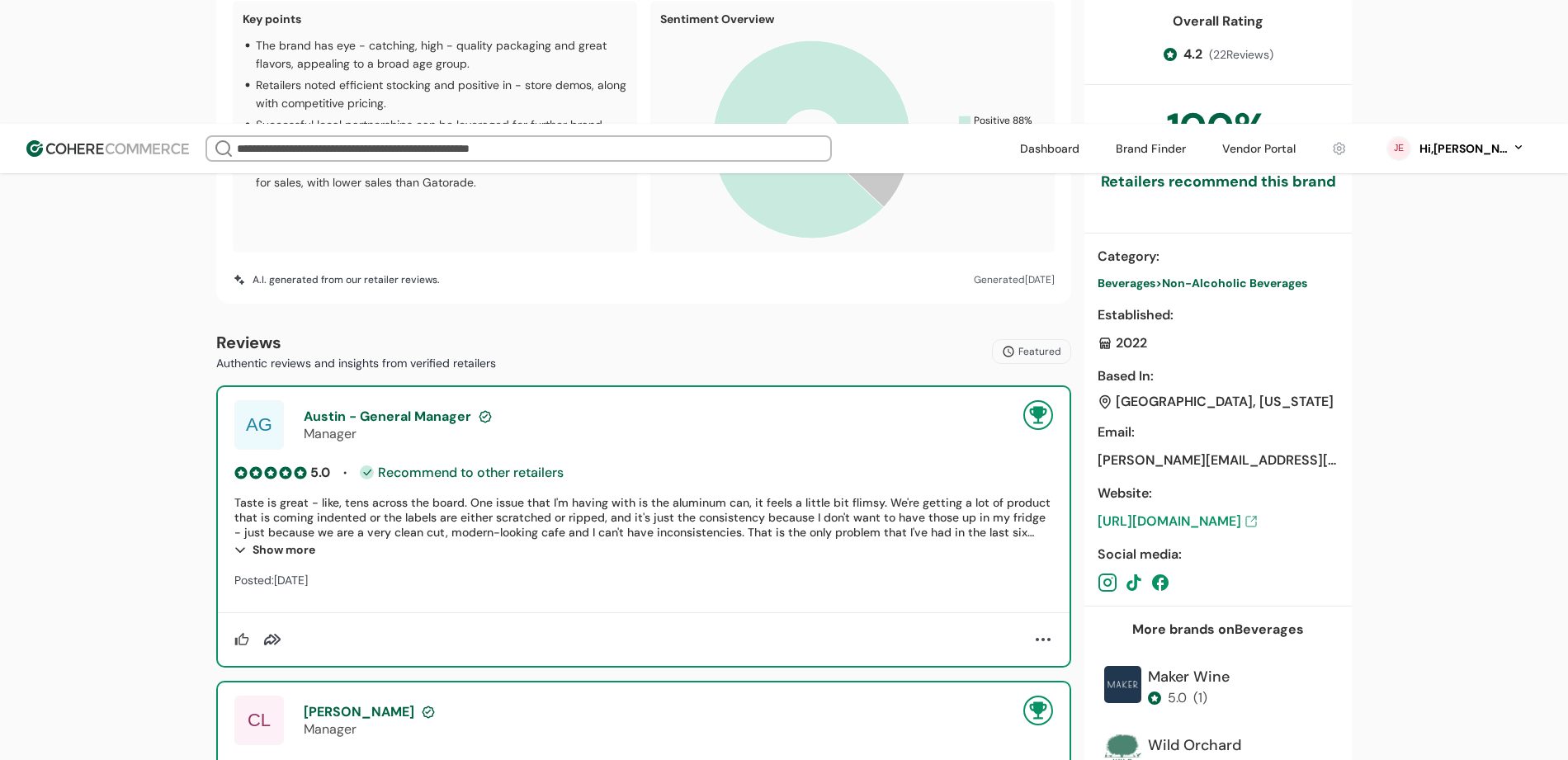
scroll to position [773, 0]
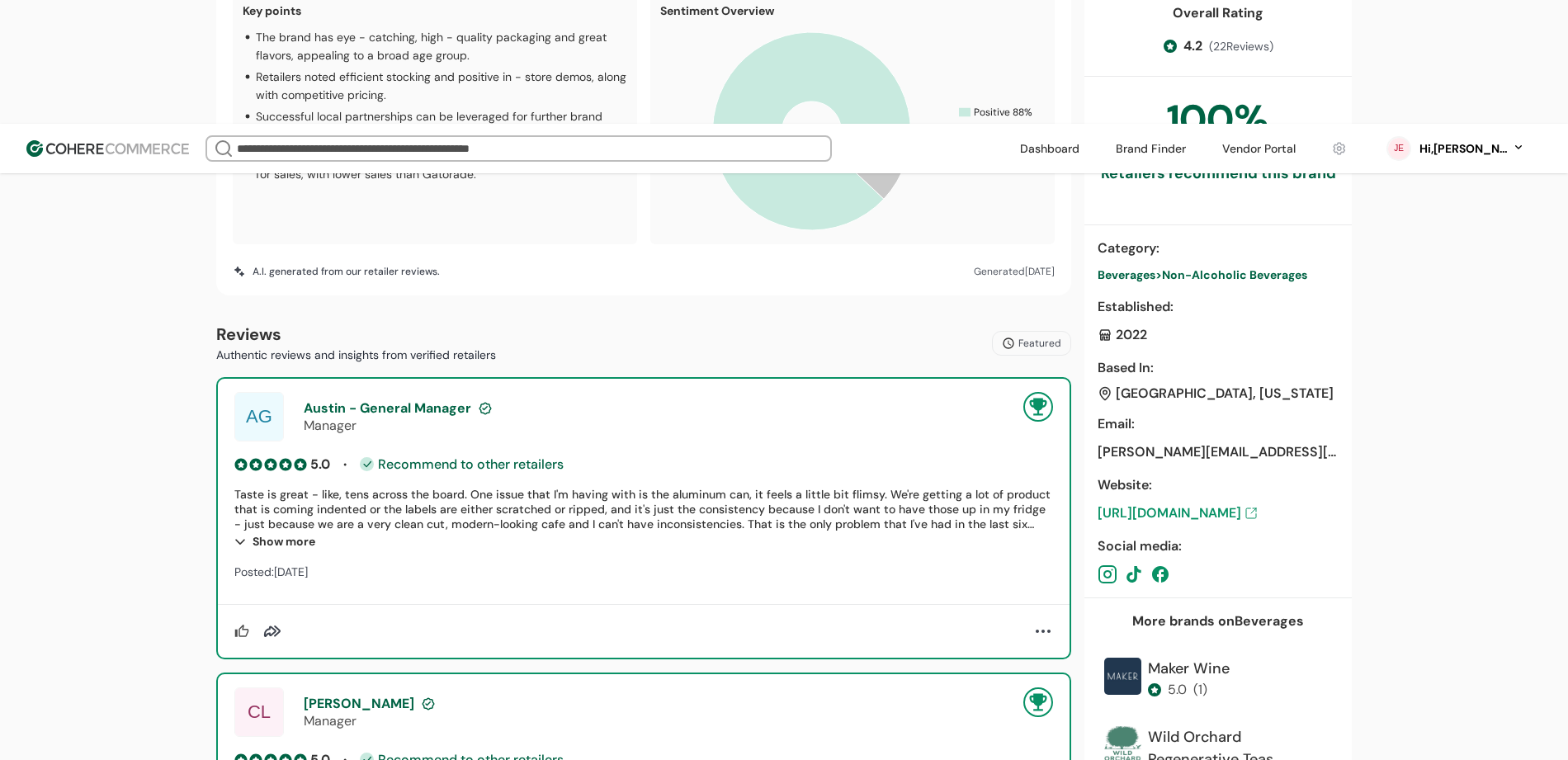
click at [1299, 537] on div "Social media :" at bounding box center [1218, 547] width 241 height 20
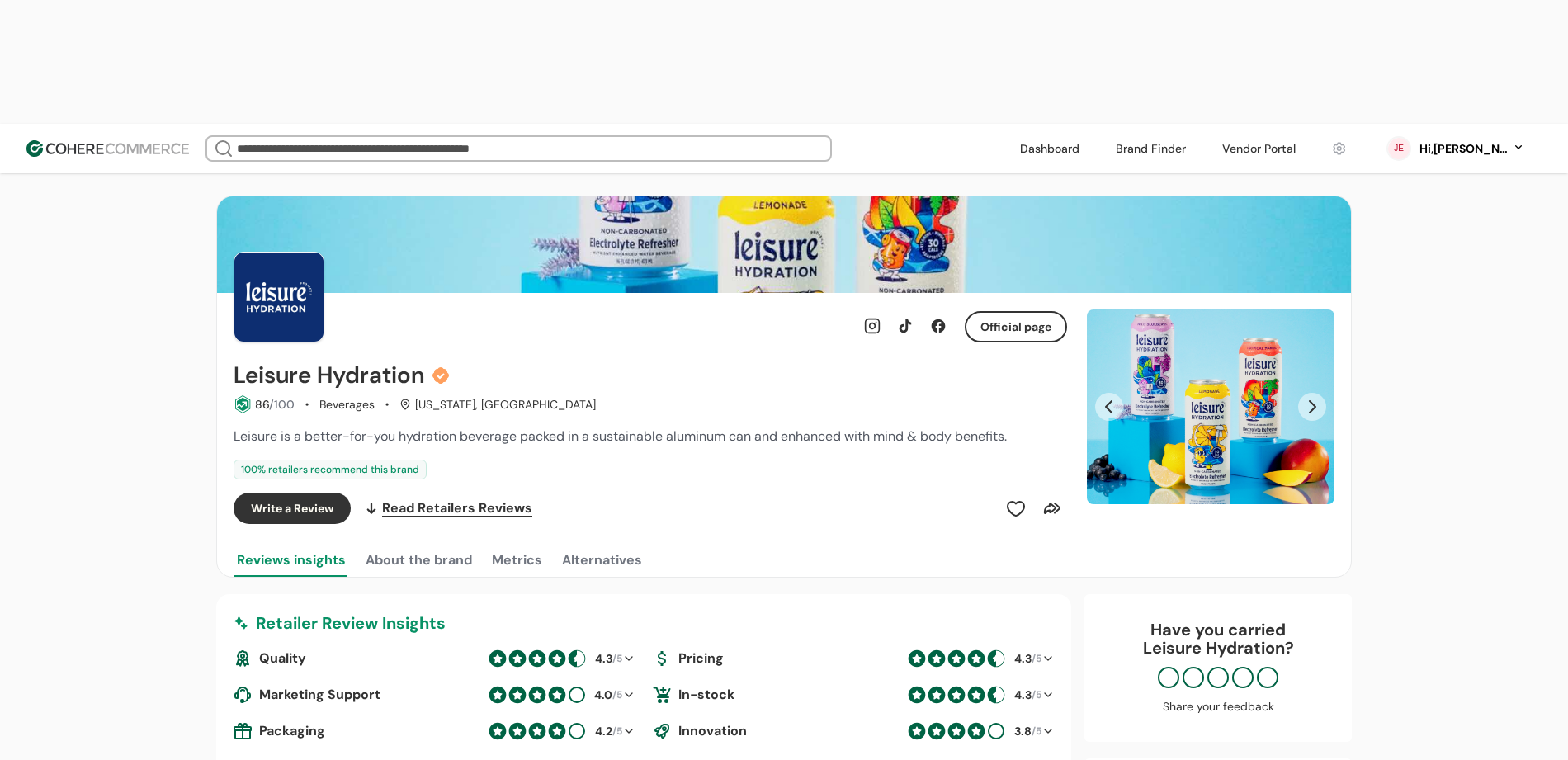
scroll to position [0, 0]
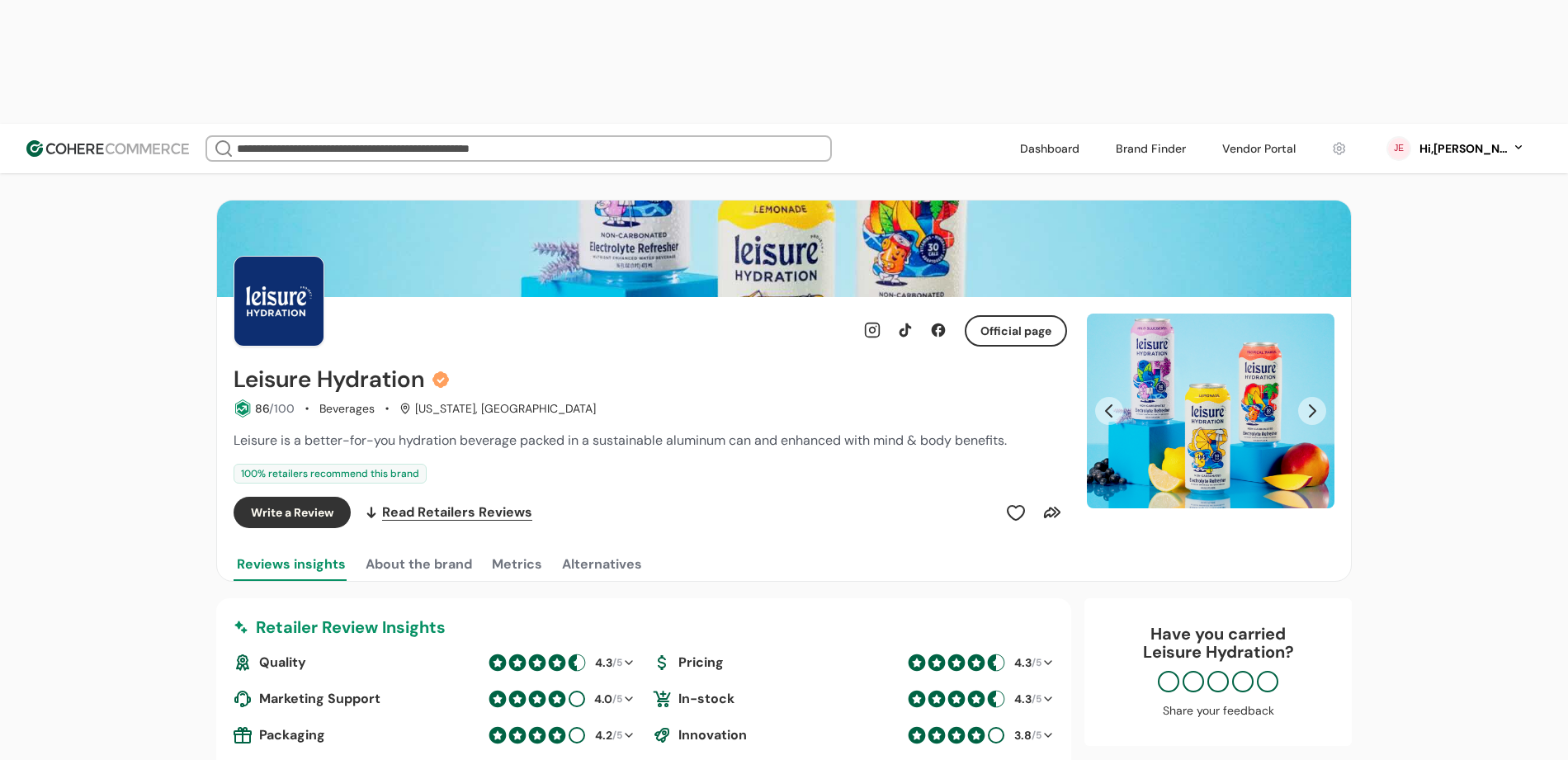
click at [370, 367] on div "Leisure Hydration 86 /100 Beverages California, CA Leisure is a better-for-you …" at bounding box center [649, 448] width 833 height 162
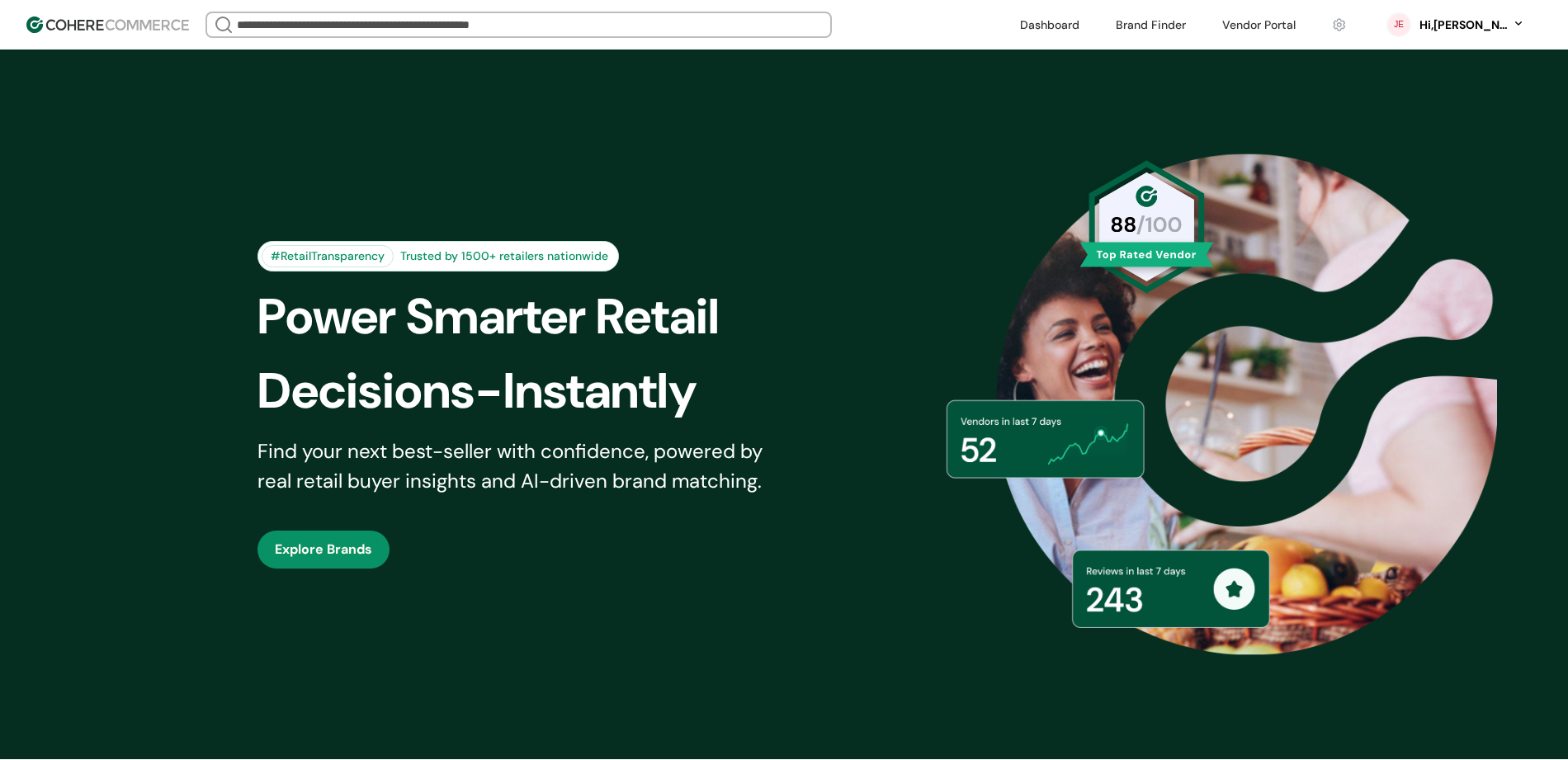
click at [1196, 29] on link at bounding box center [1151, 24] width 90 height 25
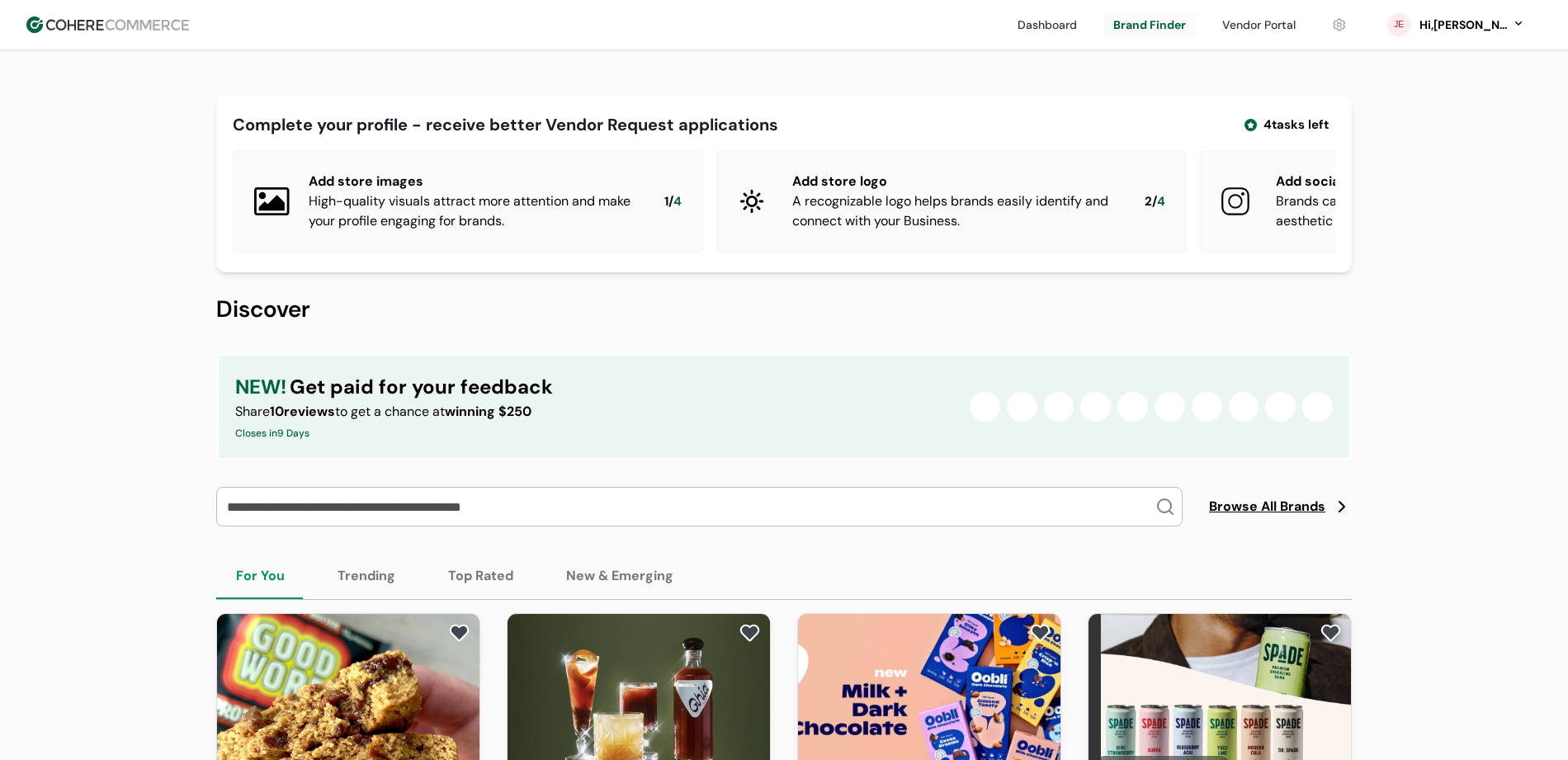
click at [1294, 28] on link at bounding box center [1259, 24] width 94 height 25
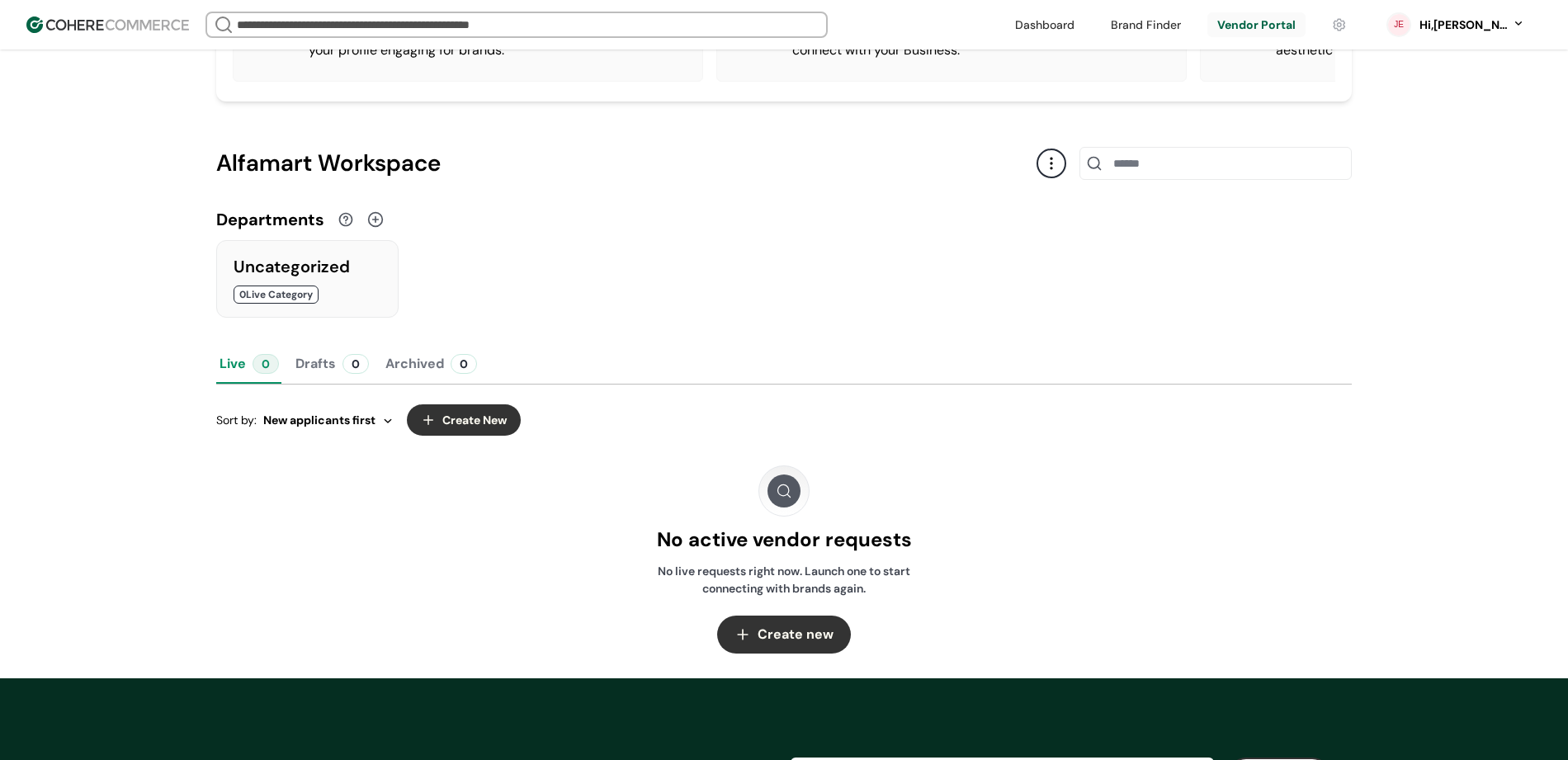
scroll to position [193, 0]
click at [1493, 29] on div "Hi, [PERSON_NAME]" at bounding box center [1462, 25] width 91 height 17
click at [1411, 180] on link at bounding box center [1449, 189] width 236 height 40
